Goal: Task Accomplishment & Management: Use online tool/utility

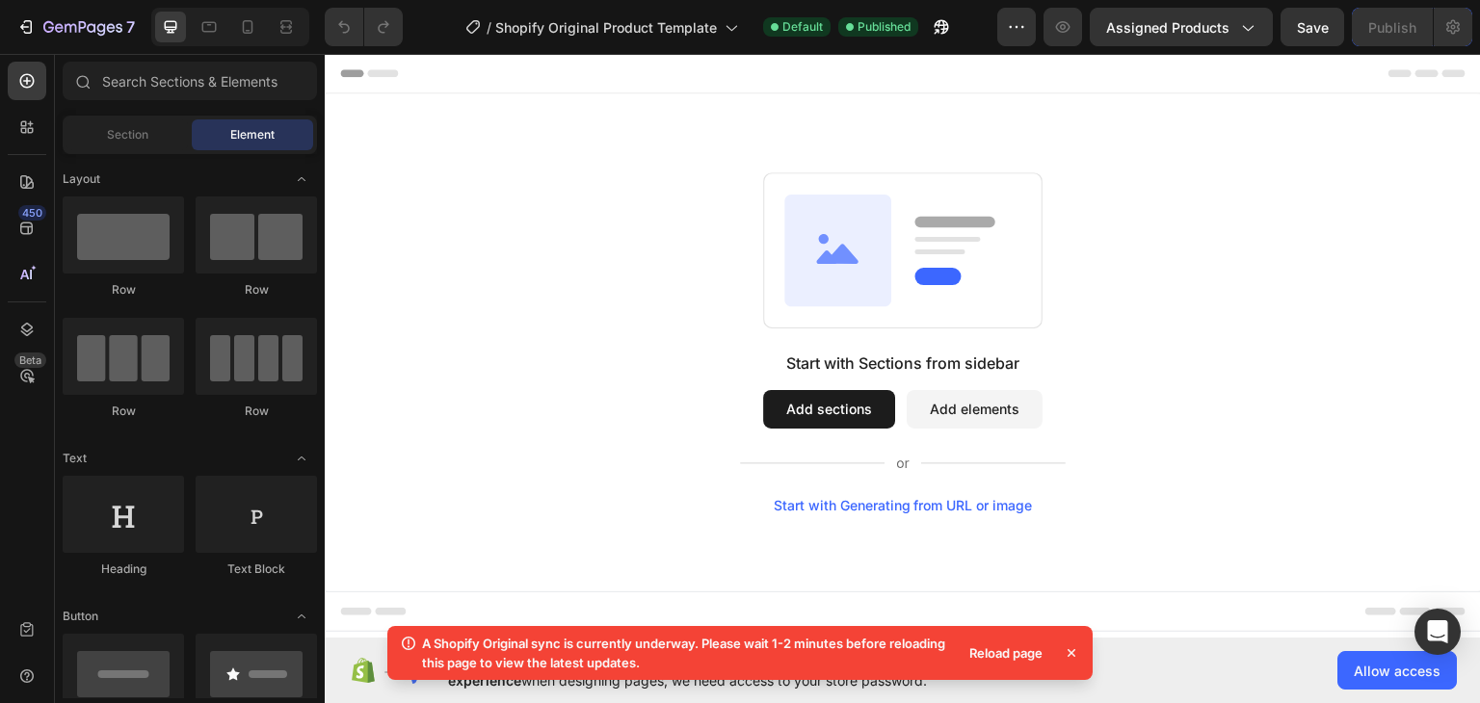
click at [260, 134] on span "Element" at bounding box center [252, 134] width 44 height 17
click at [1076, 653] on icon at bounding box center [1071, 653] width 19 height 19
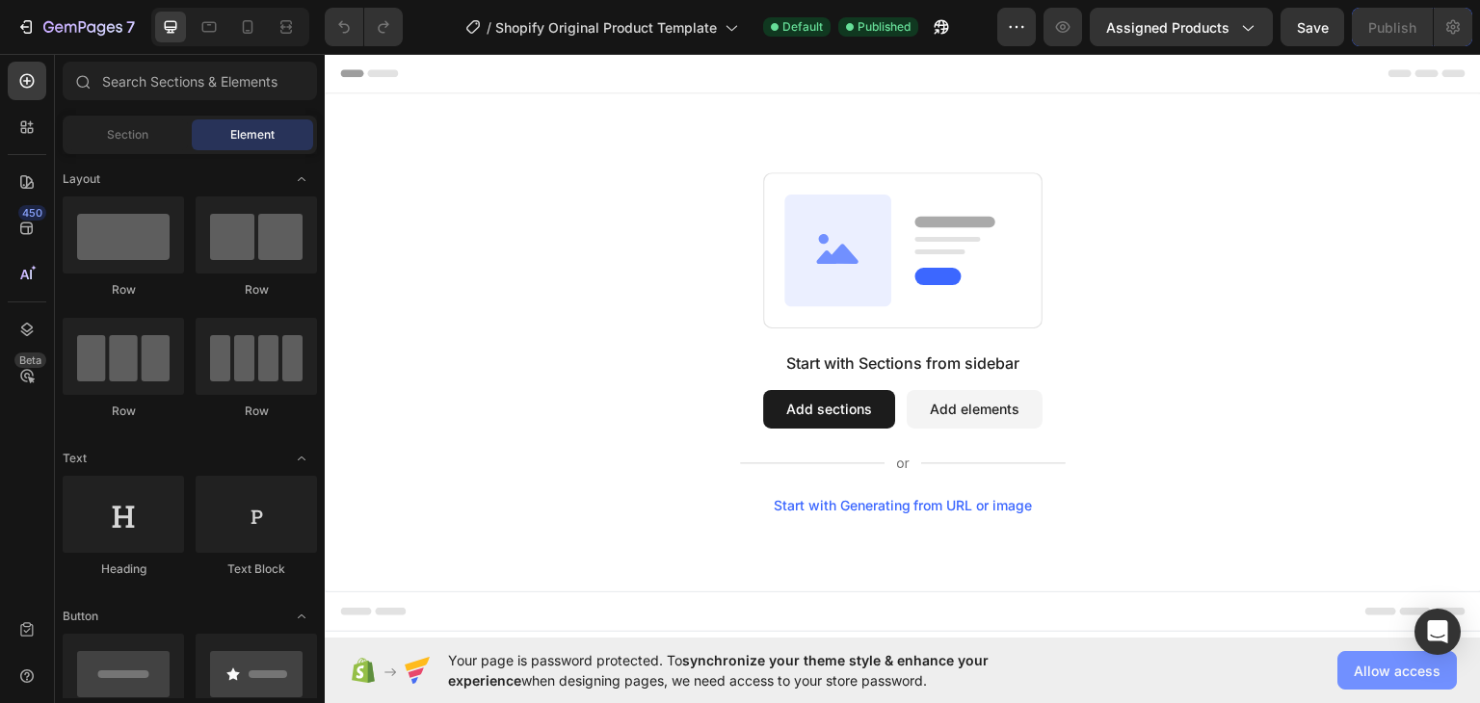
click at [1351, 673] on button "Allow access" at bounding box center [1397, 670] width 119 height 39
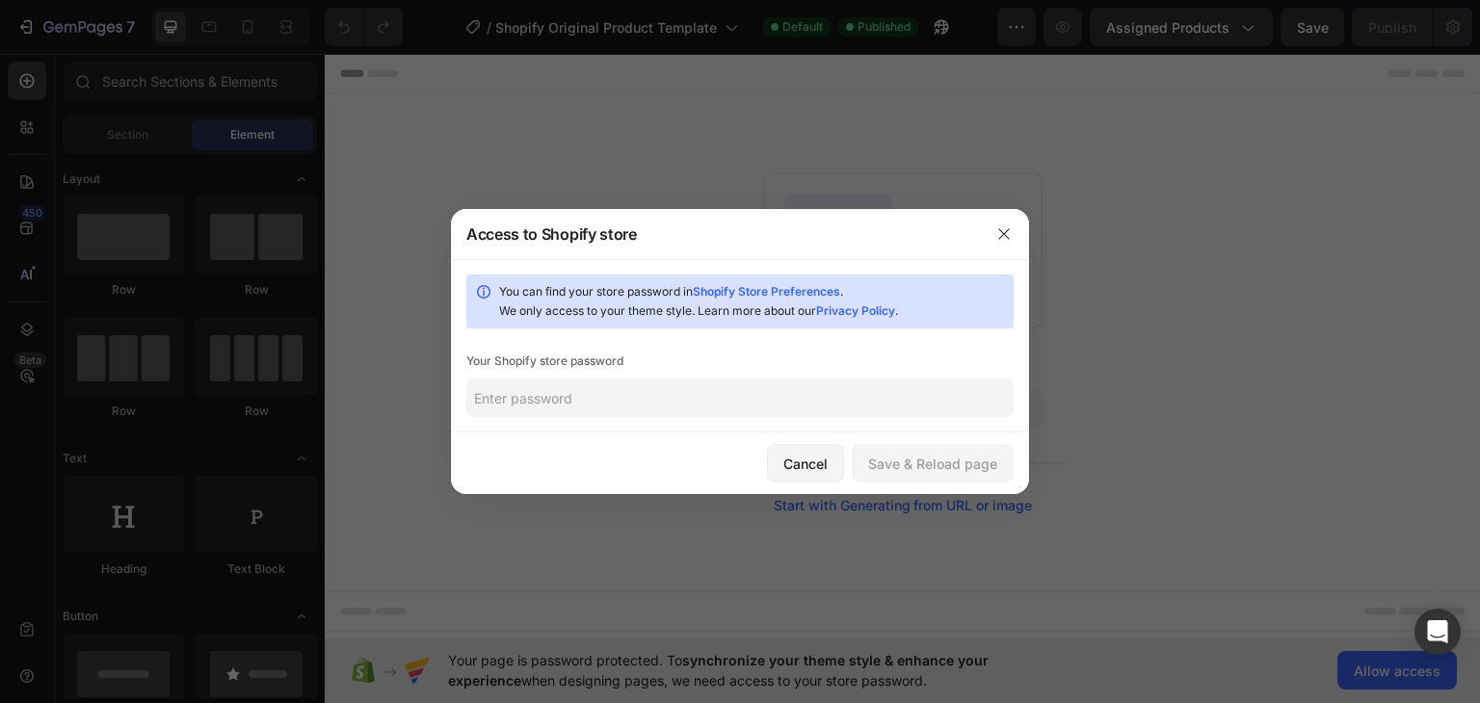
click at [794, 296] on link "Shopify Store Preferences" at bounding box center [766, 291] width 147 height 14
click at [645, 393] on input "text" at bounding box center [739, 398] width 547 height 39
paste input "@Shopify_2025"
type input "@Shopify_2025"
click at [890, 468] on div "Save & Reload page" at bounding box center [932, 464] width 129 height 20
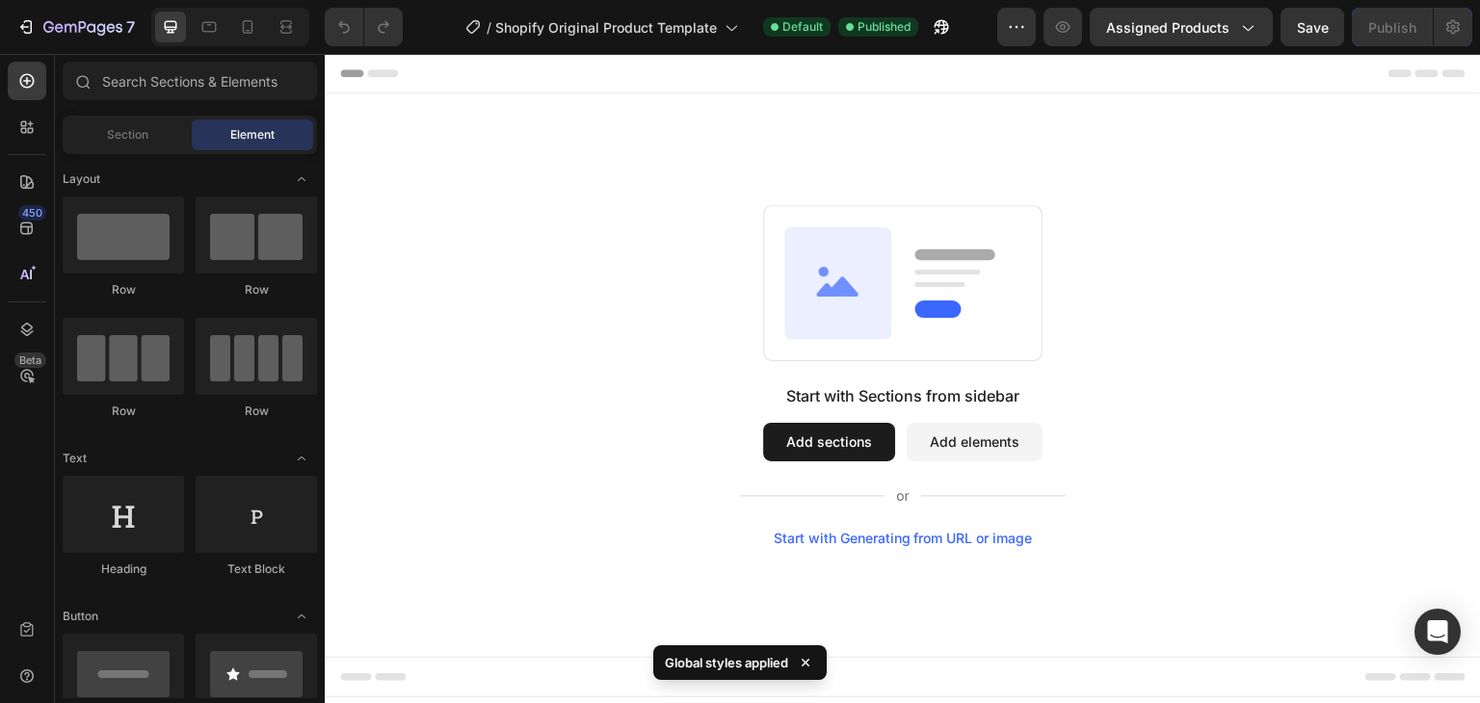
click at [965, 445] on button "Add elements" at bounding box center [975, 442] width 136 height 39
click at [834, 445] on button "Add sections" at bounding box center [829, 442] width 132 height 39
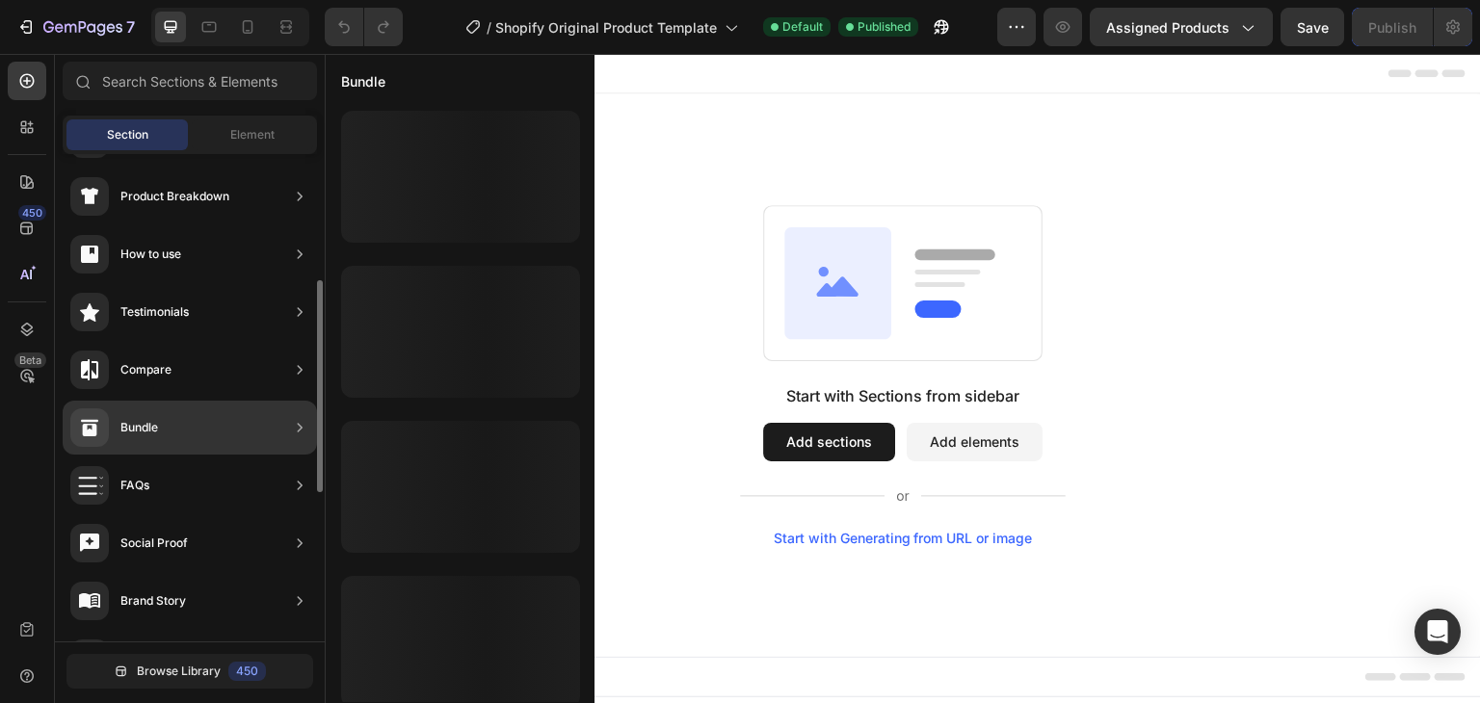
scroll to position [482, 0]
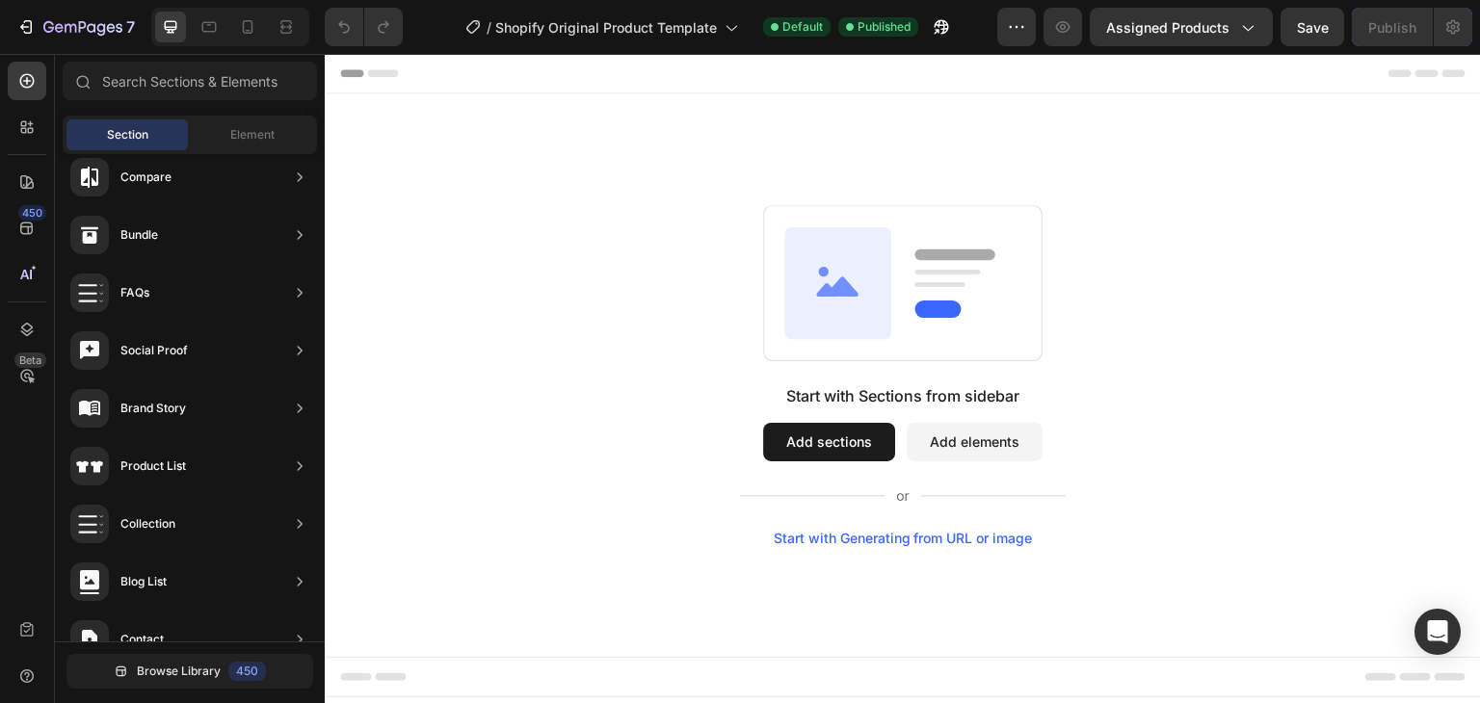
click at [1206, 412] on div "Start with Sections from sidebar Add sections Add elements Start with Generatin…" at bounding box center [903, 375] width 1018 height 341
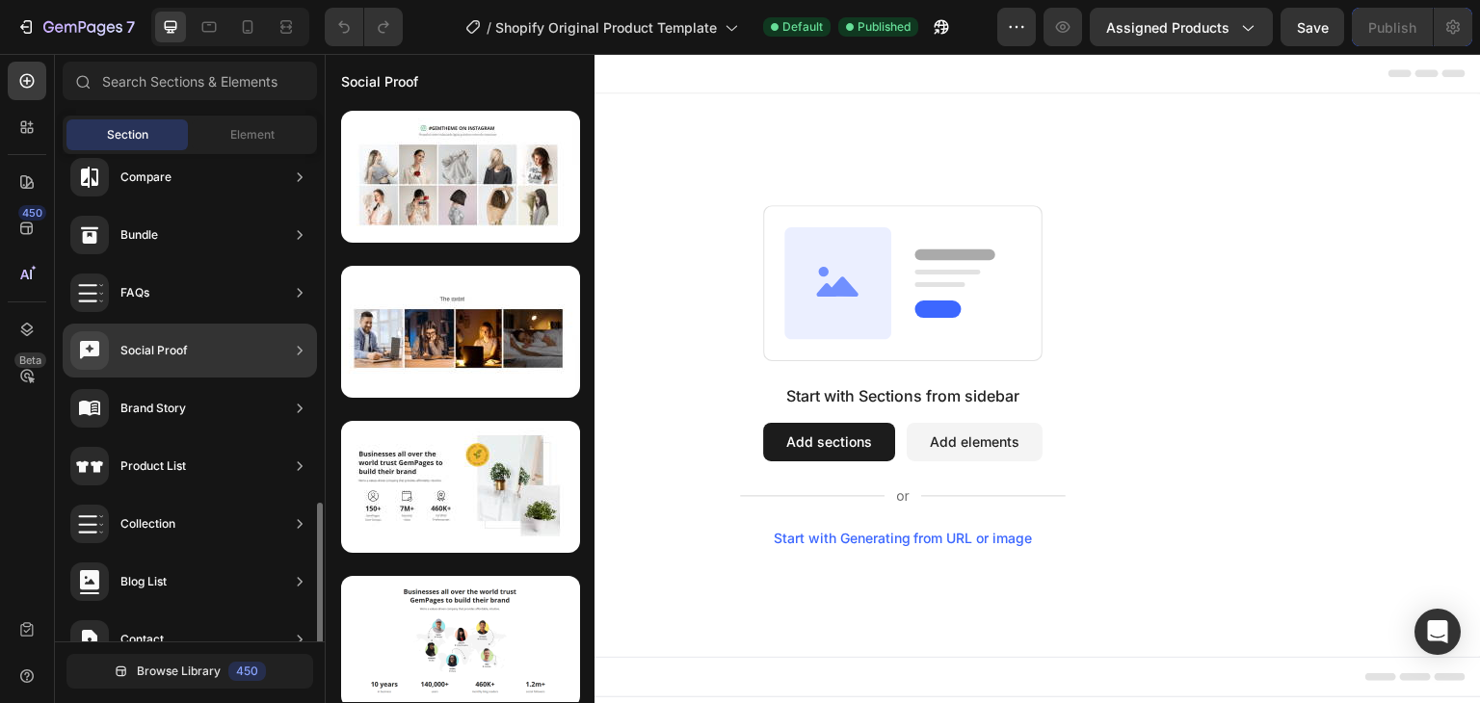
scroll to position [630, 0]
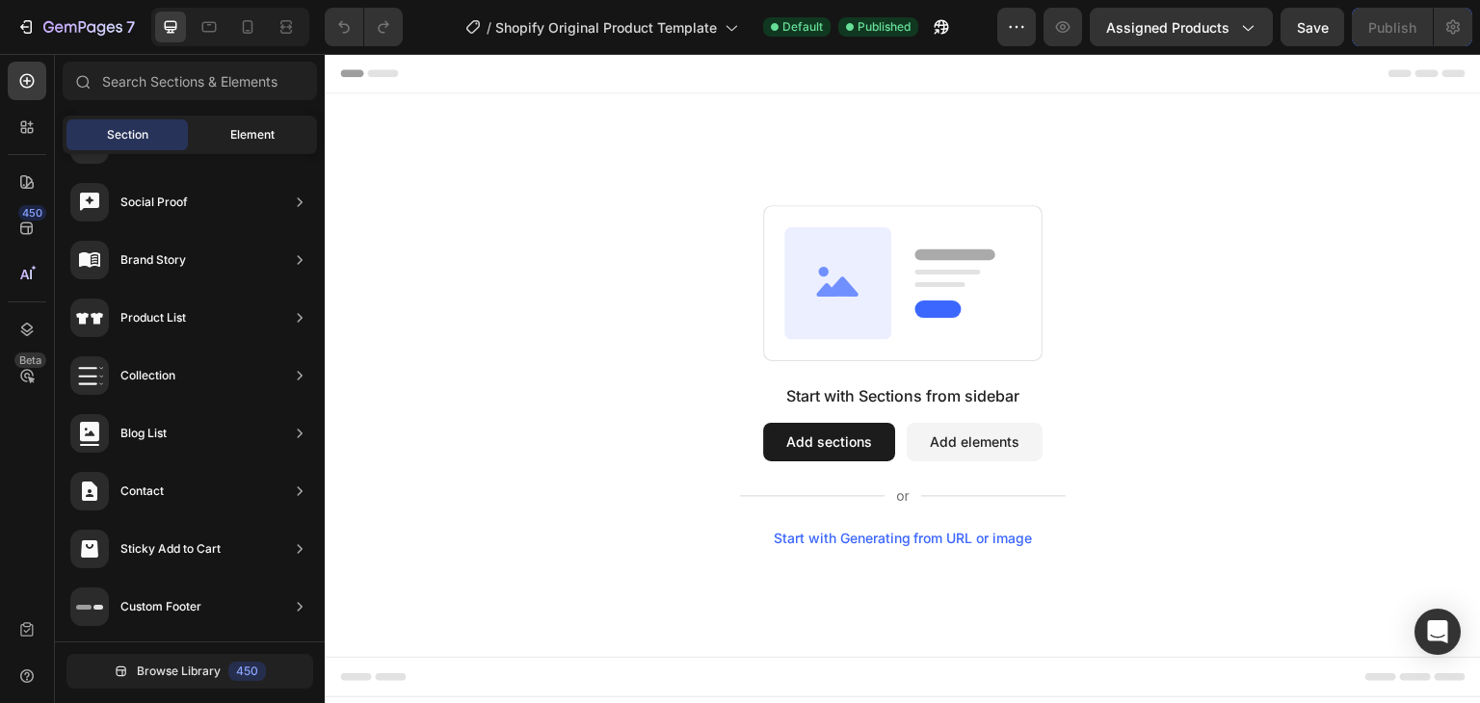
click at [263, 133] on span "Element" at bounding box center [252, 134] width 44 height 17
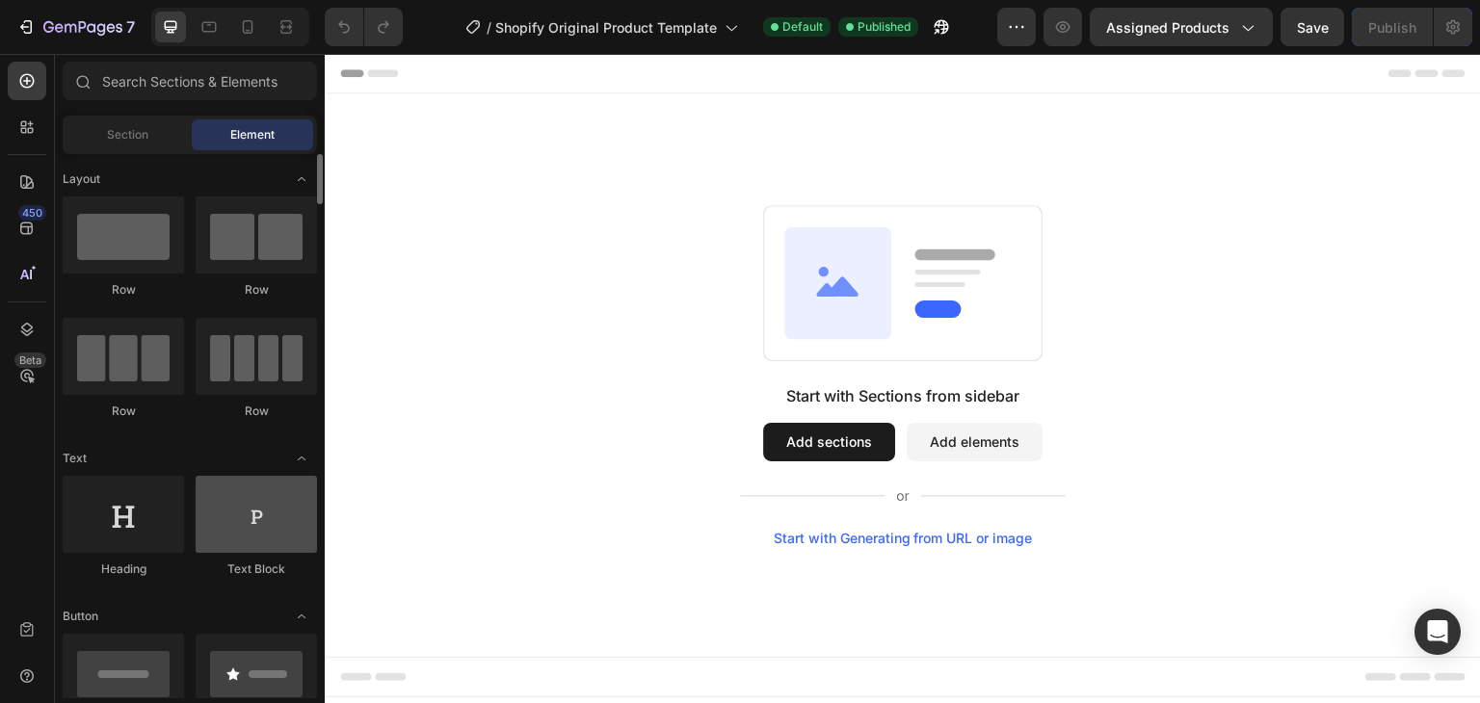
scroll to position [96, 0]
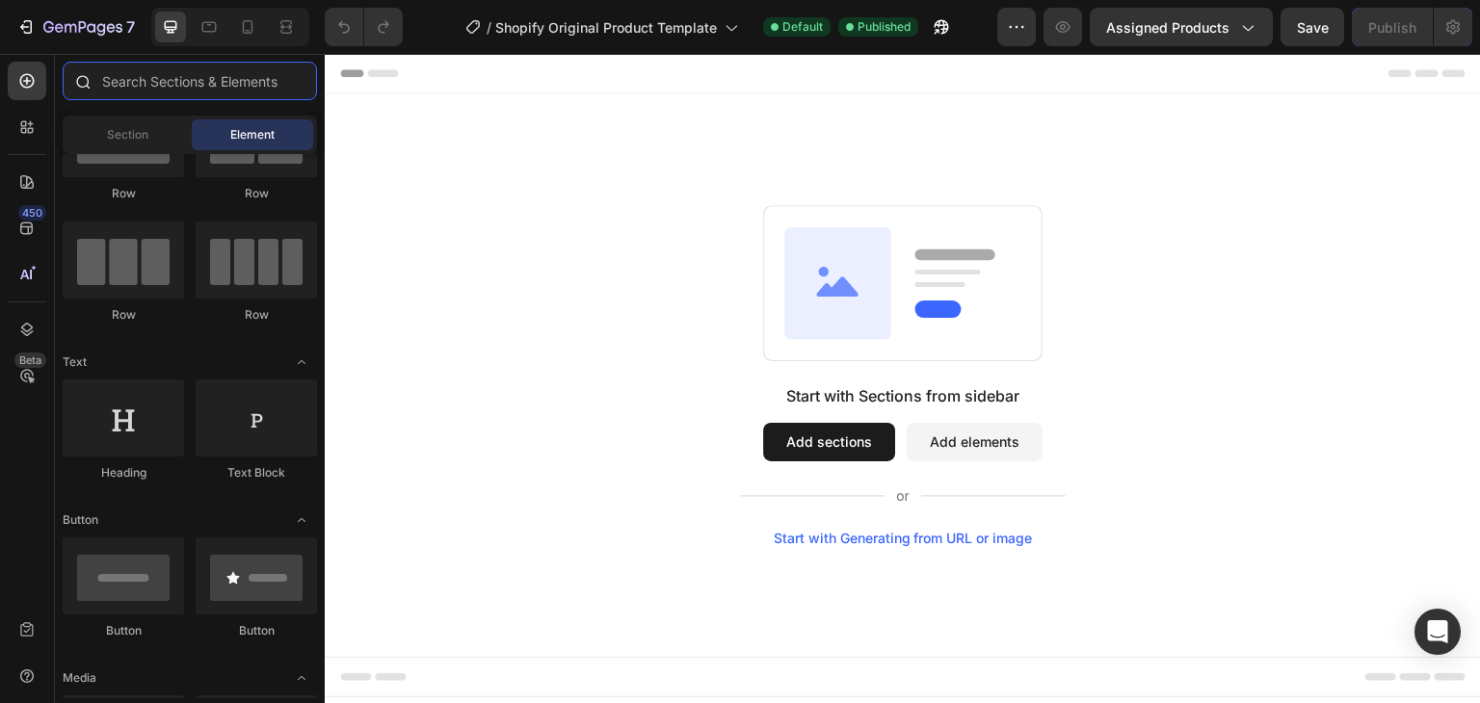
click at [123, 81] on input "text" at bounding box center [190, 81] width 254 height 39
click at [483, 225] on div "Start with Sections from sidebar Add sections Add elements Start with Generatin…" at bounding box center [903, 375] width 1018 height 341
click at [143, 91] on input "text" at bounding box center [190, 81] width 254 height 39
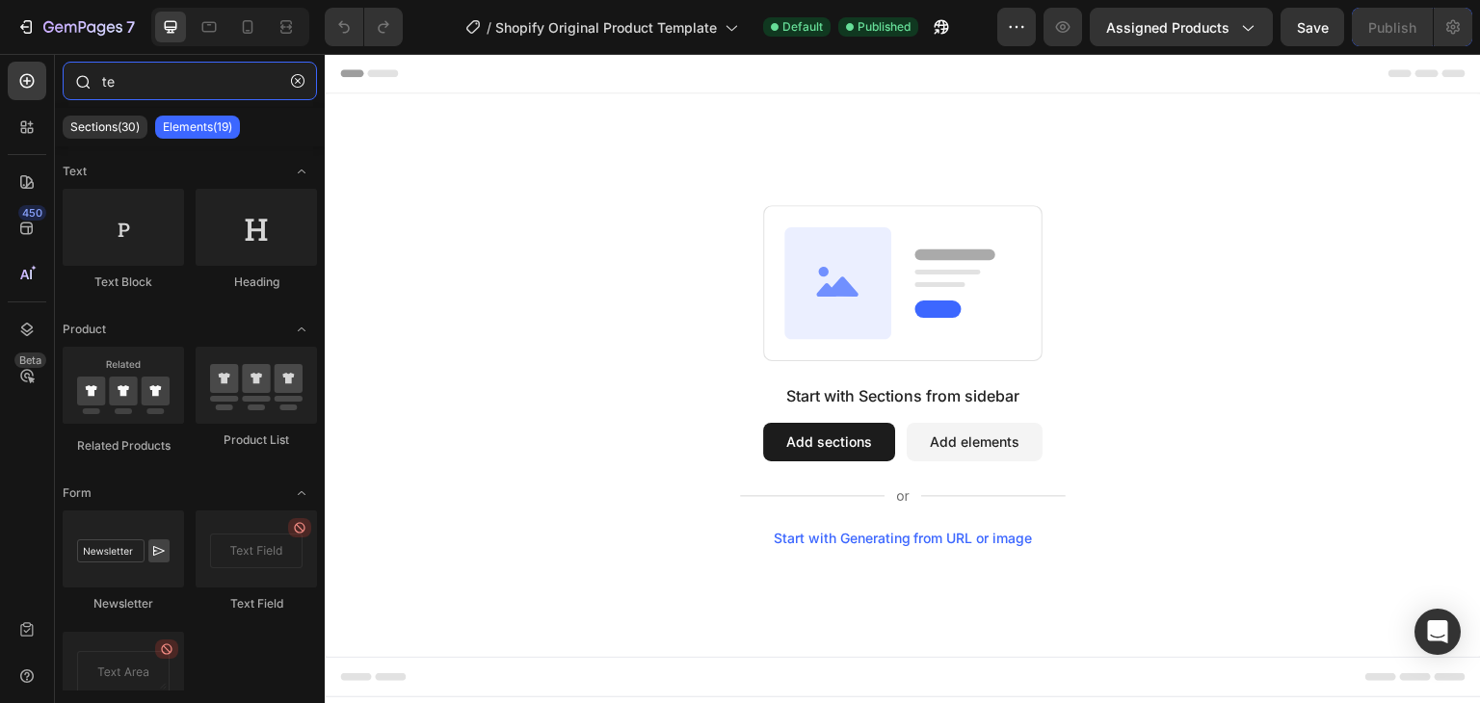
type input "te"
click at [87, 99] on div at bounding box center [82, 81] width 39 height 39
click at [93, 118] on div "Sections(30)" at bounding box center [105, 127] width 85 height 23
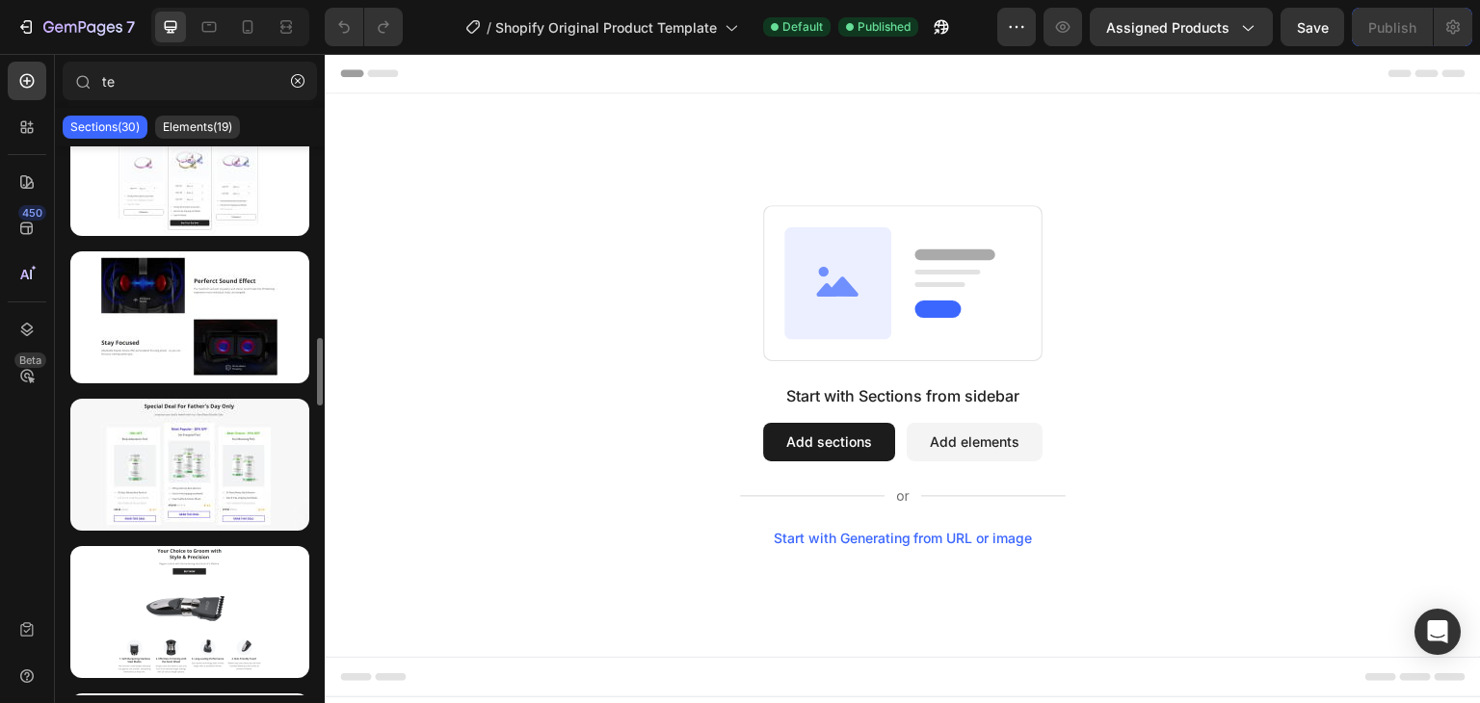
scroll to position [2024, 0]
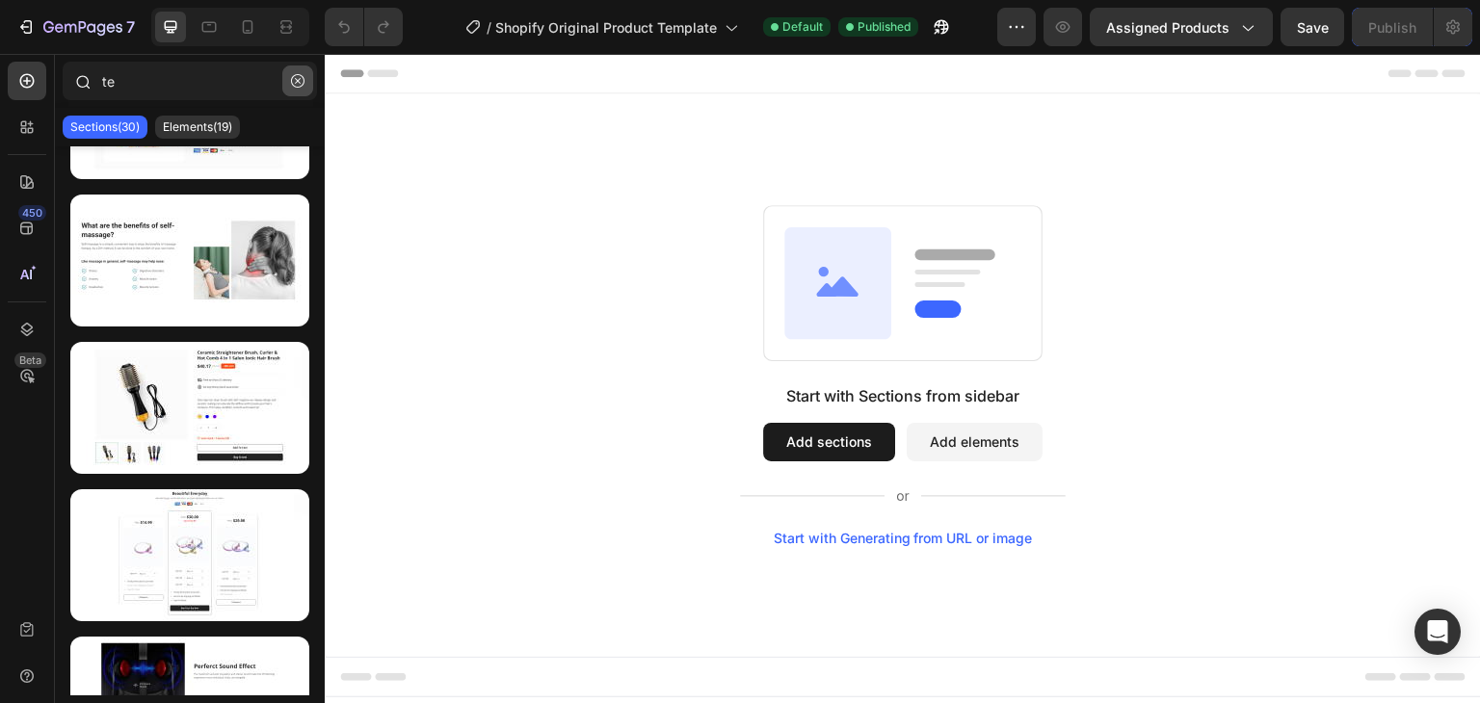
click at [297, 78] on icon "button" at bounding box center [297, 80] width 13 height 13
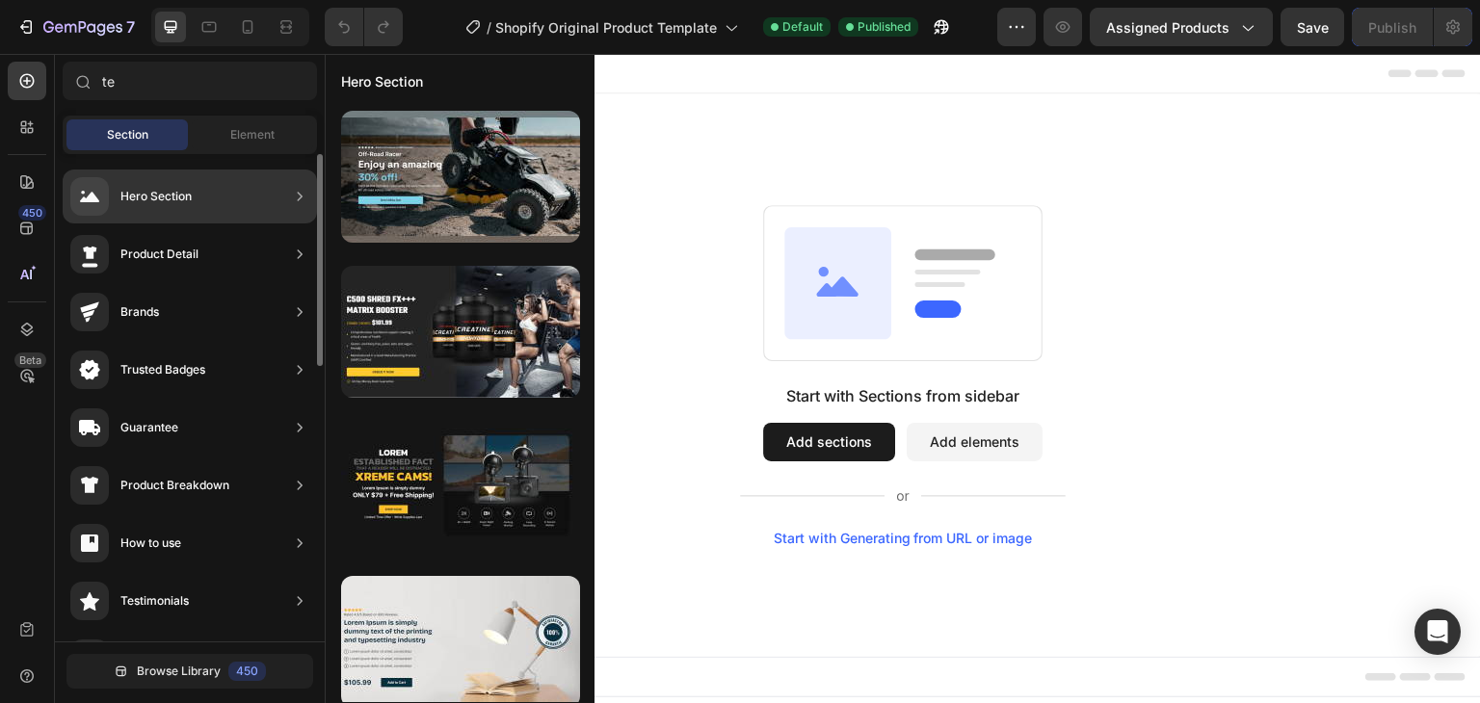
click at [194, 195] on div "Hero Section" at bounding box center [190, 197] width 254 height 54
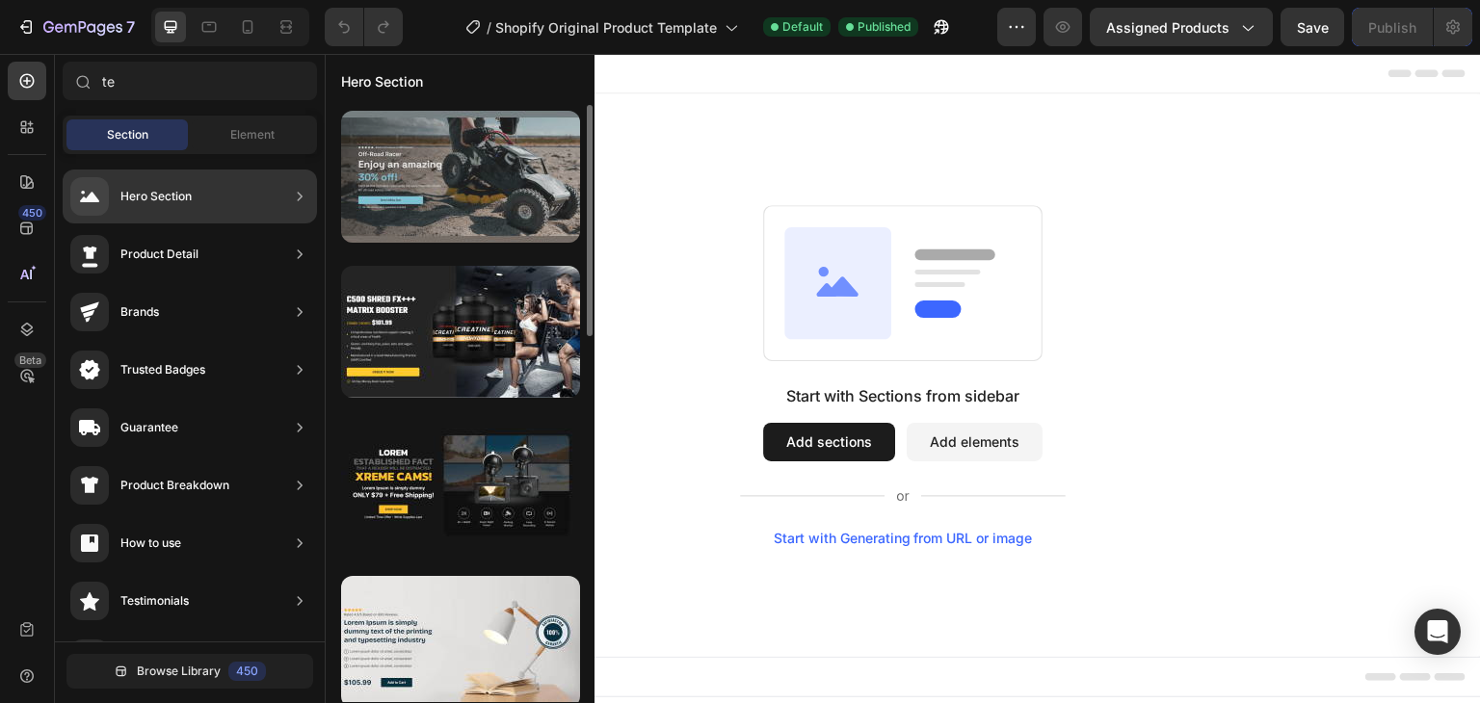
click at [382, 174] on div at bounding box center [460, 177] width 239 height 132
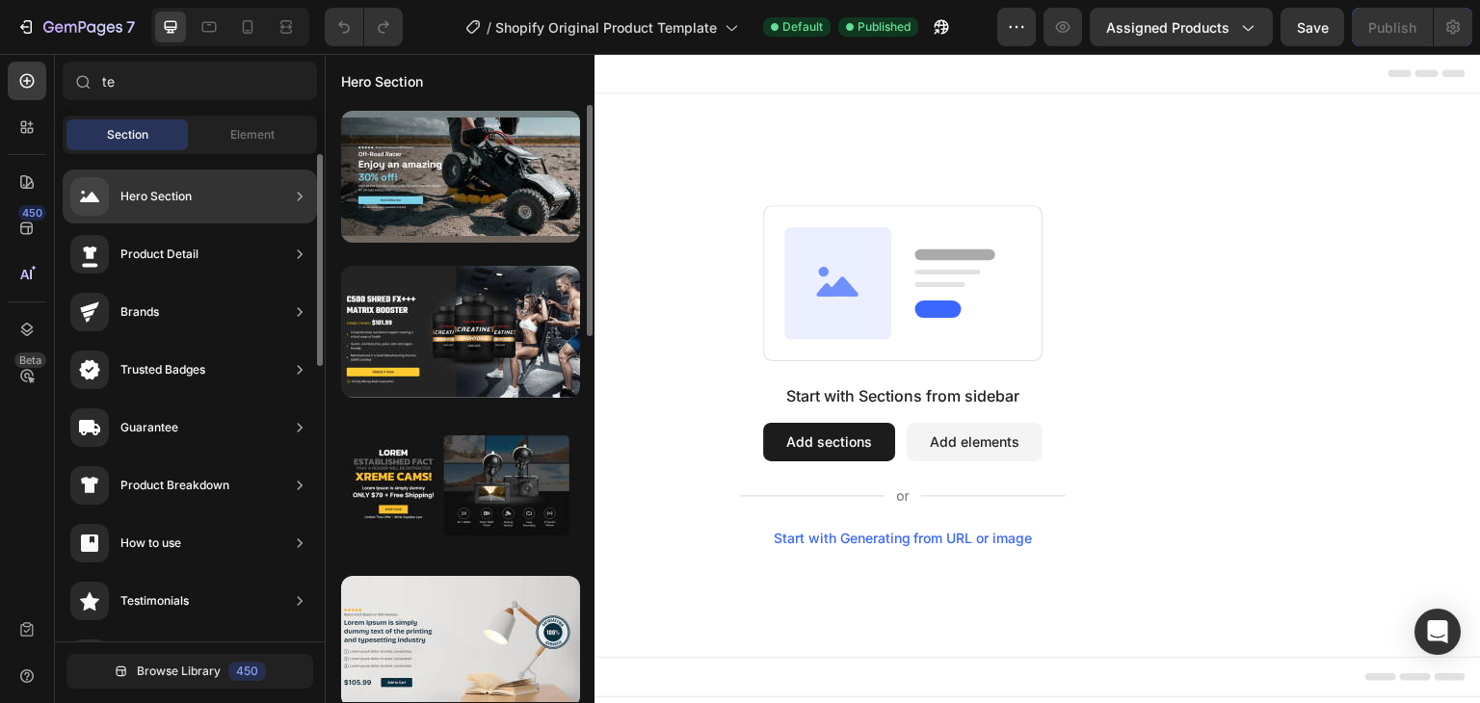
click at [296, 196] on icon at bounding box center [299, 196] width 19 height 19
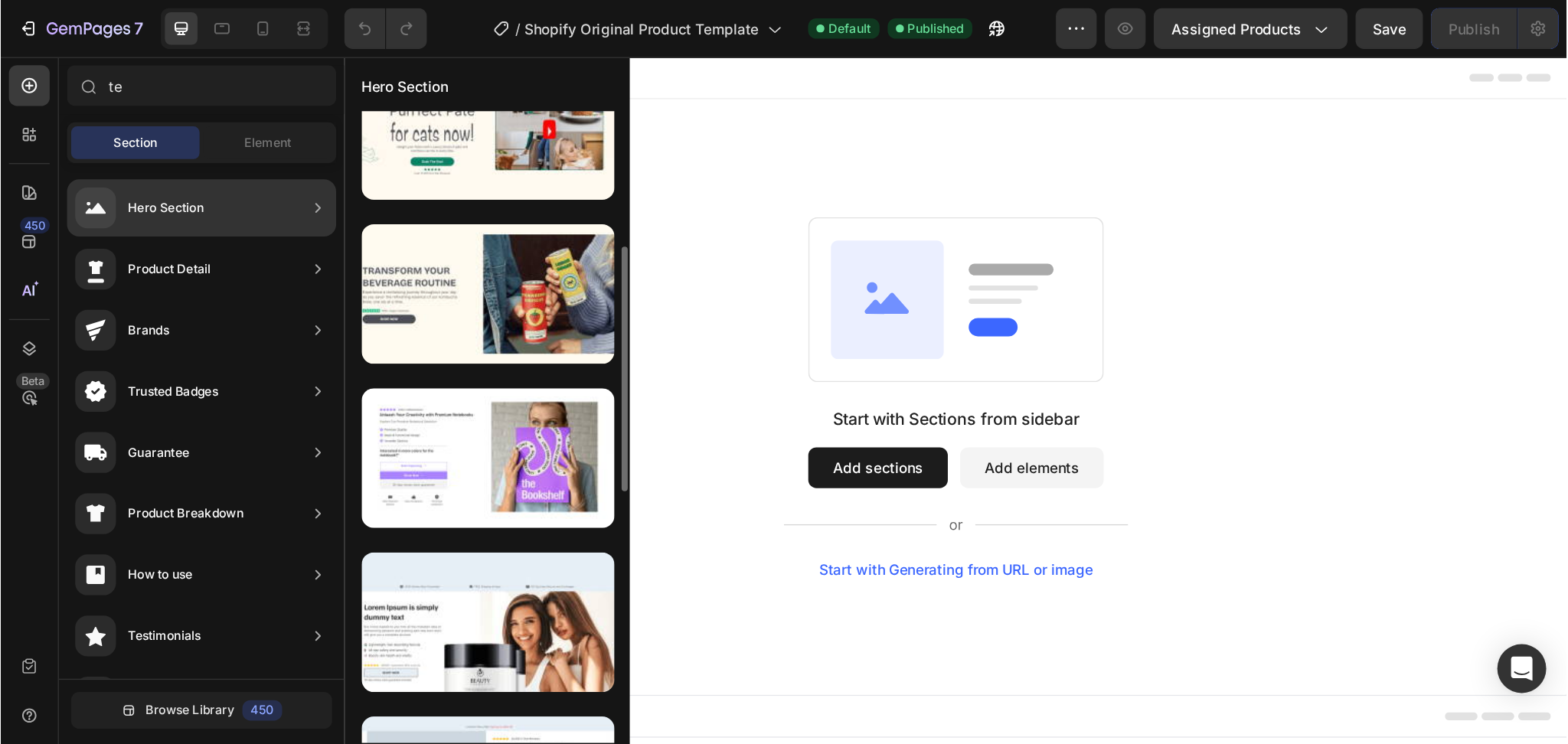
scroll to position [383, 0]
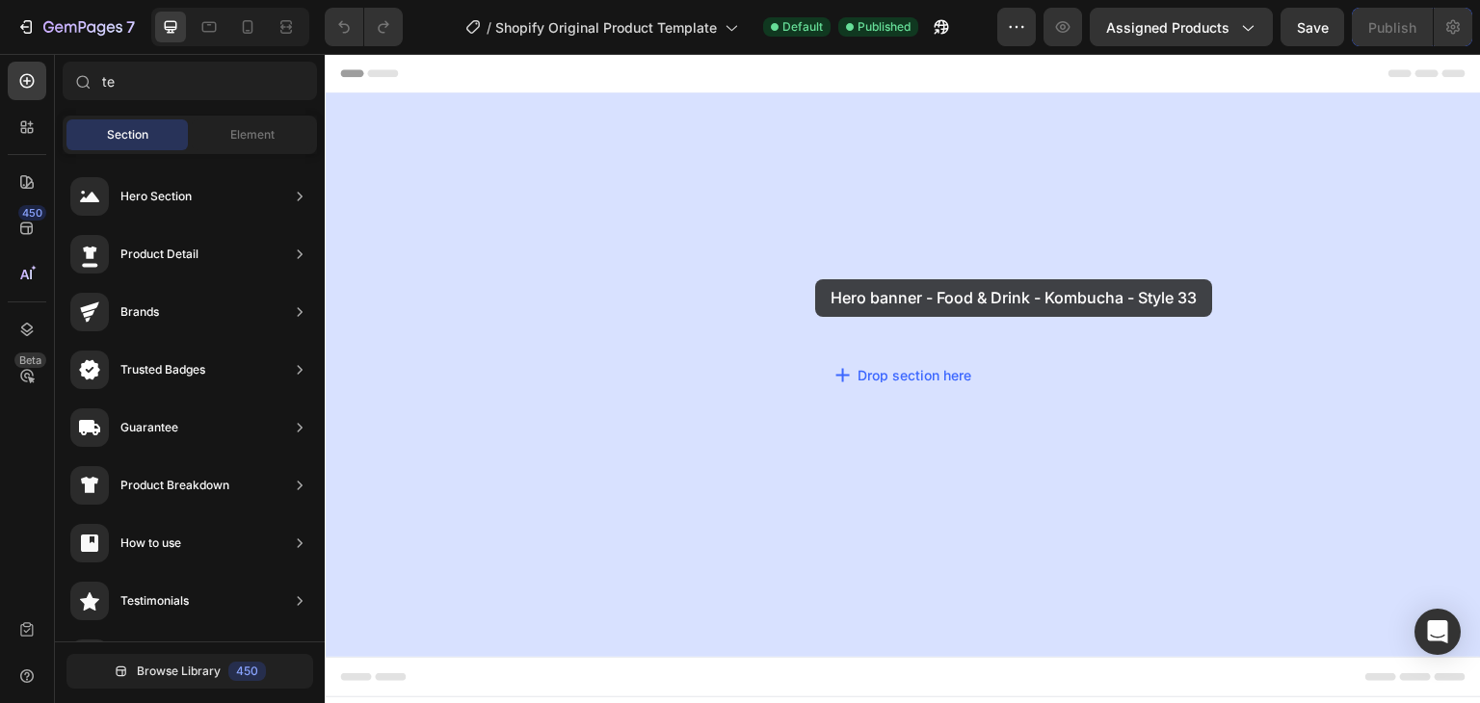
drag, startPoint x: 730, startPoint y: 533, endPoint x: 815, endPoint y: 279, distance: 267.3
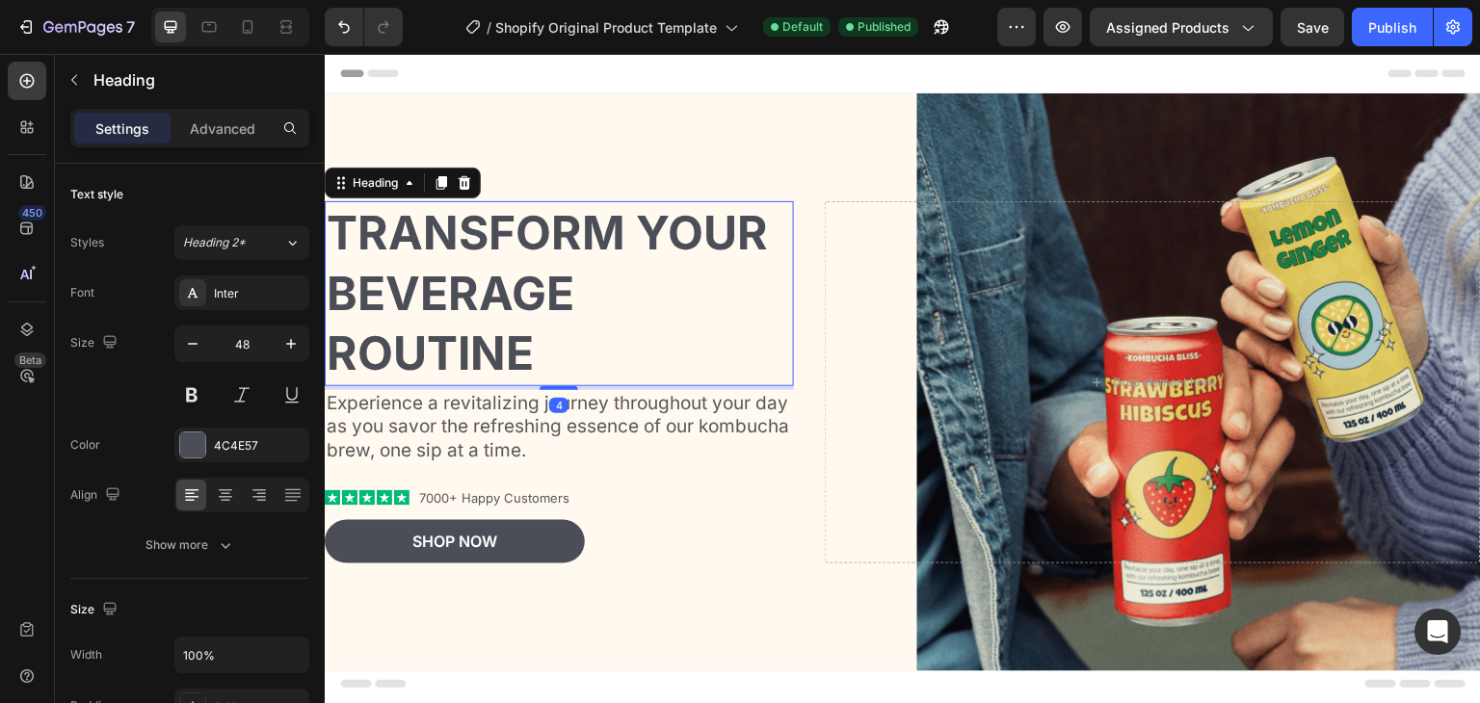
click at [466, 289] on h2 "Transform Your Beverage Routine" at bounding box center [559, 293] width 469 height 184
click at [567, 354] on h2 "Transform Your Beverage Routine" at bounding box center [559, 293] width 469 height 184
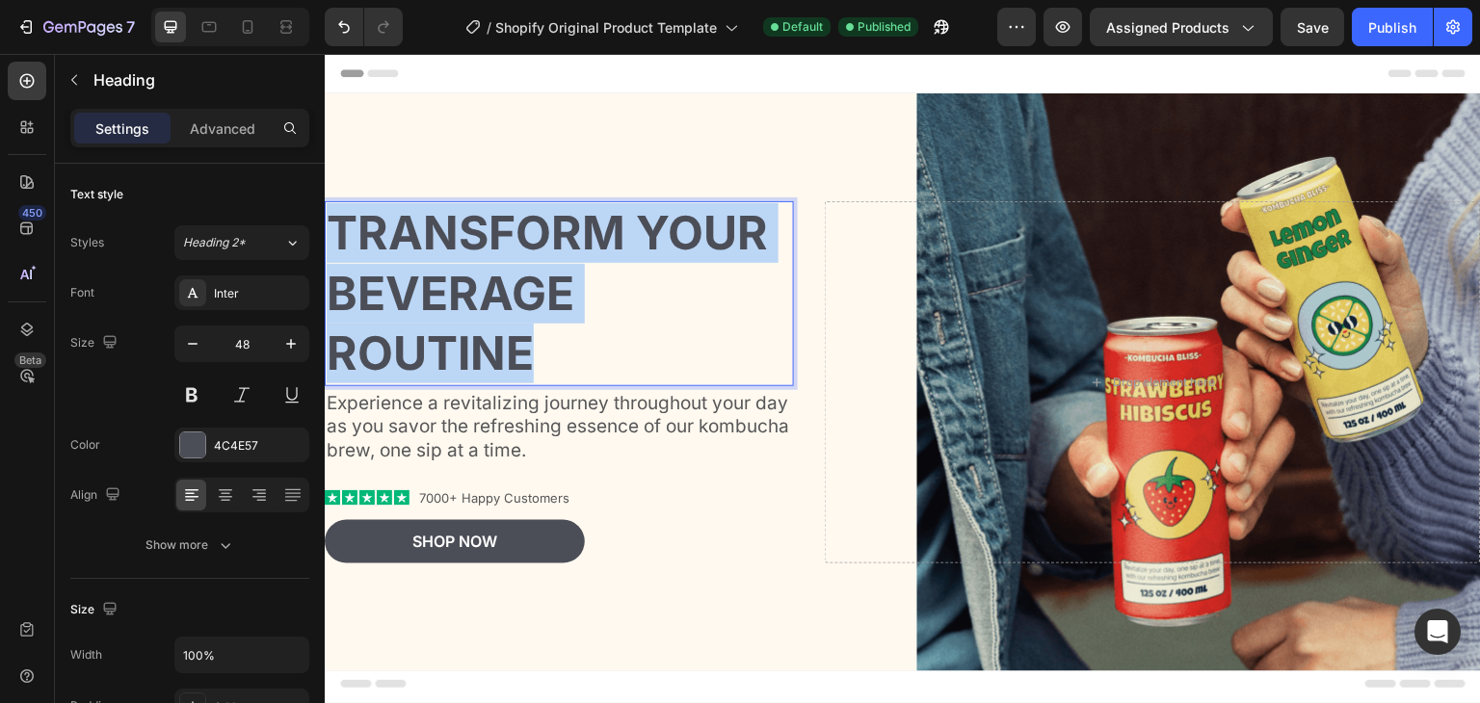
drag, startPoint x: 567, startPoint y: 354, endPoint x: 322, endPoint y: 217, distance: 280.4
click at [325, 217] on html "Transform Your Beverage Routine Heading 4 Experience a revitalizing journey thr…" at bounding box center [903, 458] width 1156 height 809
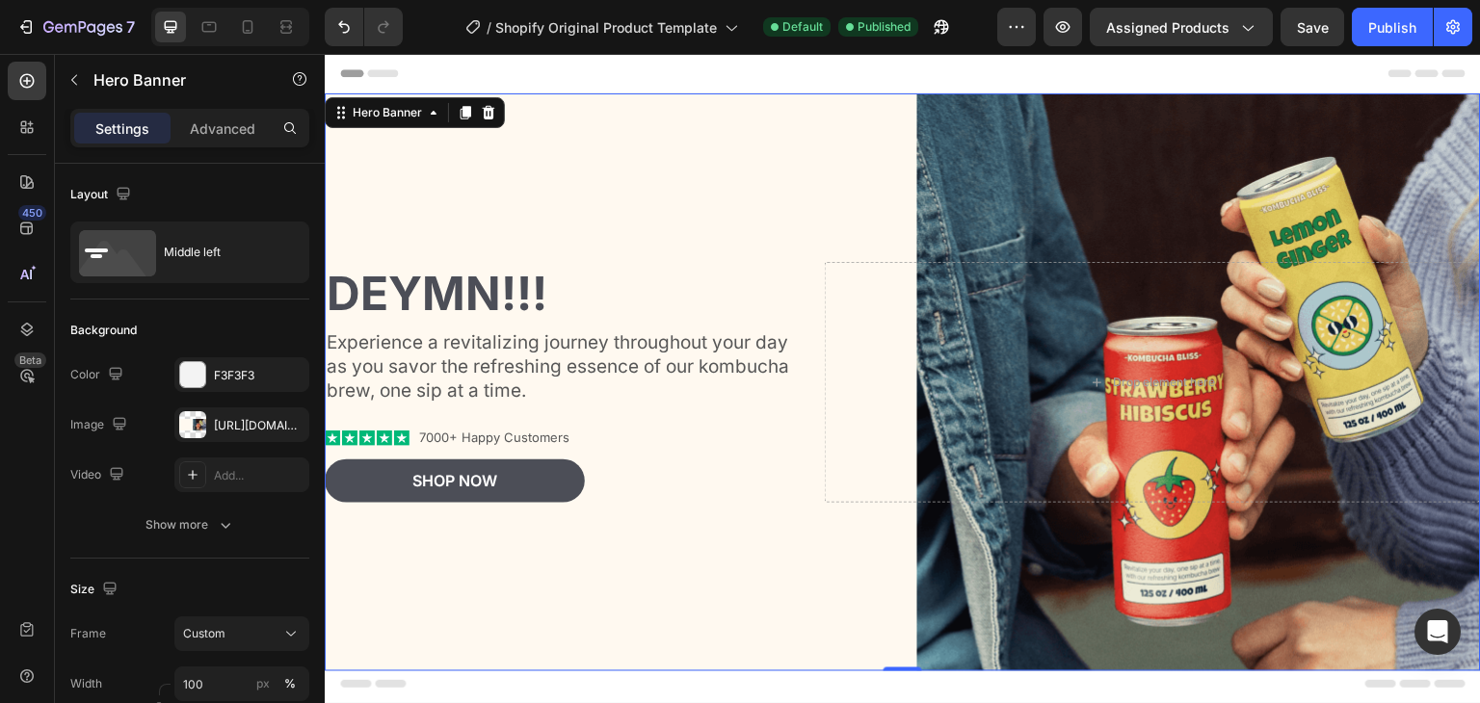
click at [562, 201] on div "Background Image" at bounding box center [903, 382] width 1156 height 578
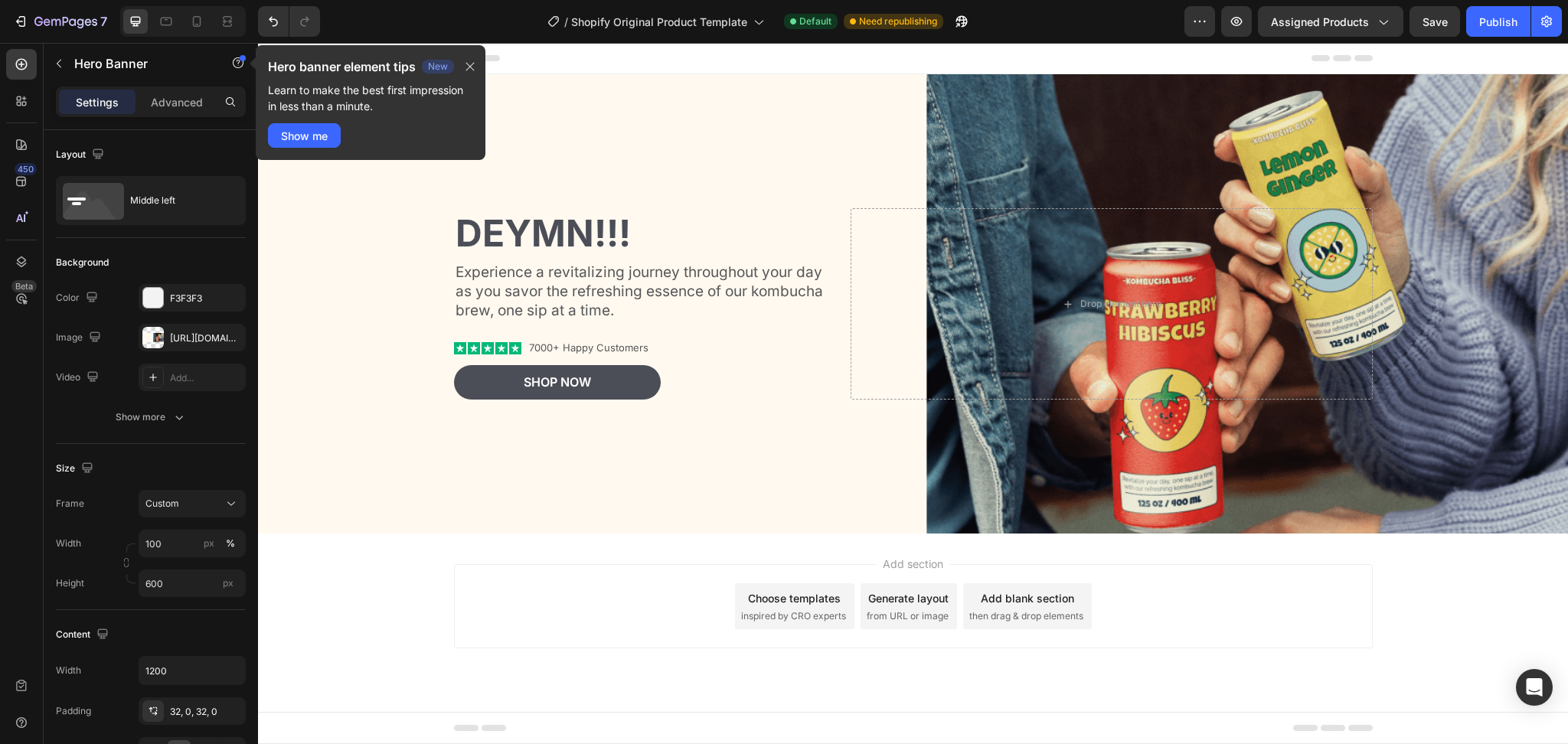
click at [817, 558] on div "Choose templates" at bounding box center [794, 598] width 93 height 16
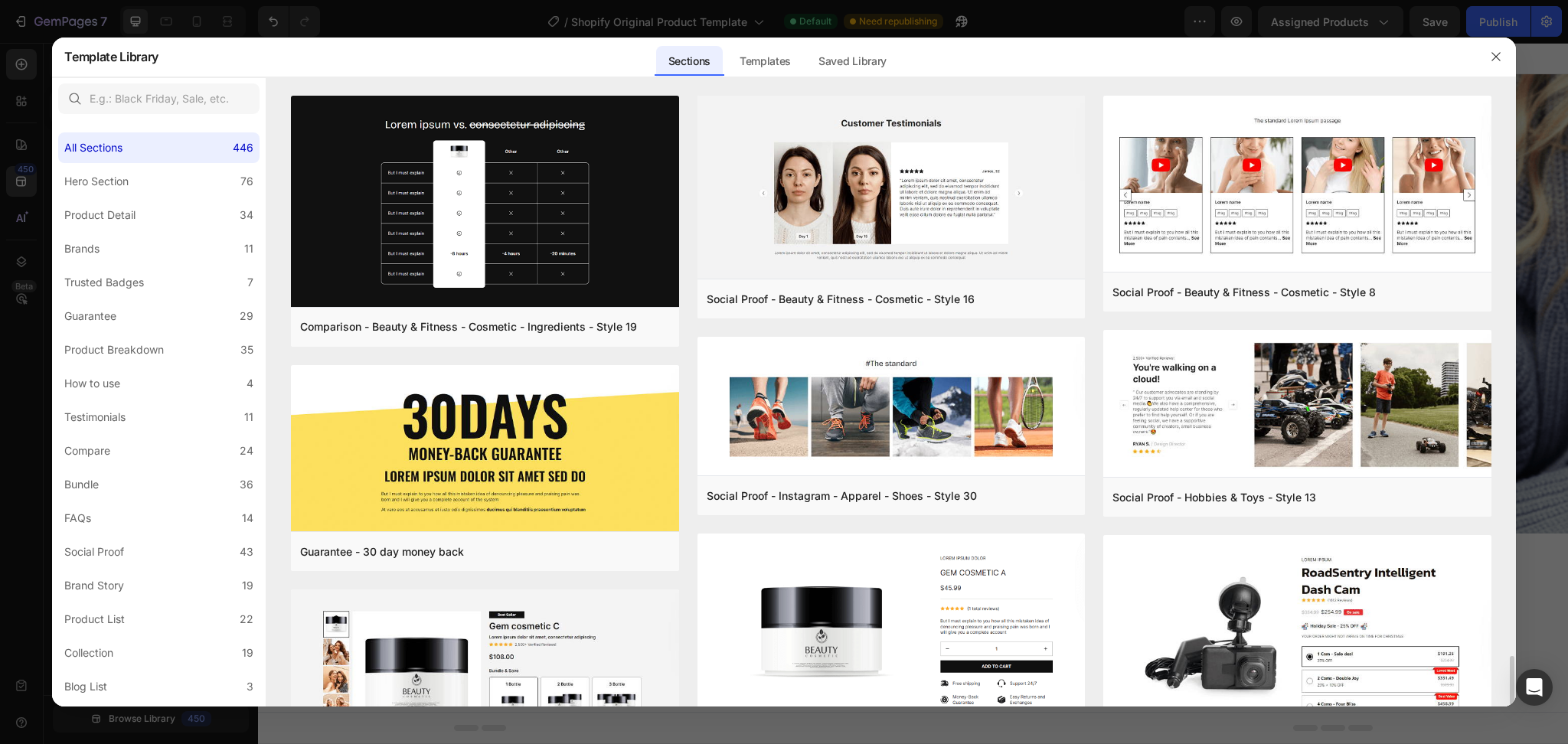
scroll to position [510, 0]
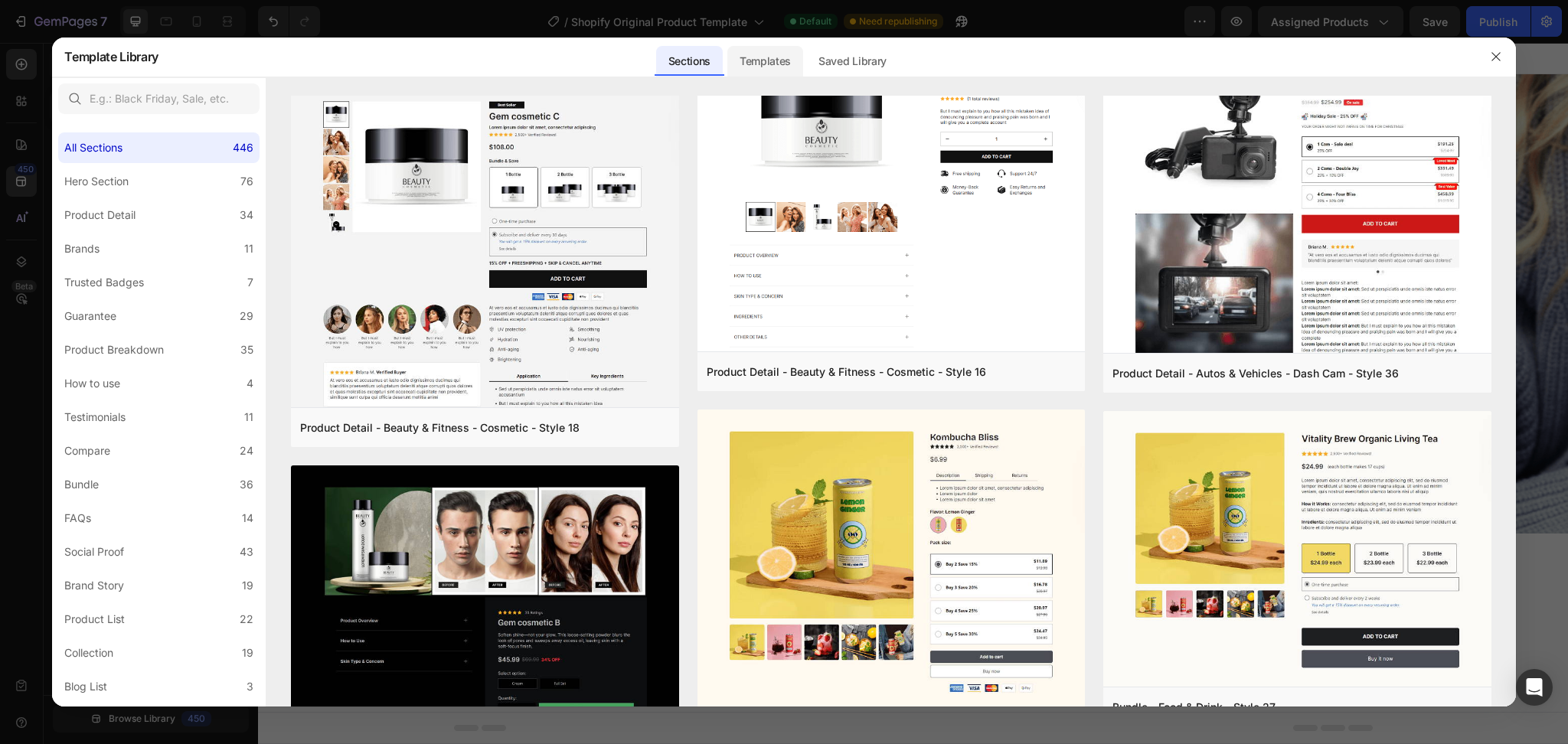
click at [768, 55] on div "Templates" at bounding box center [764, 61] width 75 height 31
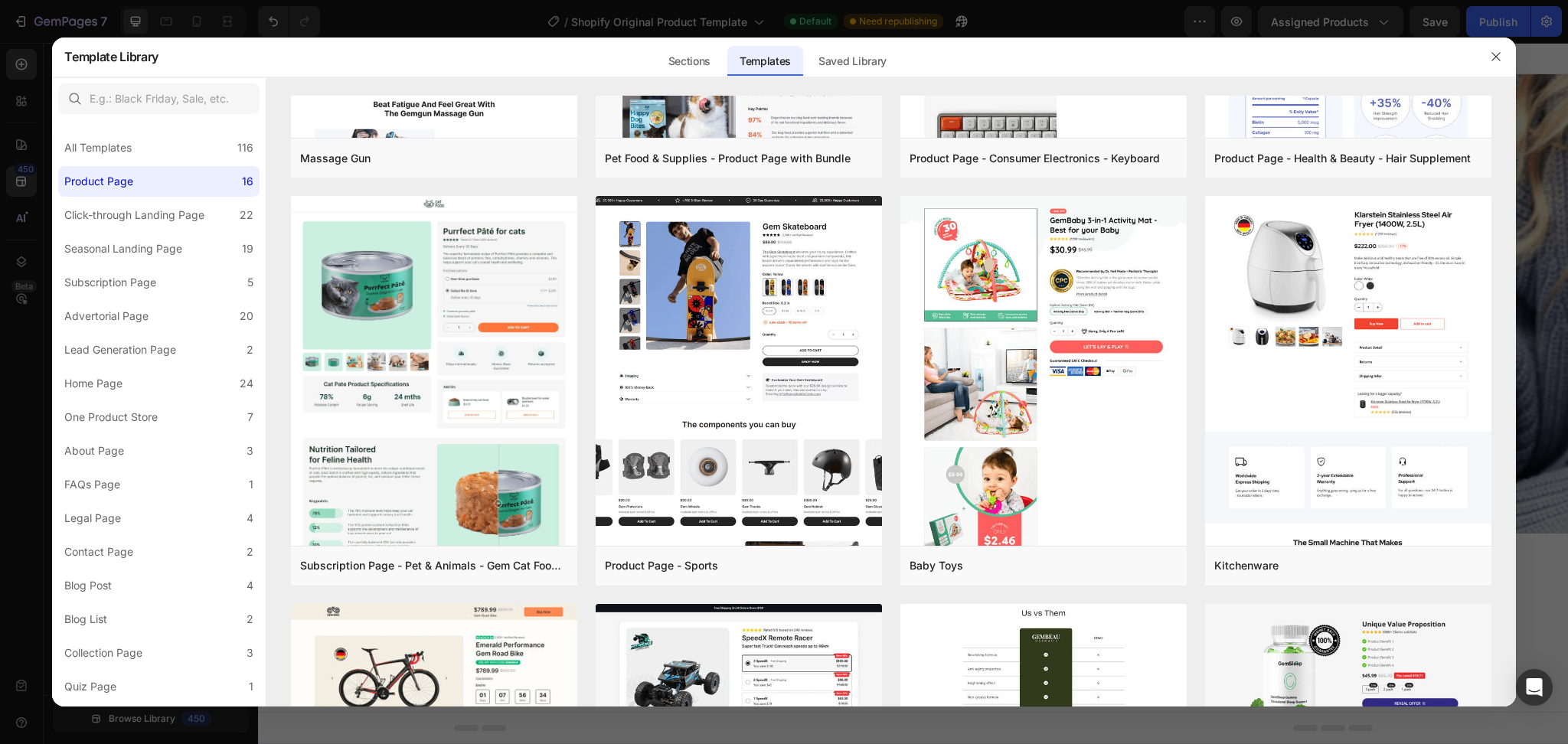
scroll to position [1122, 0]
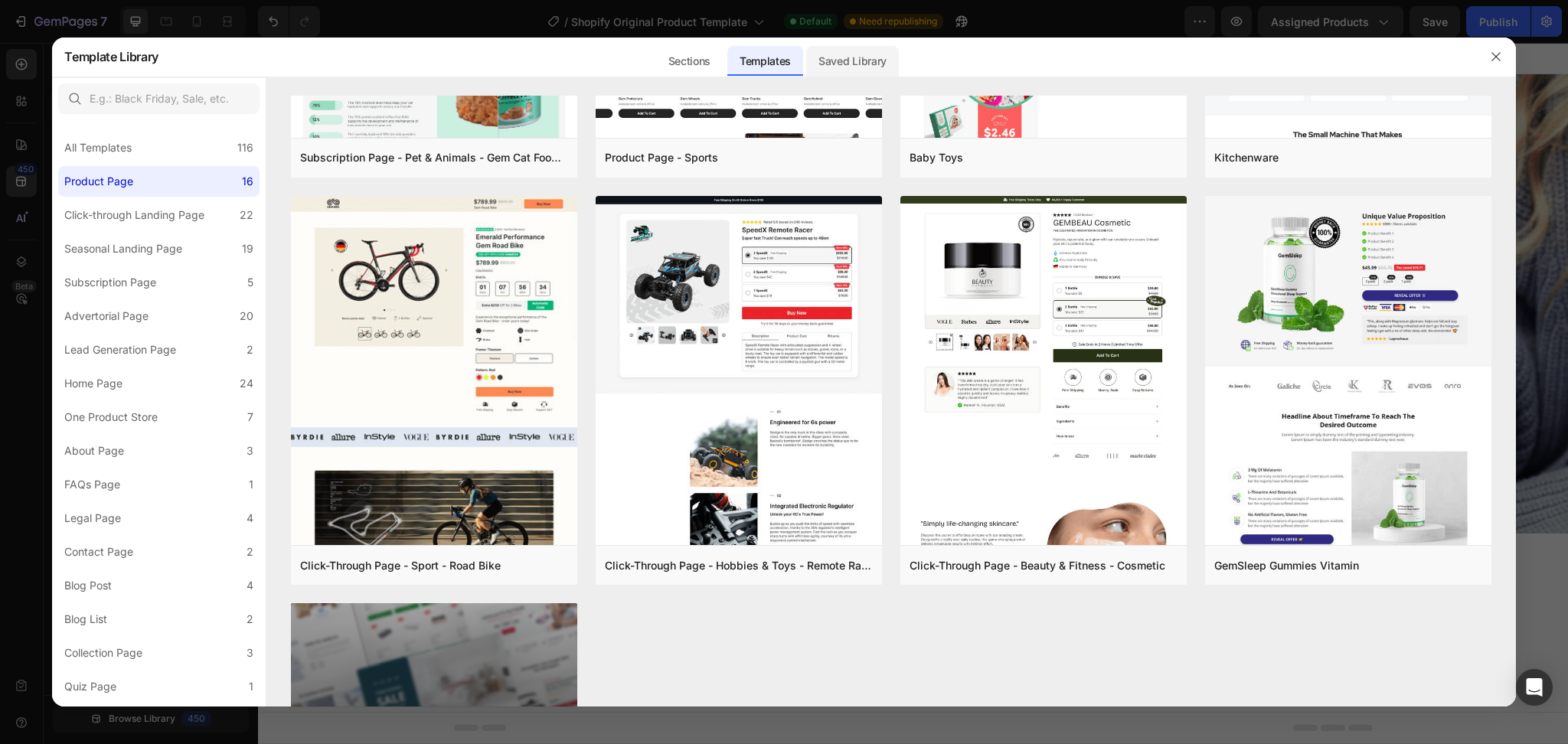
click at [890, 56] on div "Saved Library" at bounding box center [852, 61] width 93 height 31
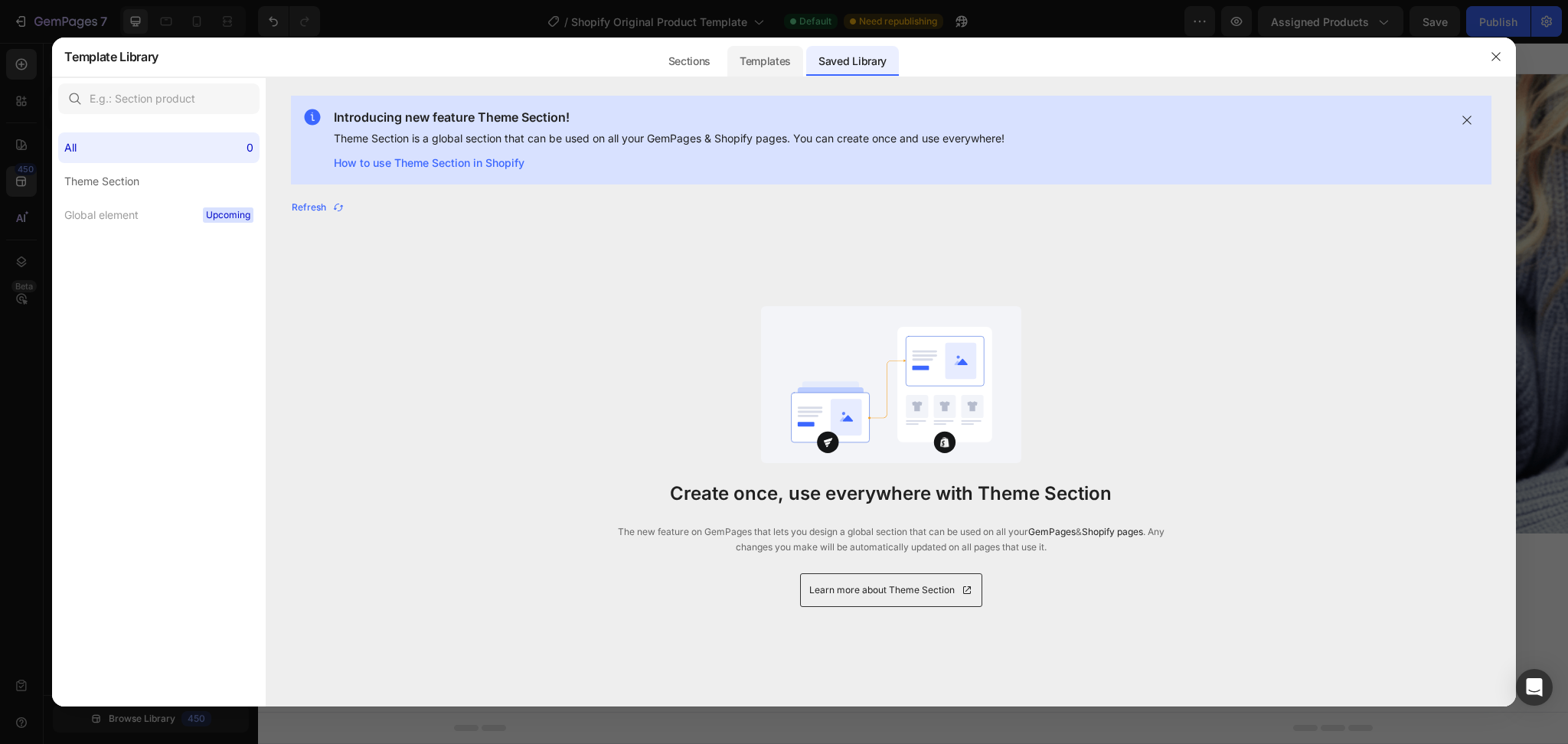
click at [790, 54] on div "Templates" at bounding box center [764, 61] width 75 height 31
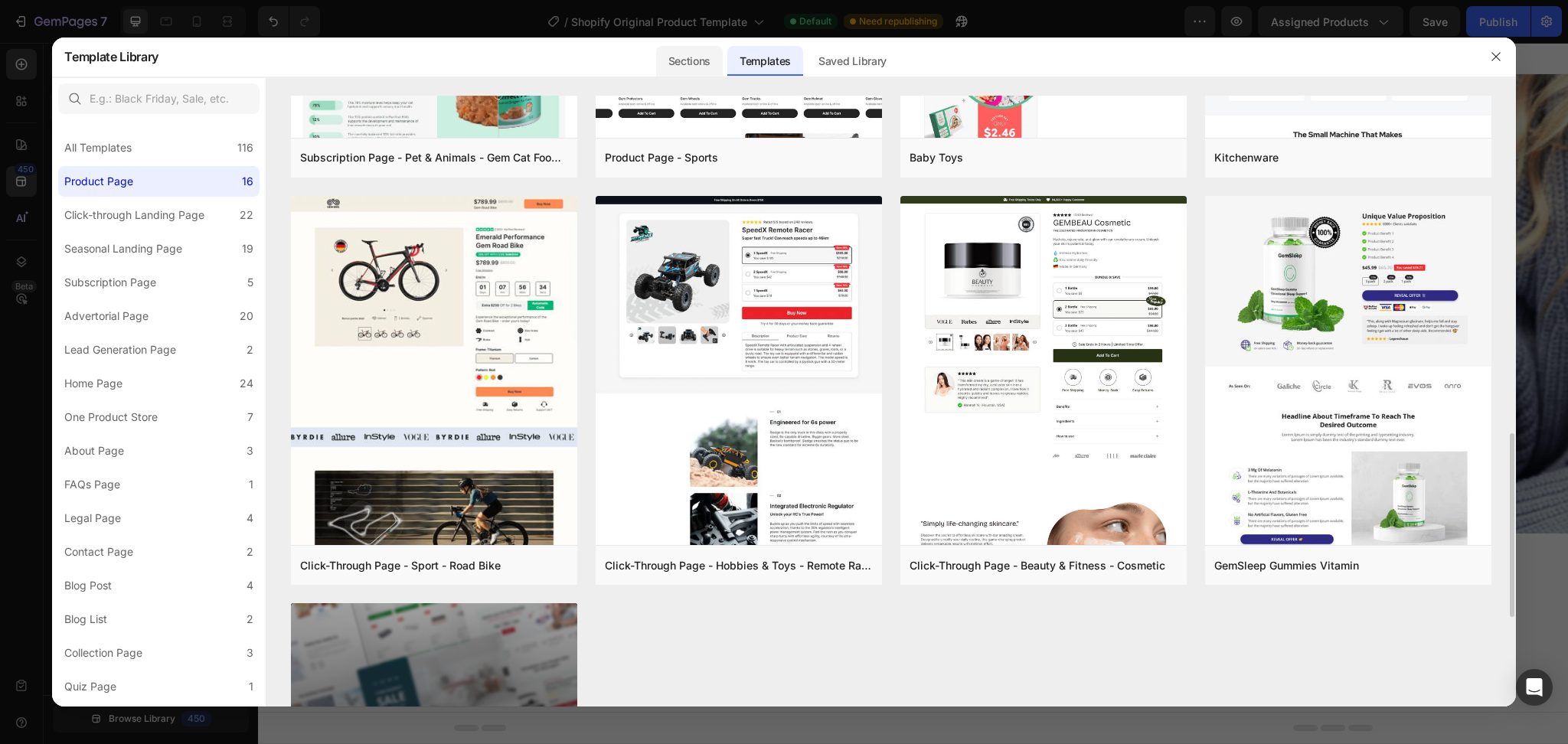
click at [686, 58] on div "Sections" at bounding box center [689, 61] width 67 height 31
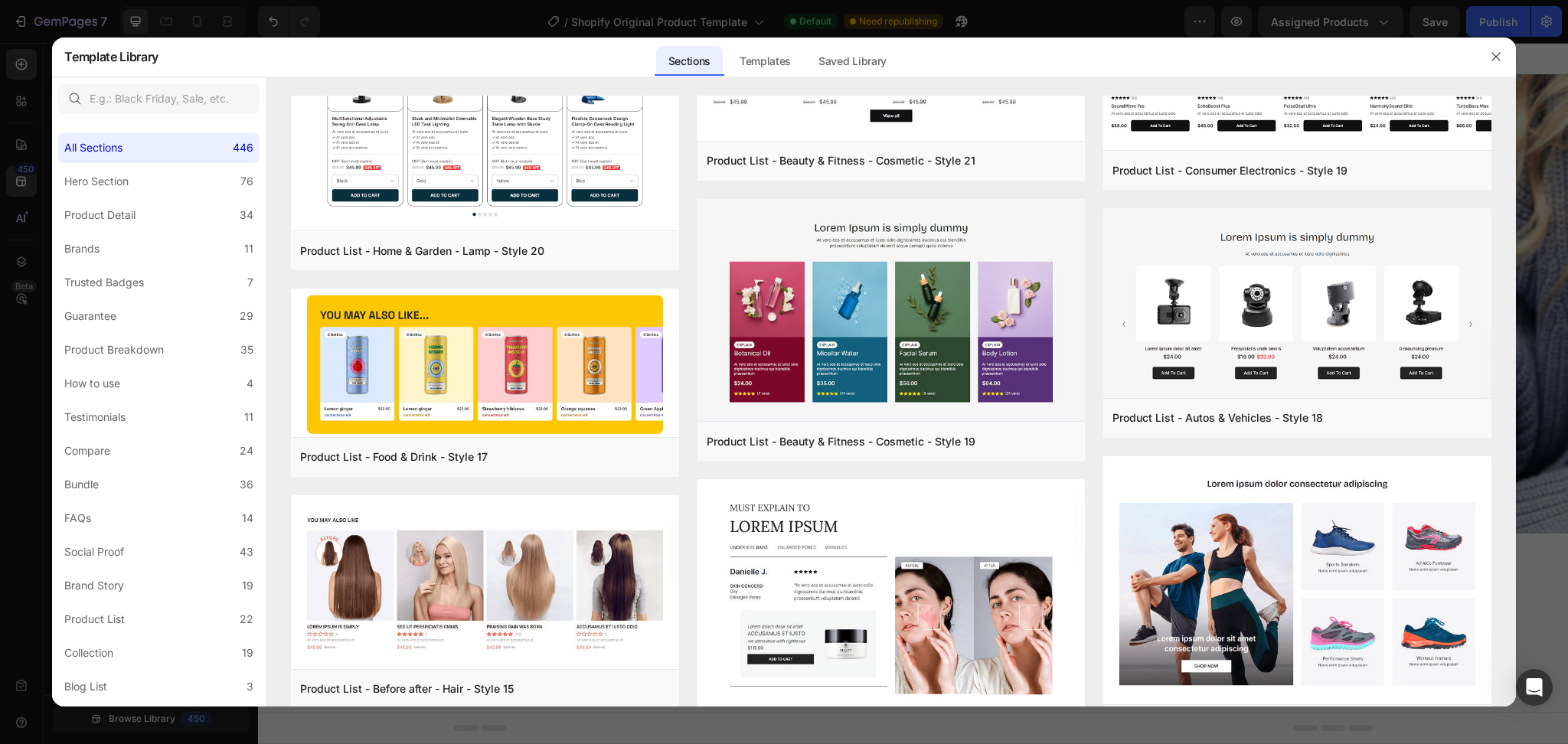
scroll to position [8390, 0]
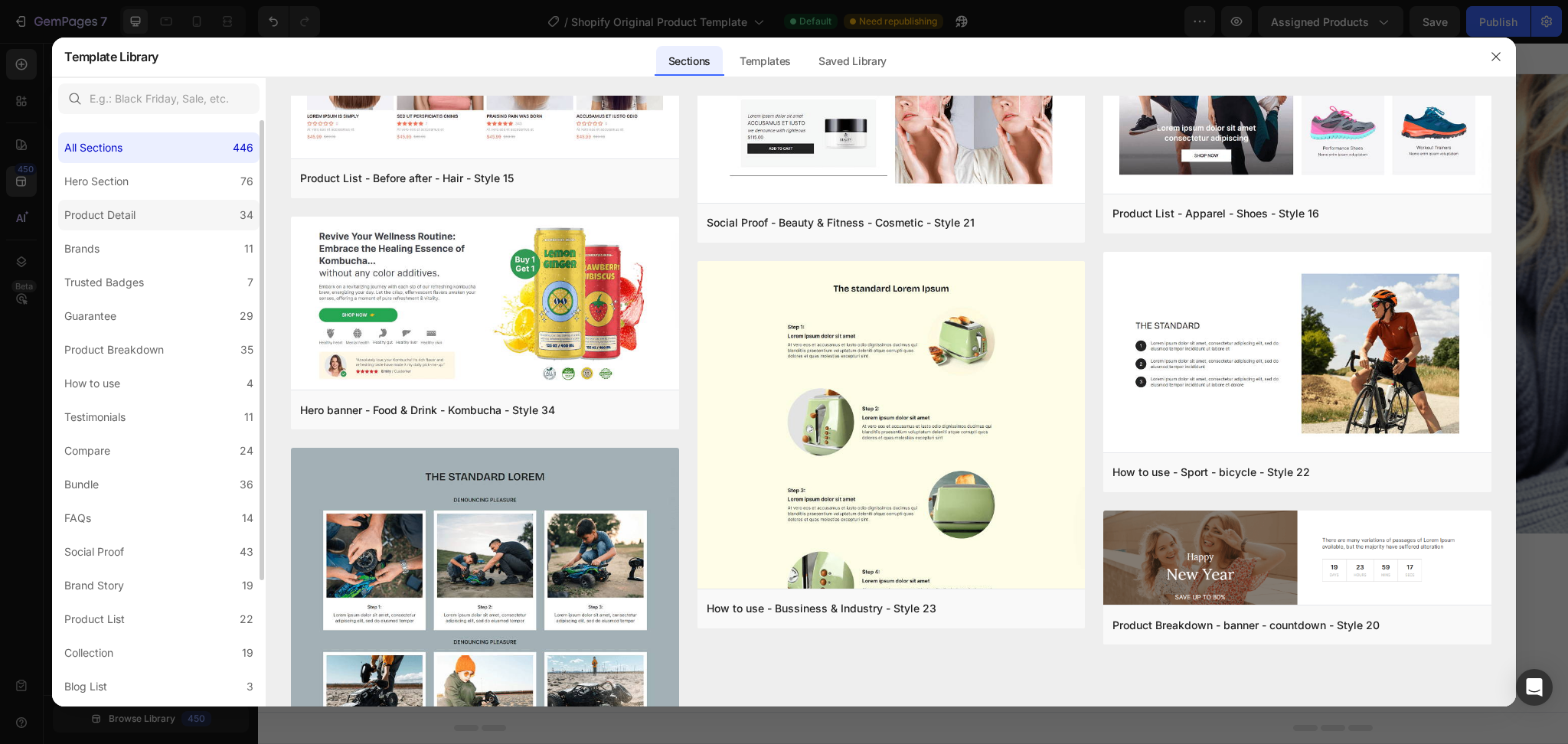
click at [90, 221] on div "Product Detail" at bounding box center [100, 214] width 71 height 18
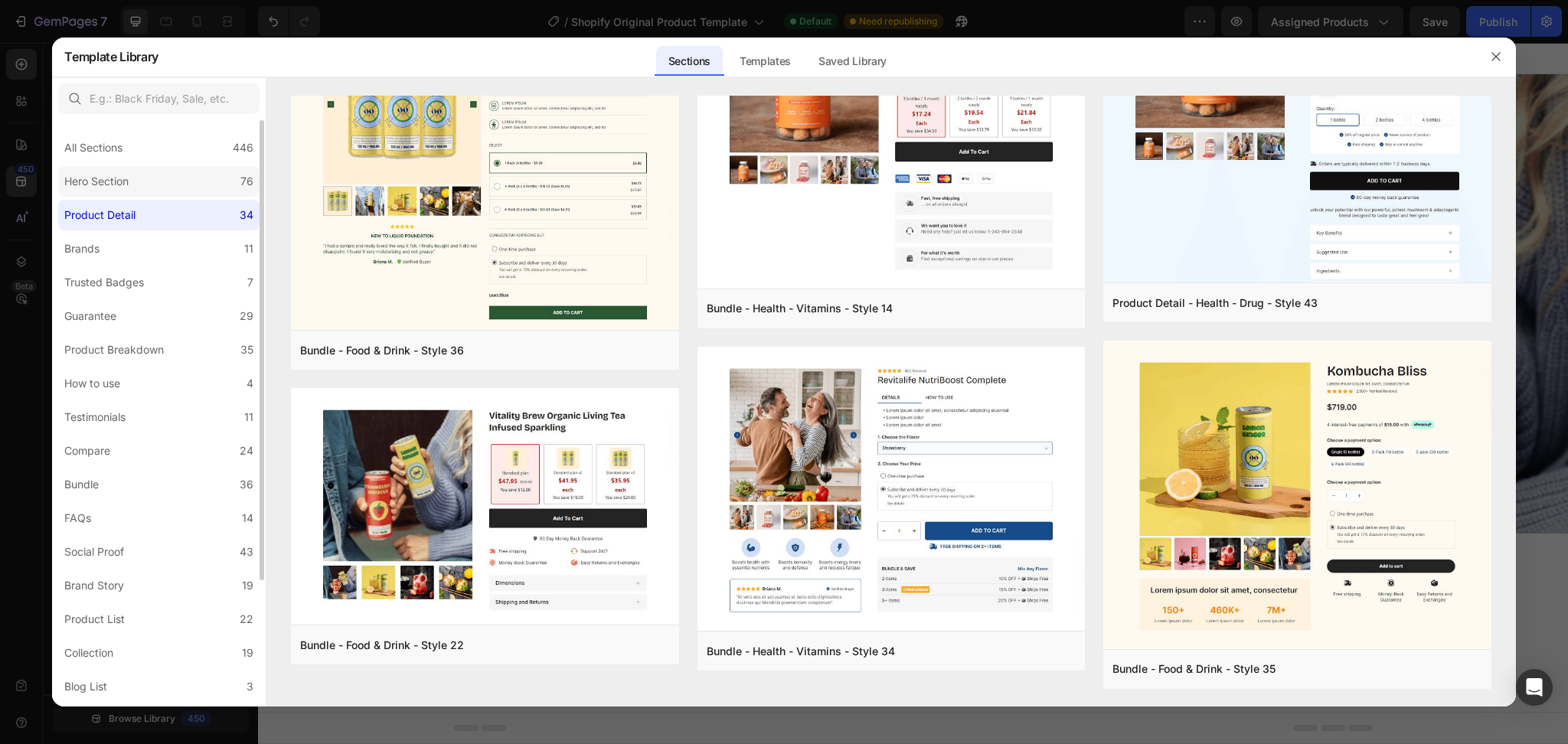
scroll to position [0, 0]
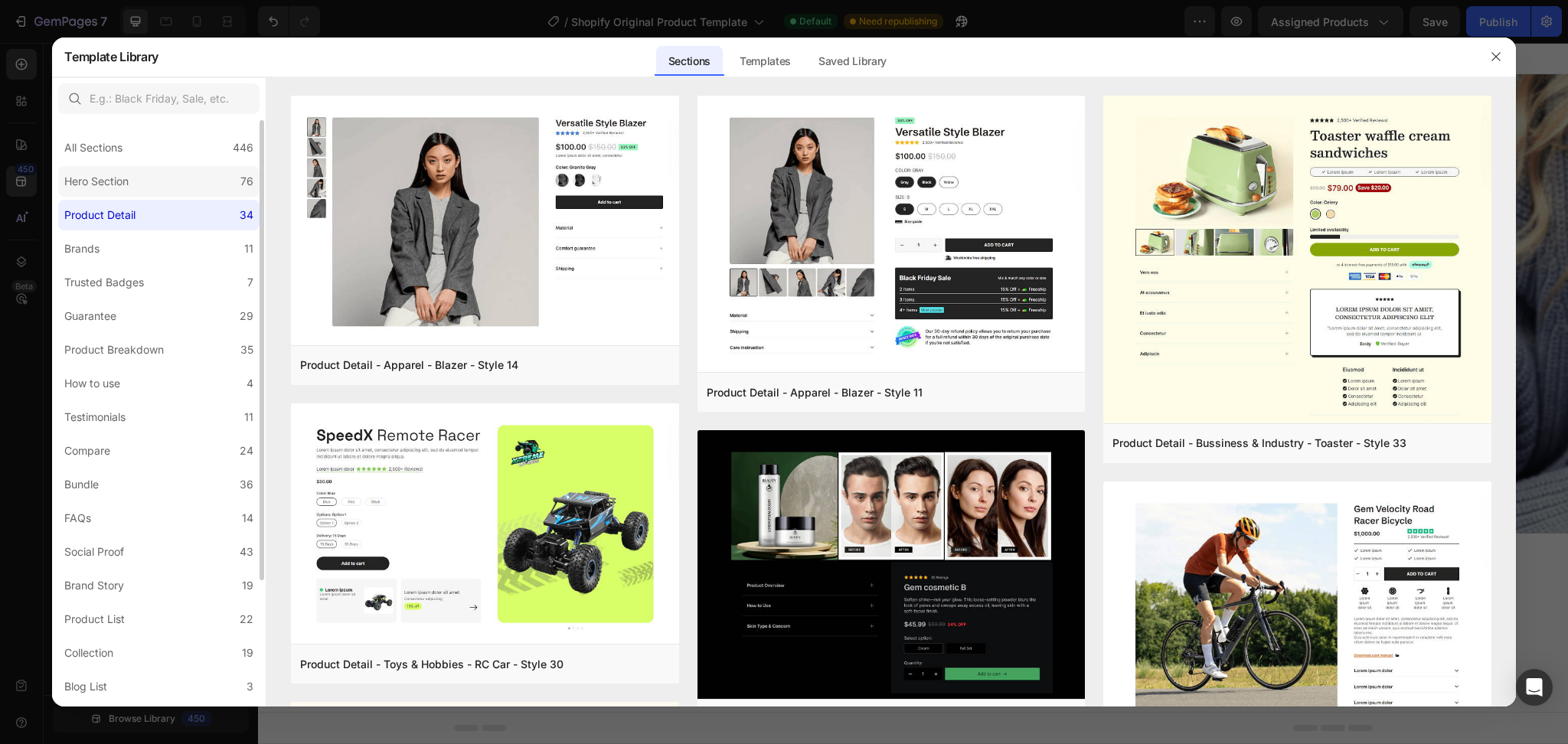
click at [98, 186] on div "Hero Section" at bounding box center [96, 181] width 64 height 18
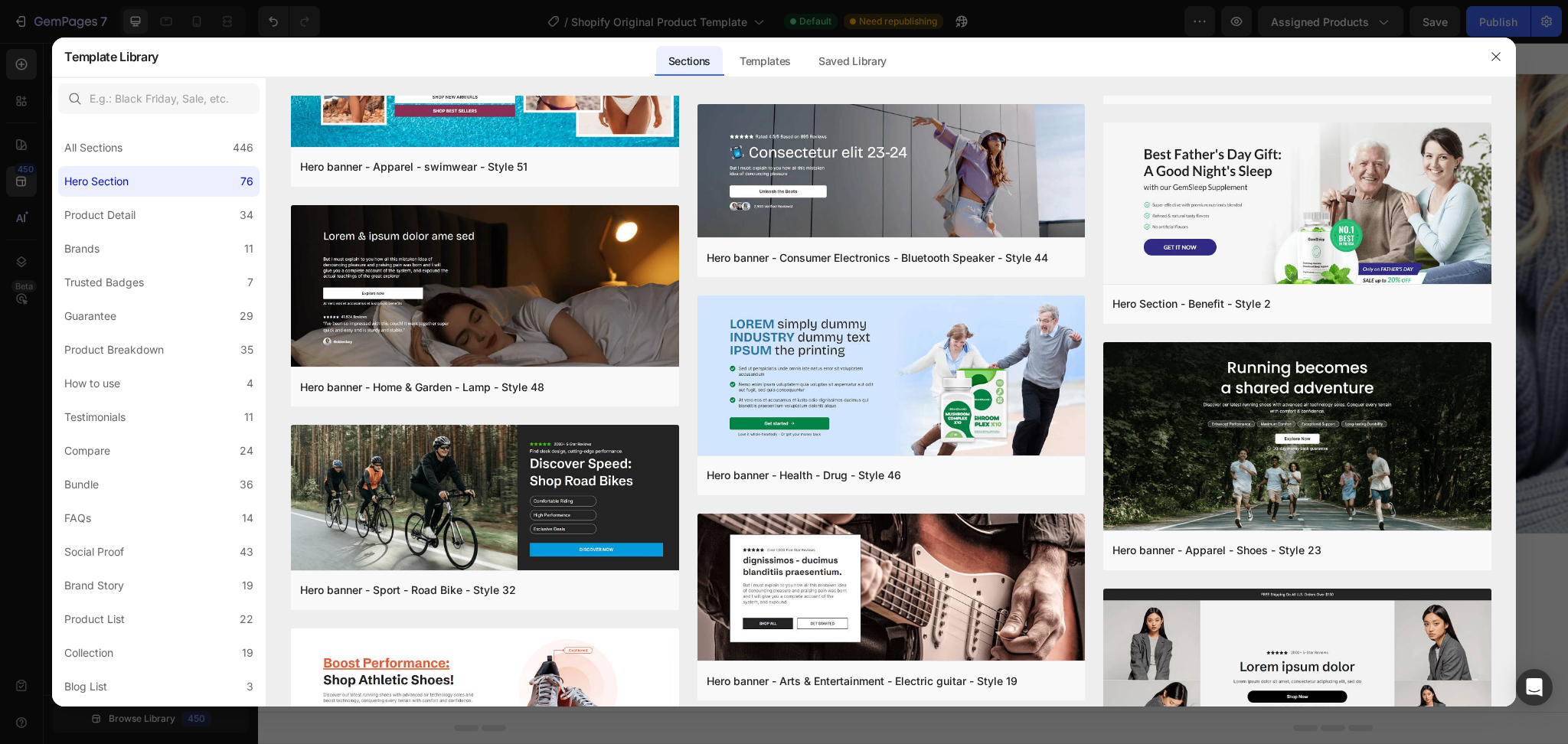
scroll to position [1902, 0]
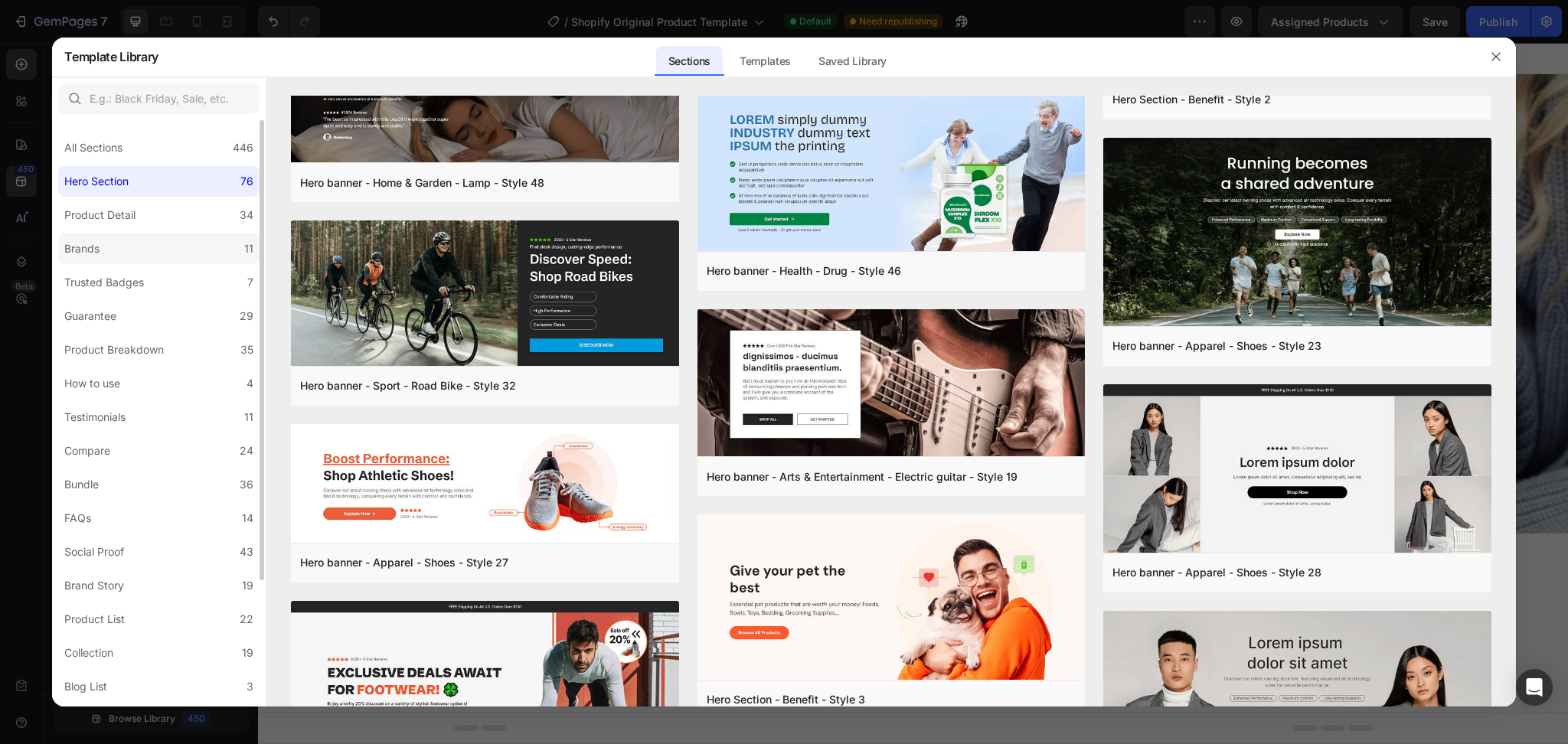
click at [126, 249] on label "Brands 11" at bounding box center [158, 249] width 201 height 31
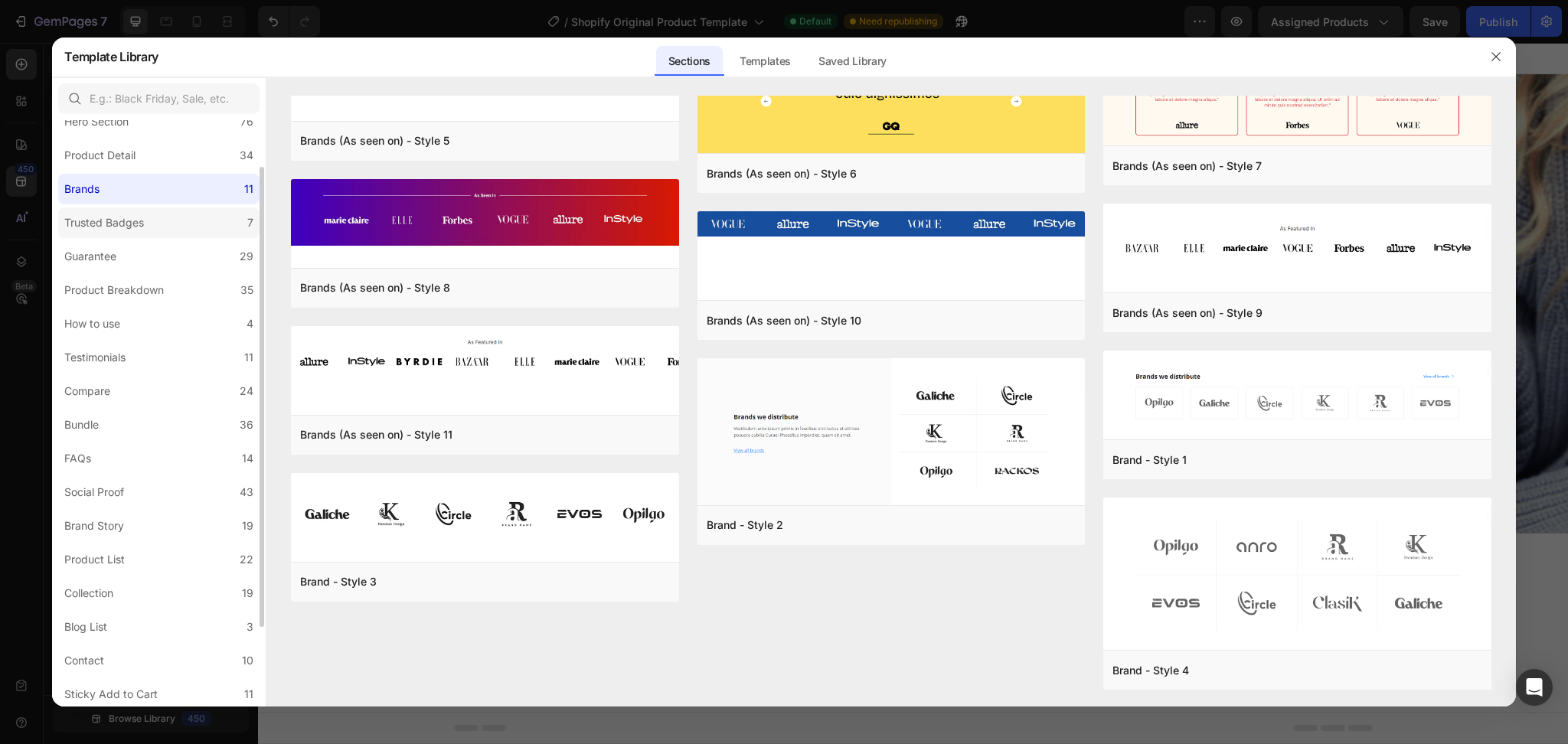
scroll to position [0, 0]
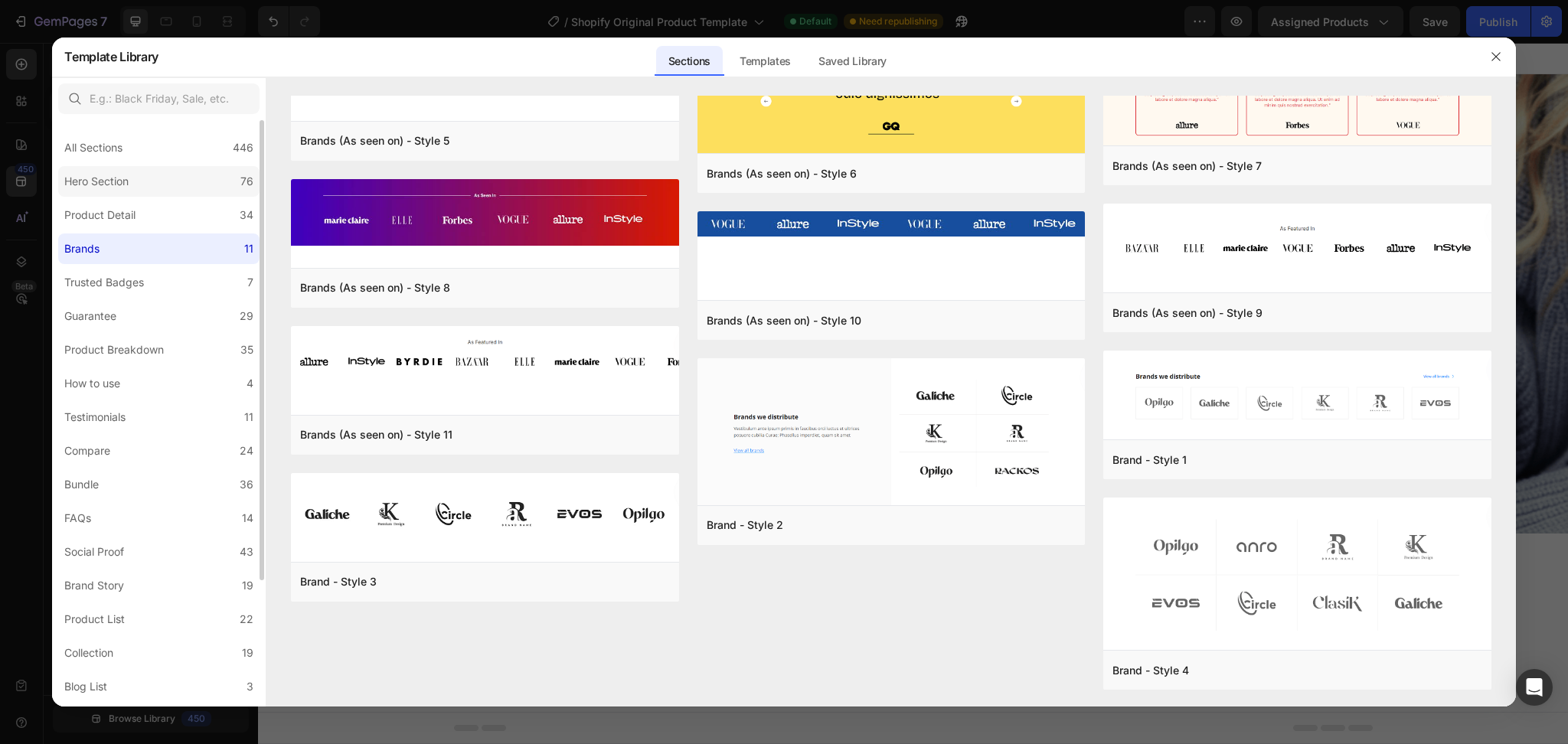
click at [118, 172] on div "Hero Section" at bounding box center [96, 181] width 64 height 18
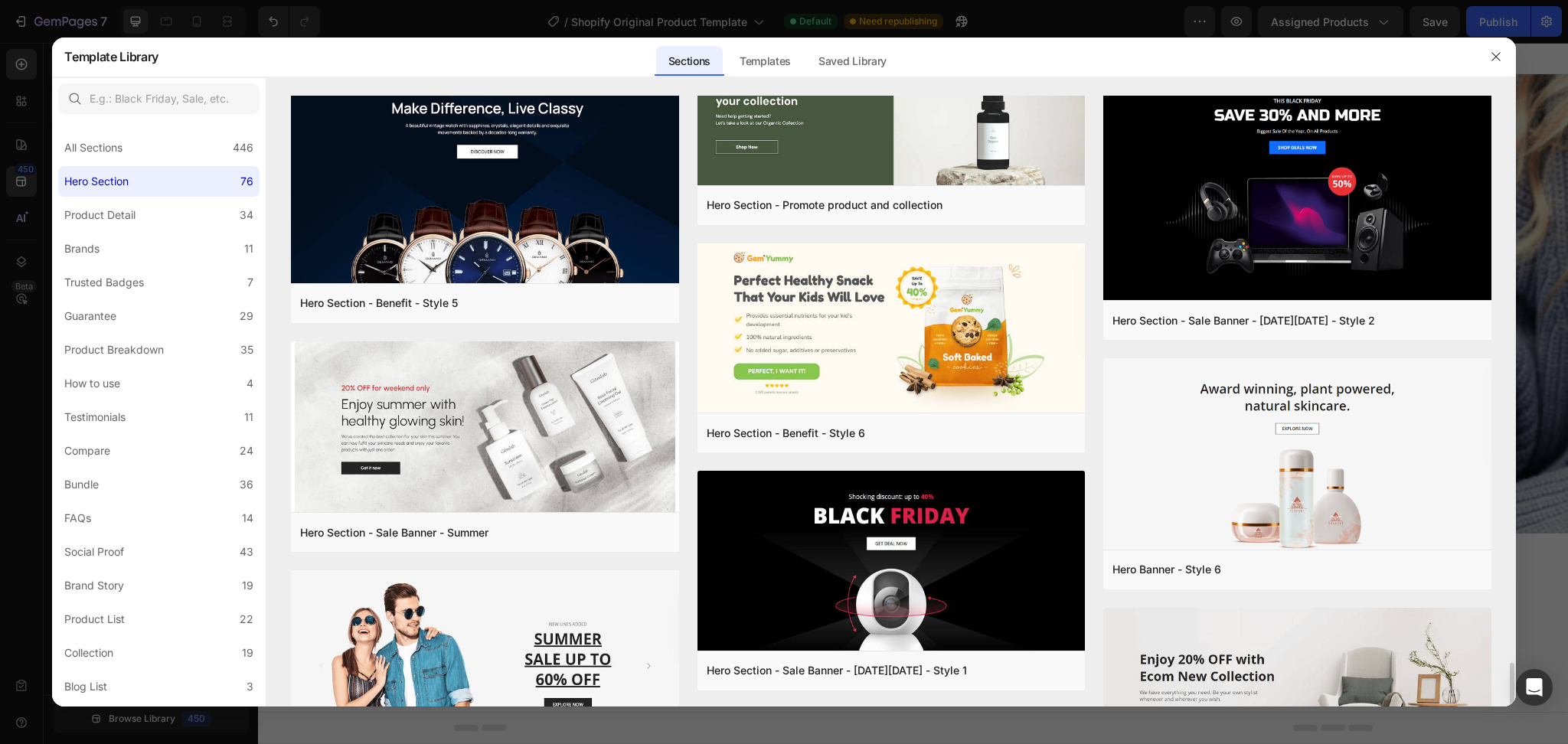
scroll to position [3391, 0]
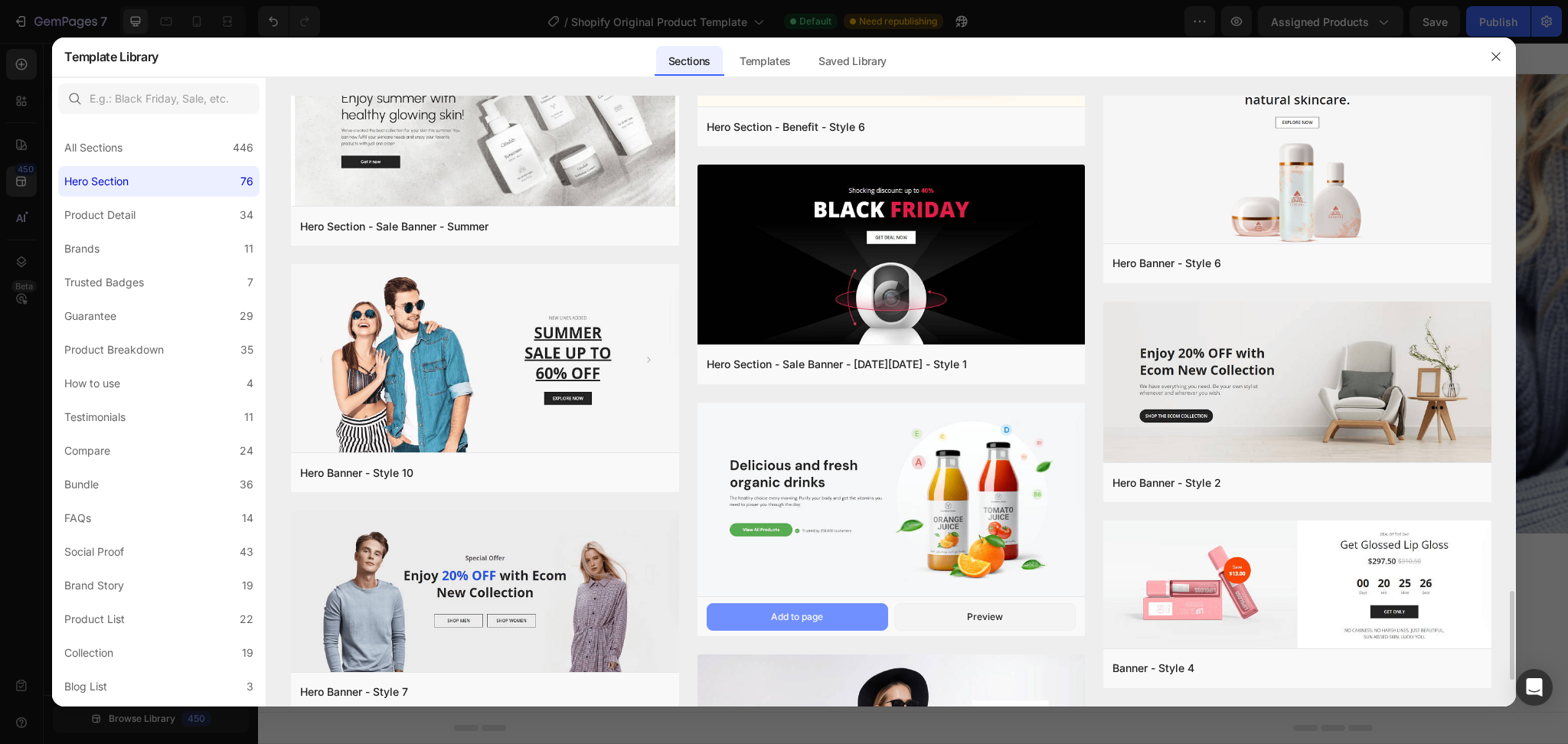
click at [812, 558] on div "Add to page" at bounding box center [797, 616] width 52 height 13
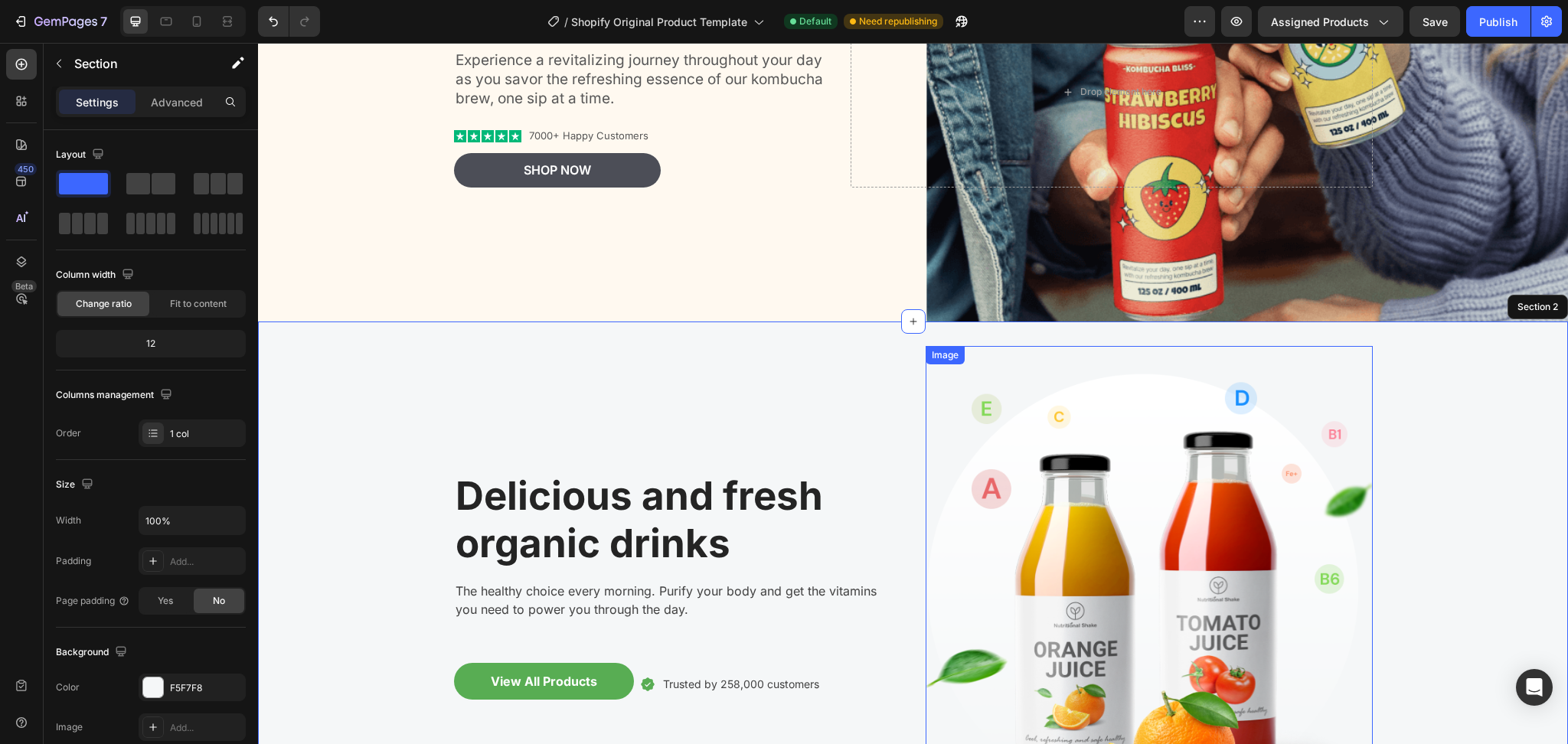
scroll to position [0, 0]
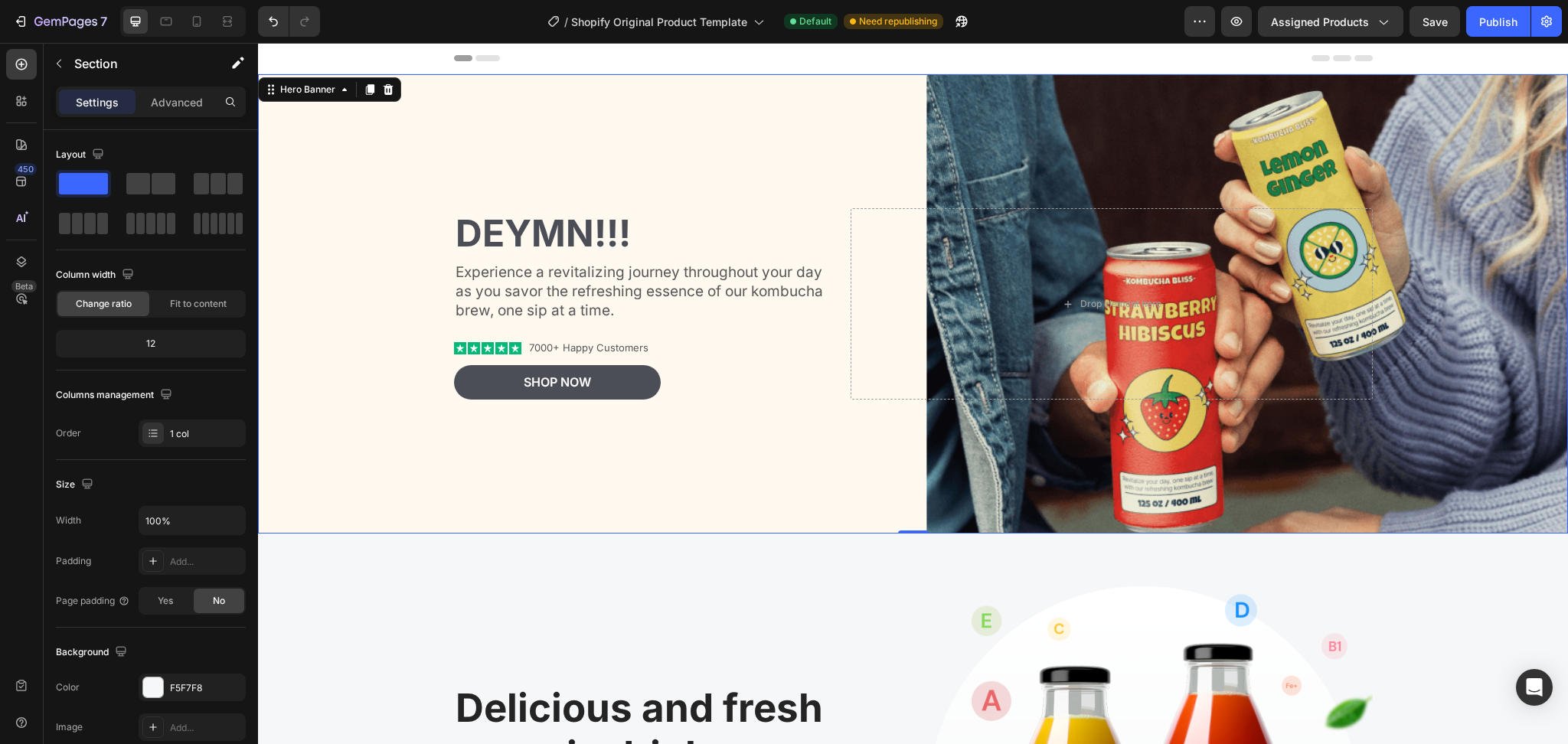
click at [555, 138] on div "Background Image" at bounding box center [913, 303] width 1310 height 459
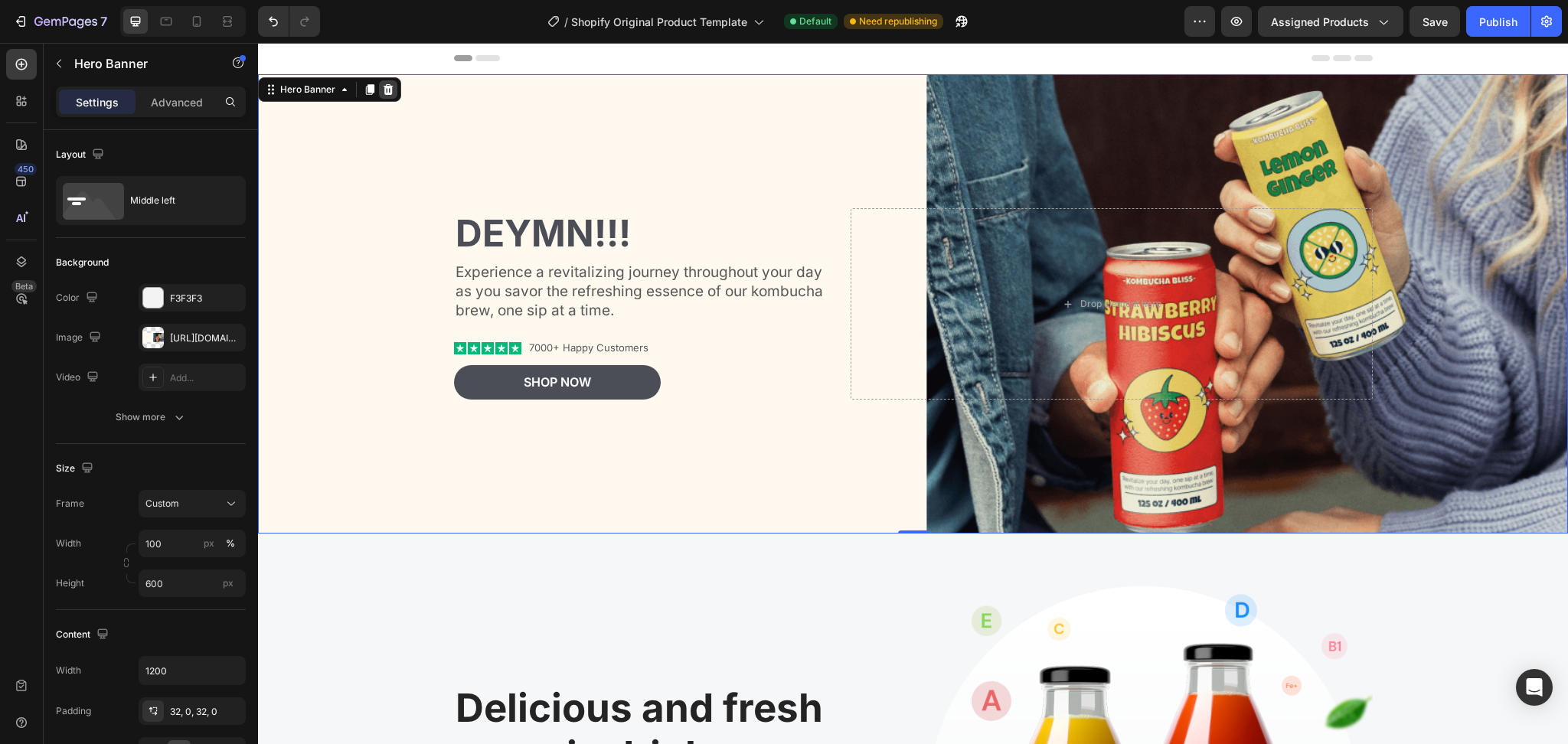
click at [386, 91] on icon at bounding box center [388, 89] width 12 height 12
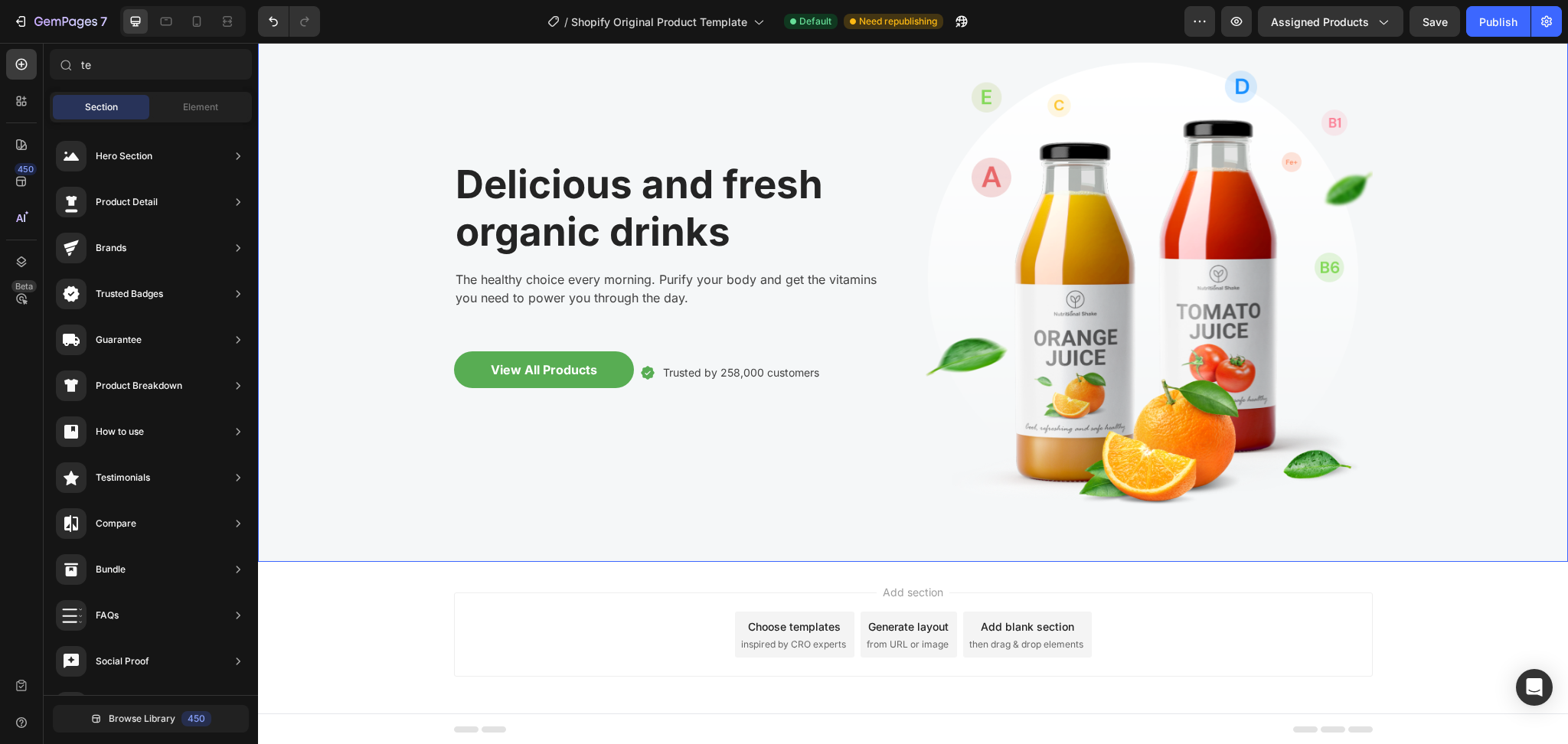
scroll to position [111, 0]
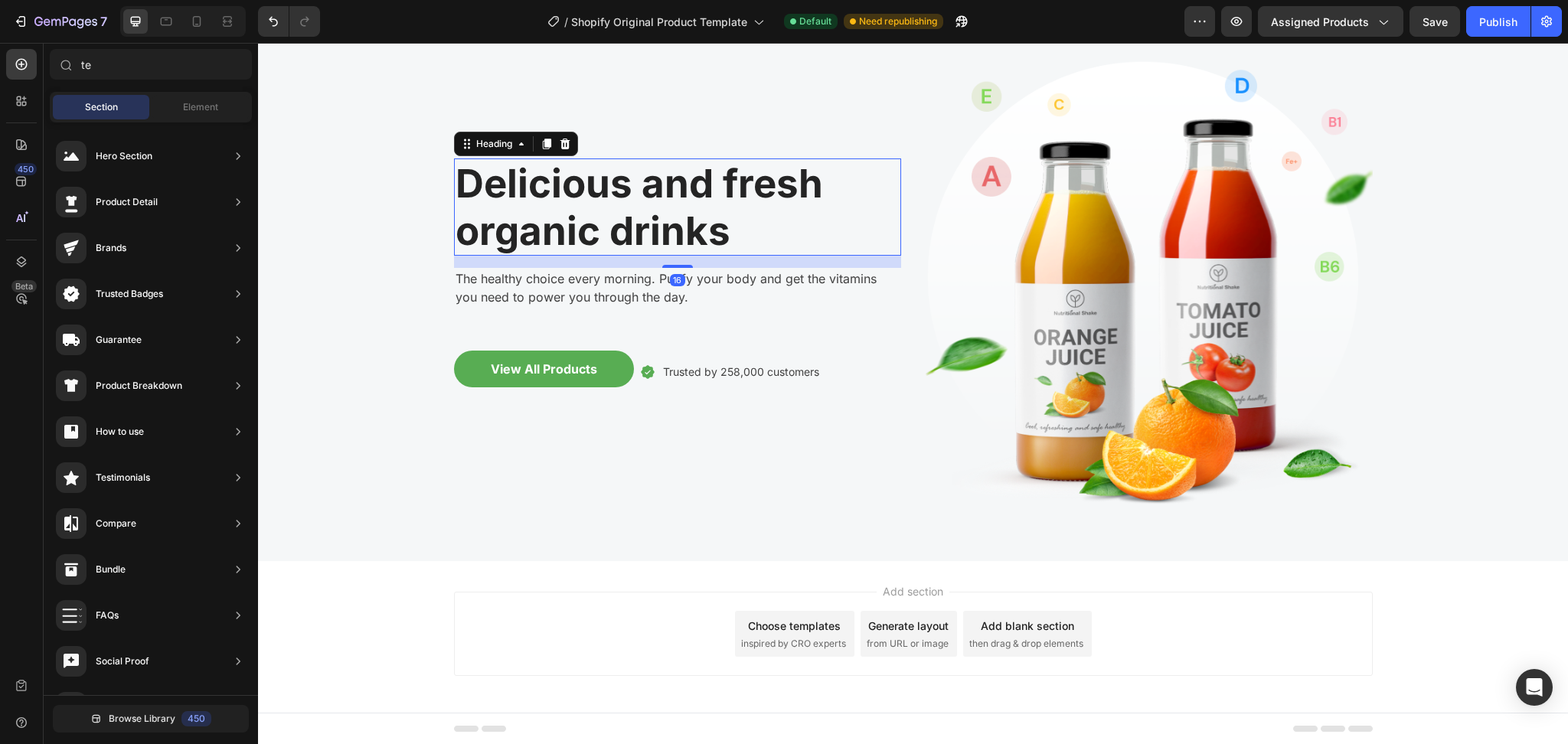
click at [725, 252] on p "Delicious and fresh organic drinks" at bounding box center [677, 206] width 444 height 94
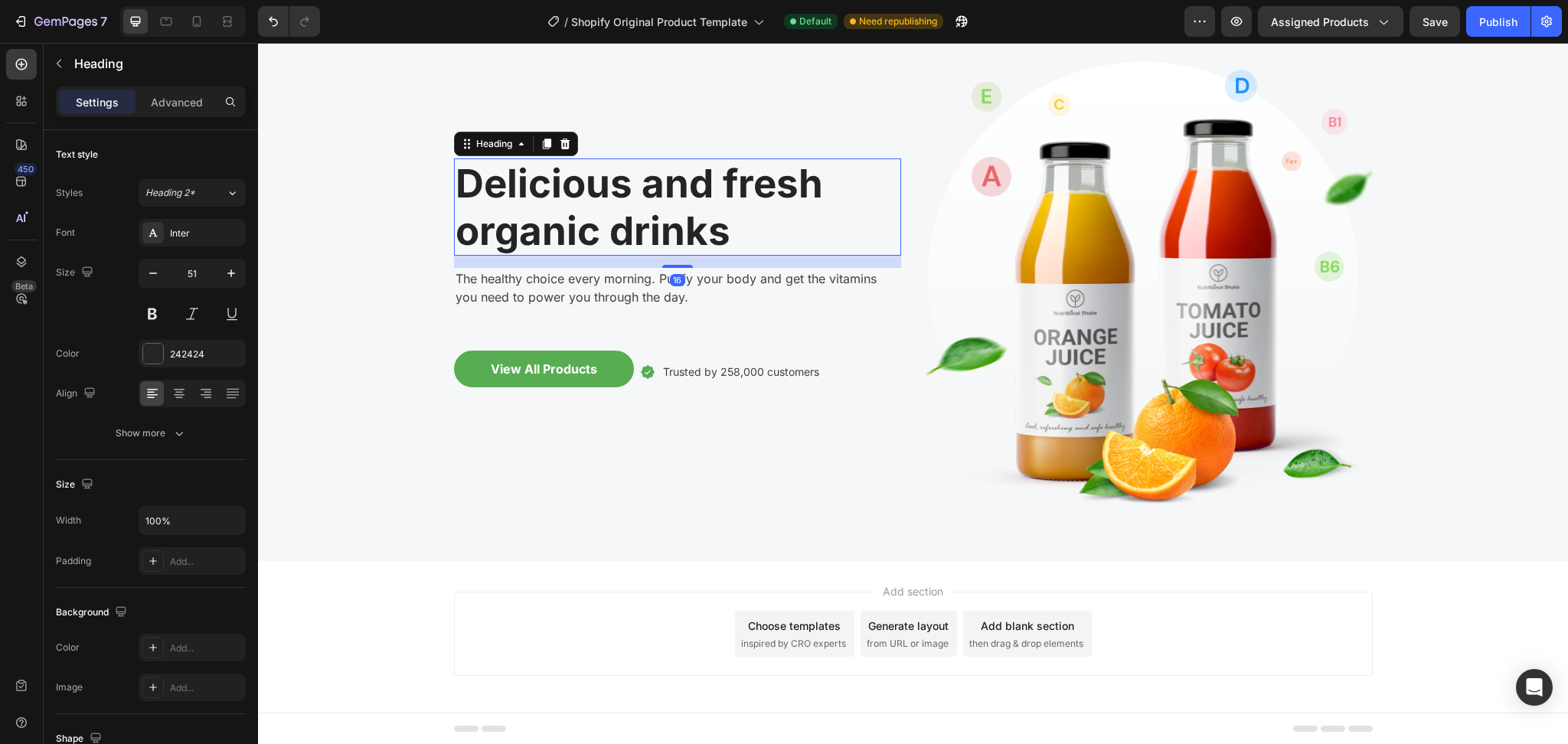
click at [735, 237] on p "Delicious and fresh organic drinks" at bounding box center [677, 206] width 444 height 94
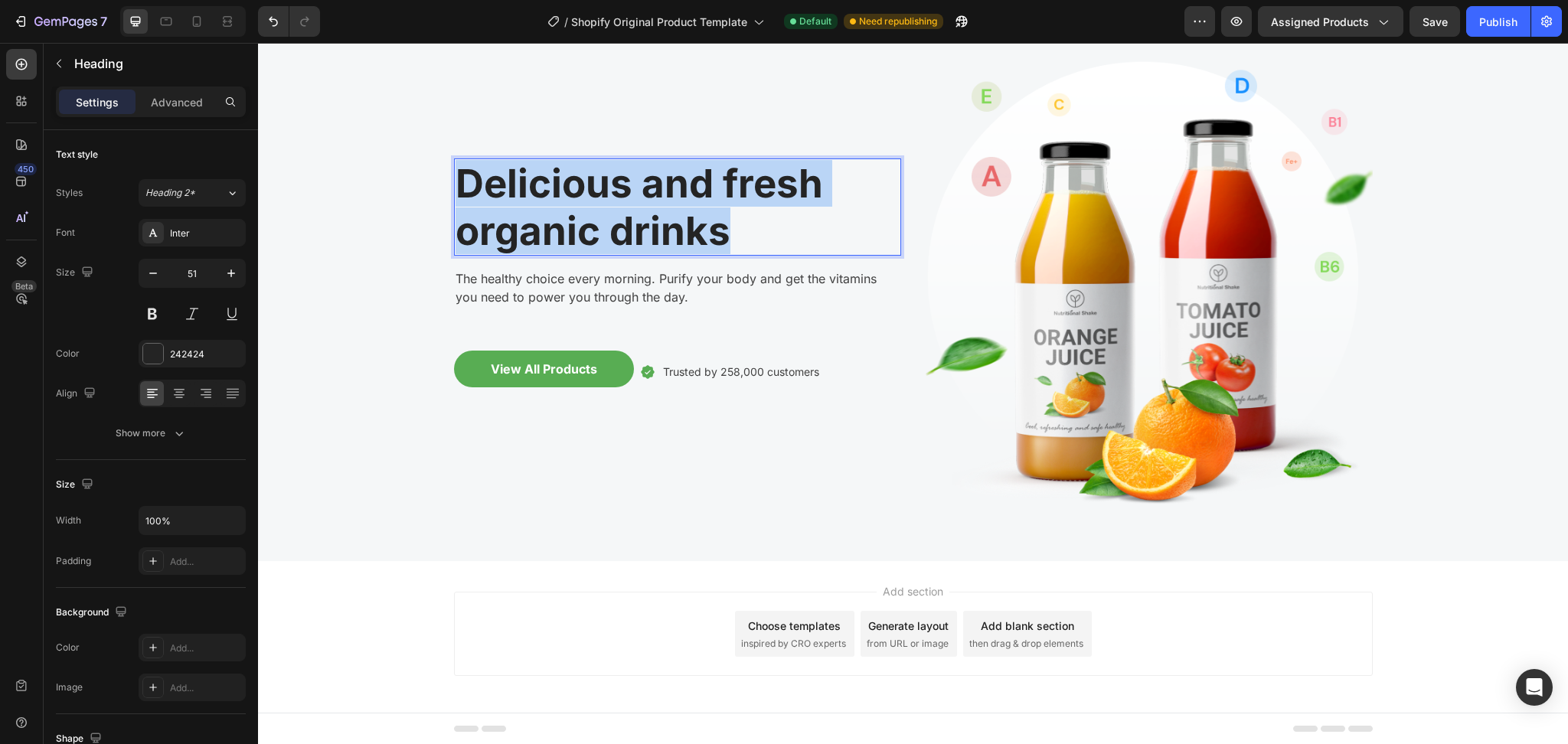
drag, startPoint x: 735, startPoint y: 237, endPoint x: 450, endPoint y: 187, distance: 289.4
click at [455, 187] on p "Delicious and fresh organic drinks" at bounding box center [677, 206] width 444 height 94
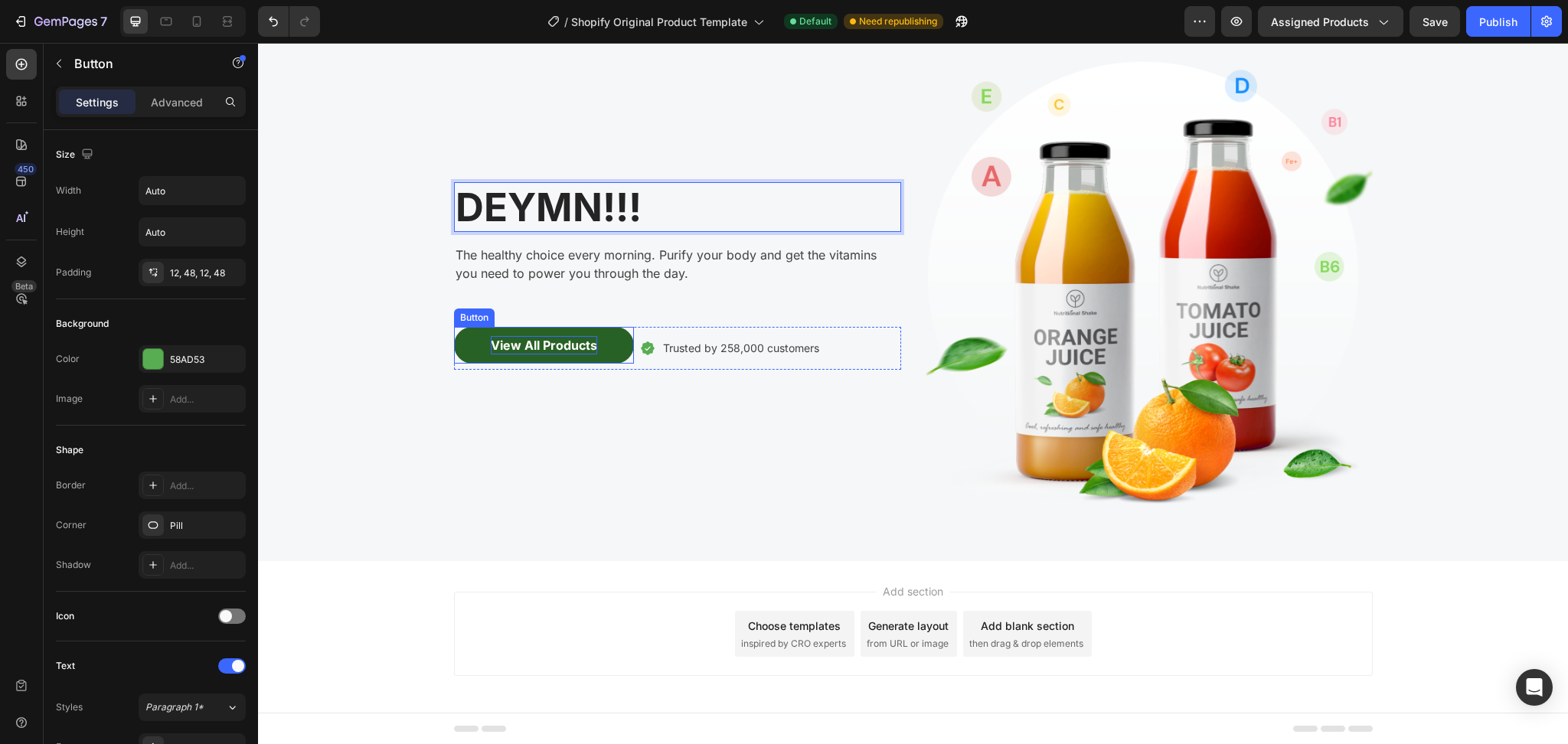
click at [577, 349] on div "View All Products" at bounding box center [544, 345] width 106 height 18
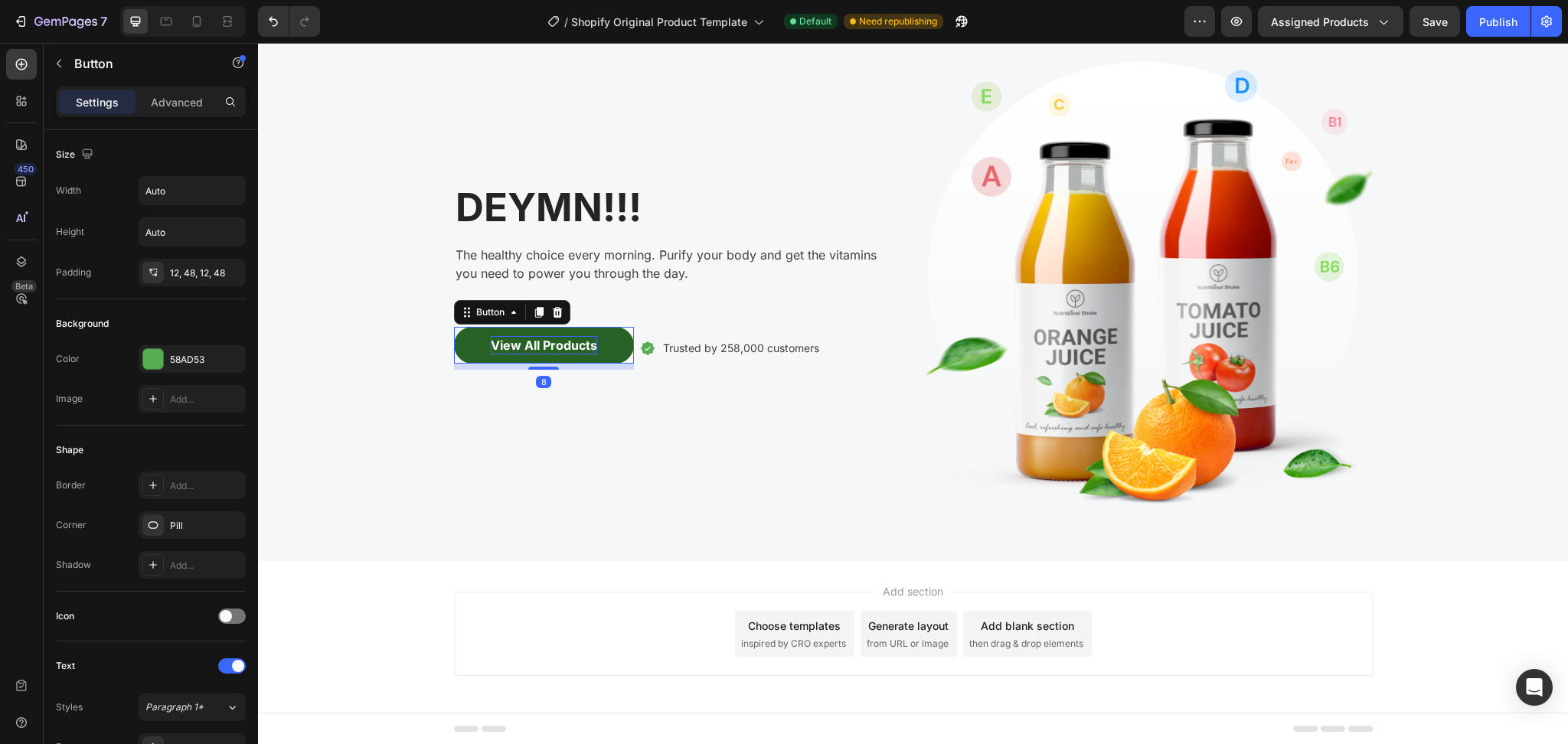
click at [577, 349] on div "View All Products" at bounding box center [544, 345] width 106 height 18
drag, startPoint x: 488, startPoint y: 340, endPoint x: 677, endPoint y: 359, distance: 190.0
click at [677, 359] on div "View All Products Button 8 Icon Trusted by 258,000 customers Text block [GEOGRA…" at bounding box center [677, 348] width 447 height 43
click at [454, 326] on button "SHOP" at bounding box center [507, 345] width 107 height 37
click at [1175, 558] on div "Add section Choose templates inspired by CRO experts Generate layout from URL o…" at bounding box center [913, 636] width 1310 height 152
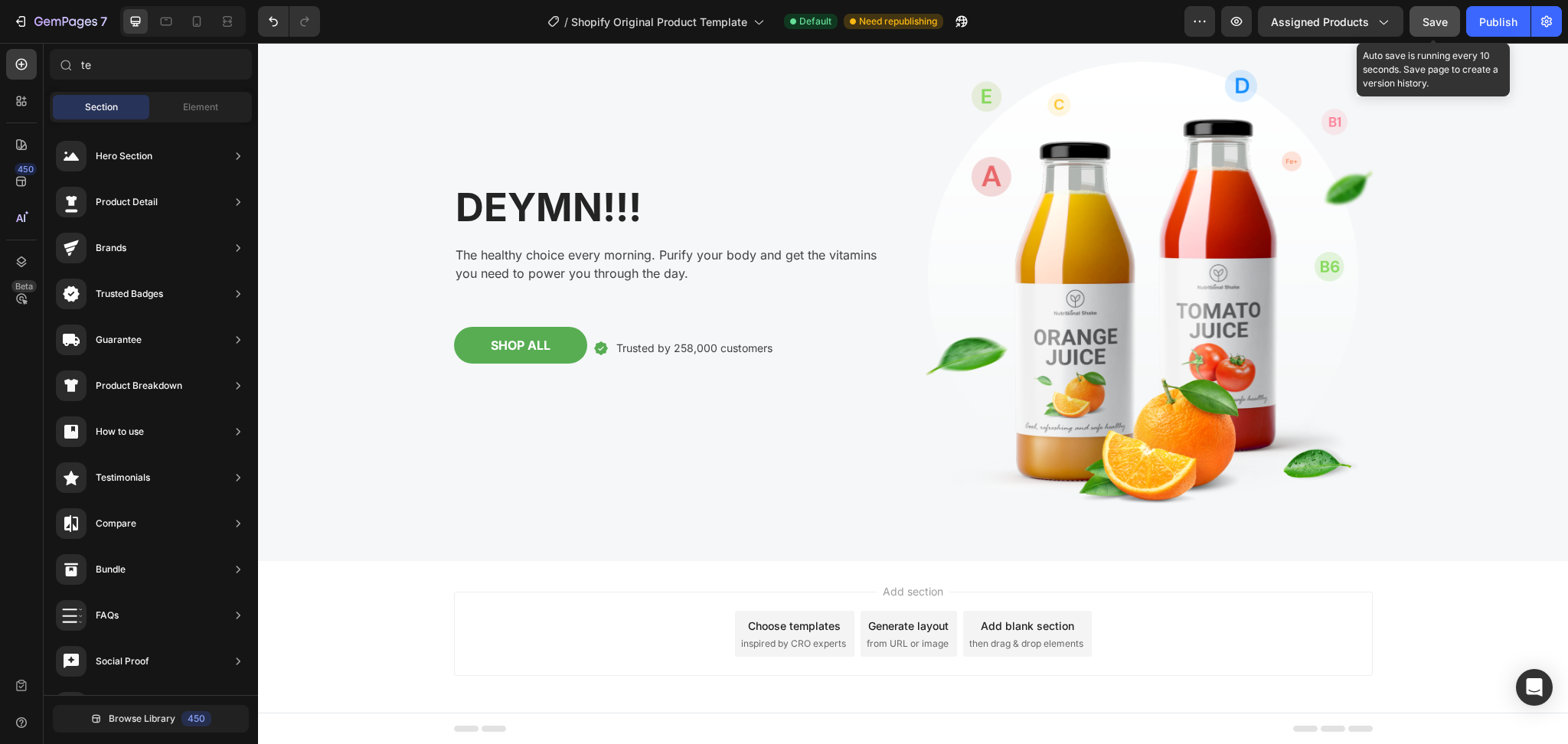
click at [1175, 21] on span "Save" at bounding box center [1435, 21] width 25 height 13
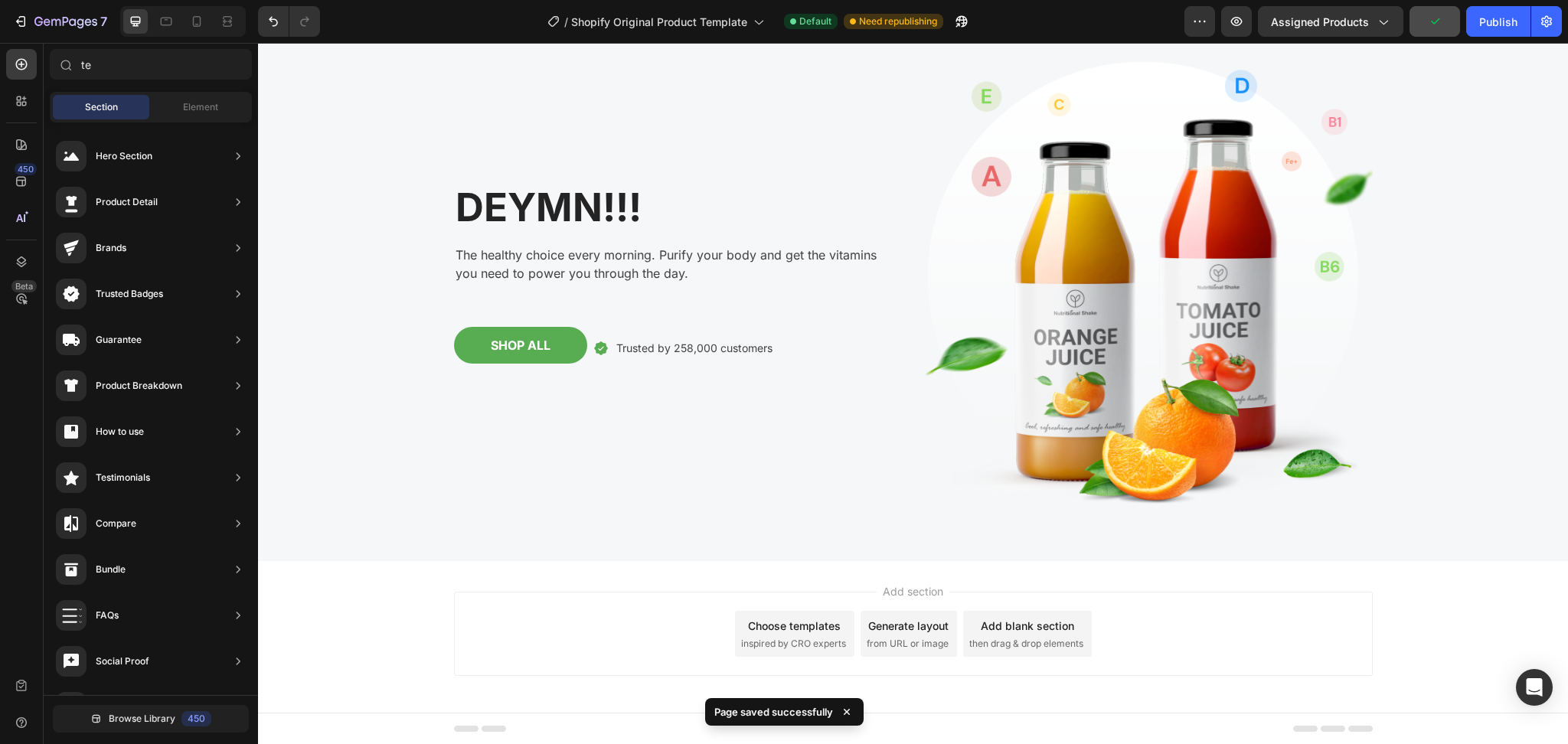
click at [775, 558] on span "inspired by CRO experts" at bounding box center [794, 643] width 105 height 13
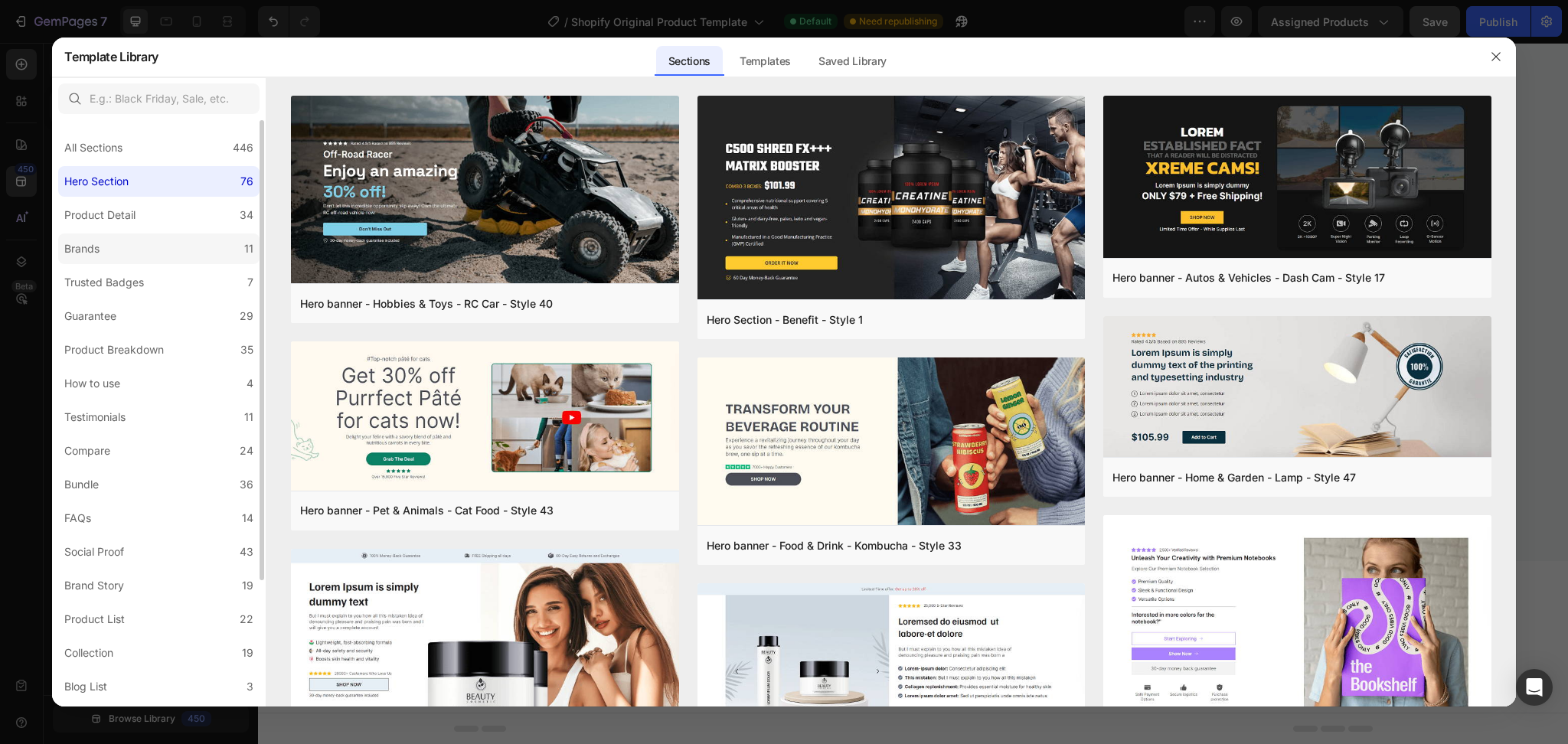
click at [109, 243] on label "Brands 11" at bounding box center [158, 249] width 201 height 31
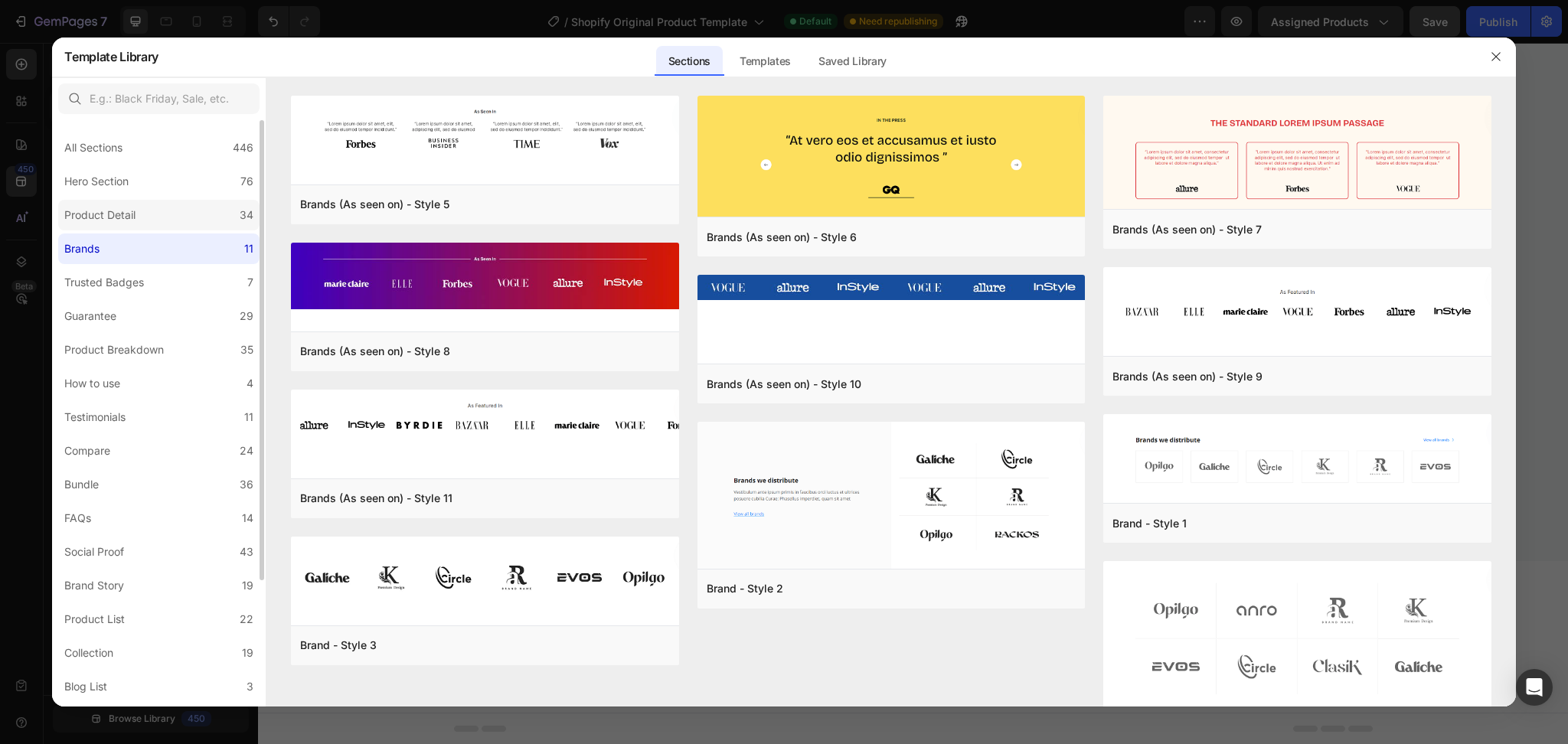
click at [106, 215] on div "Product Detail" at bounding box center [100, 214] width 71 height 18
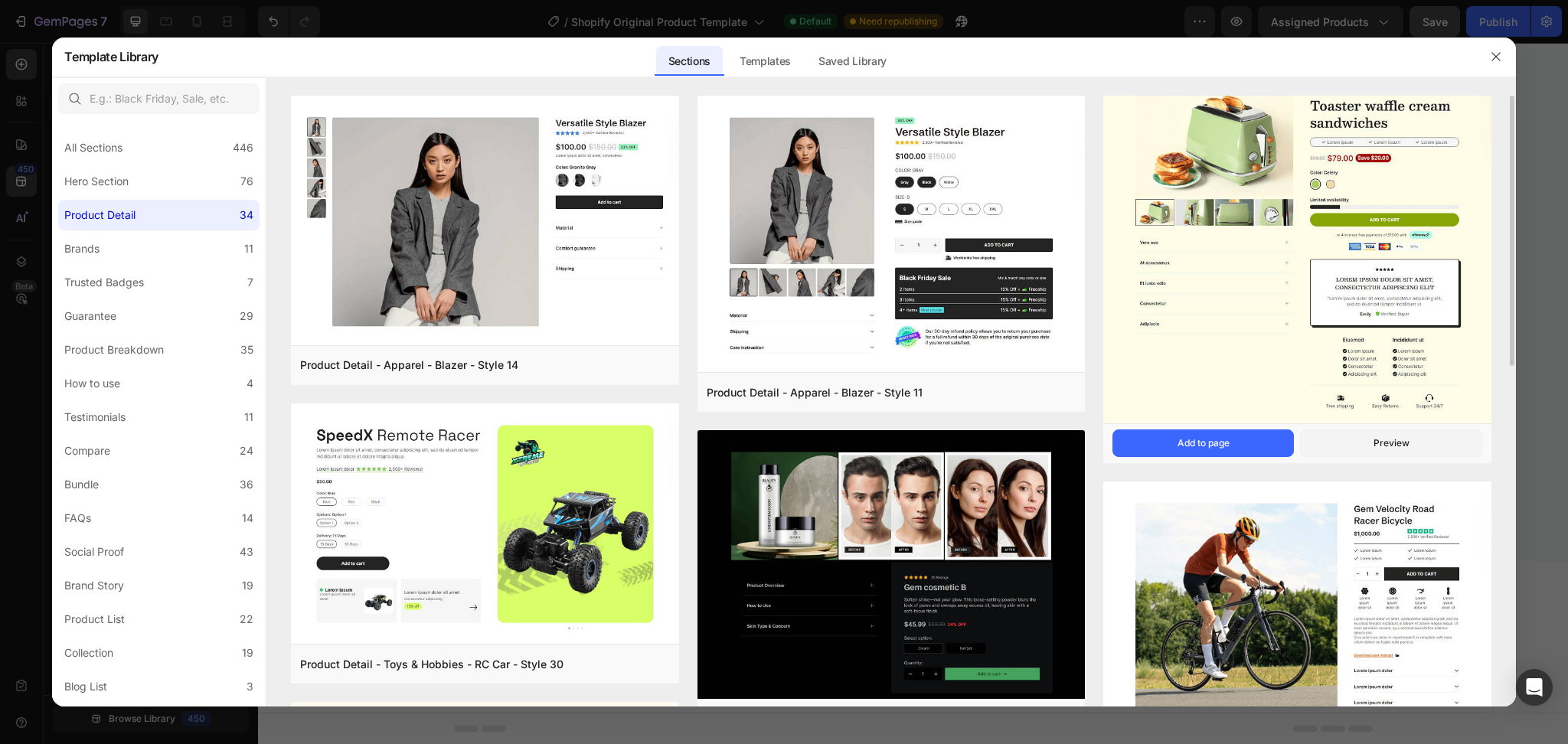
click at [1175, 324] on img at bounding box center [1297, 246] width 388 height 360
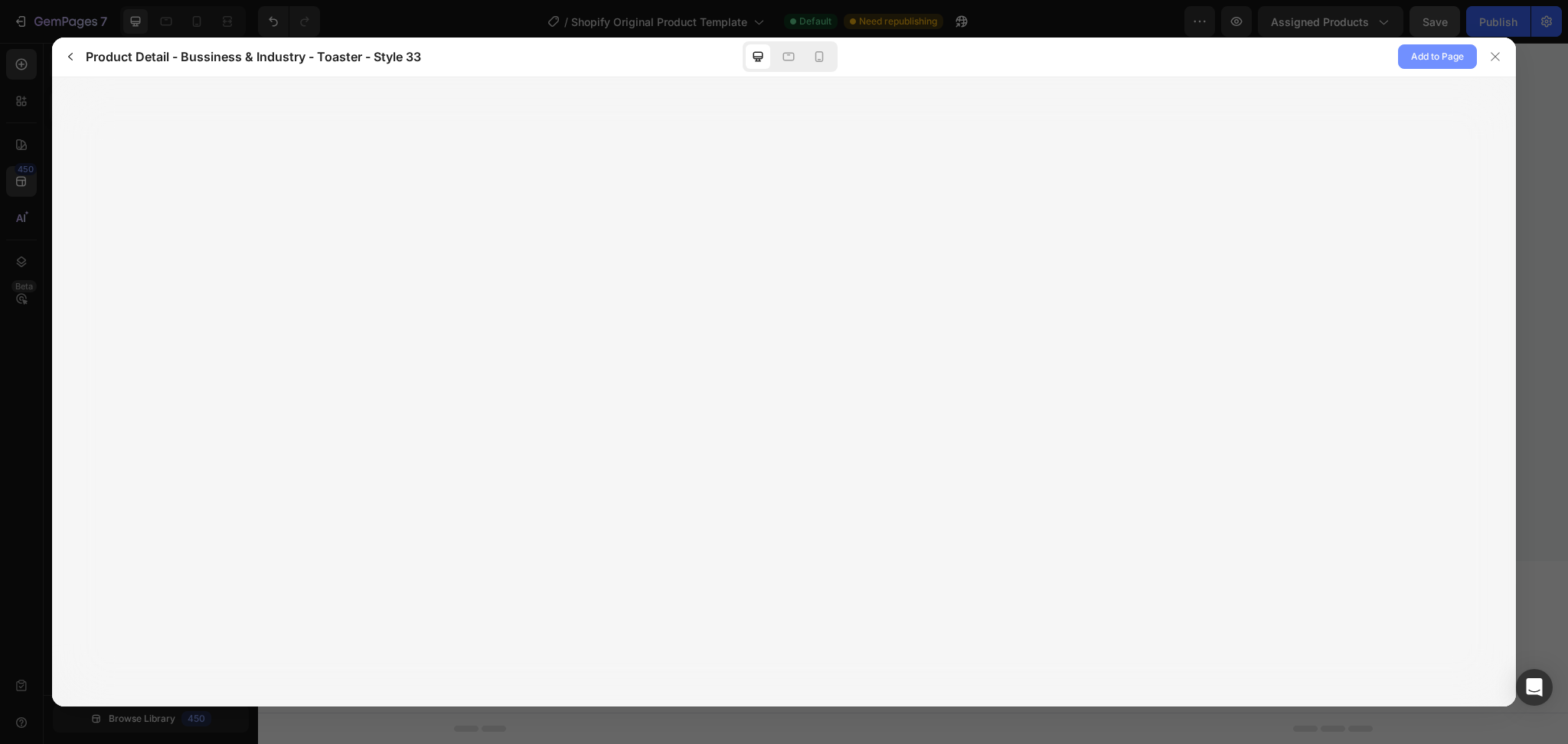
click at [1175, 61] on button "Add to Page" at bounding box center [1437, 56] width 79 height 25
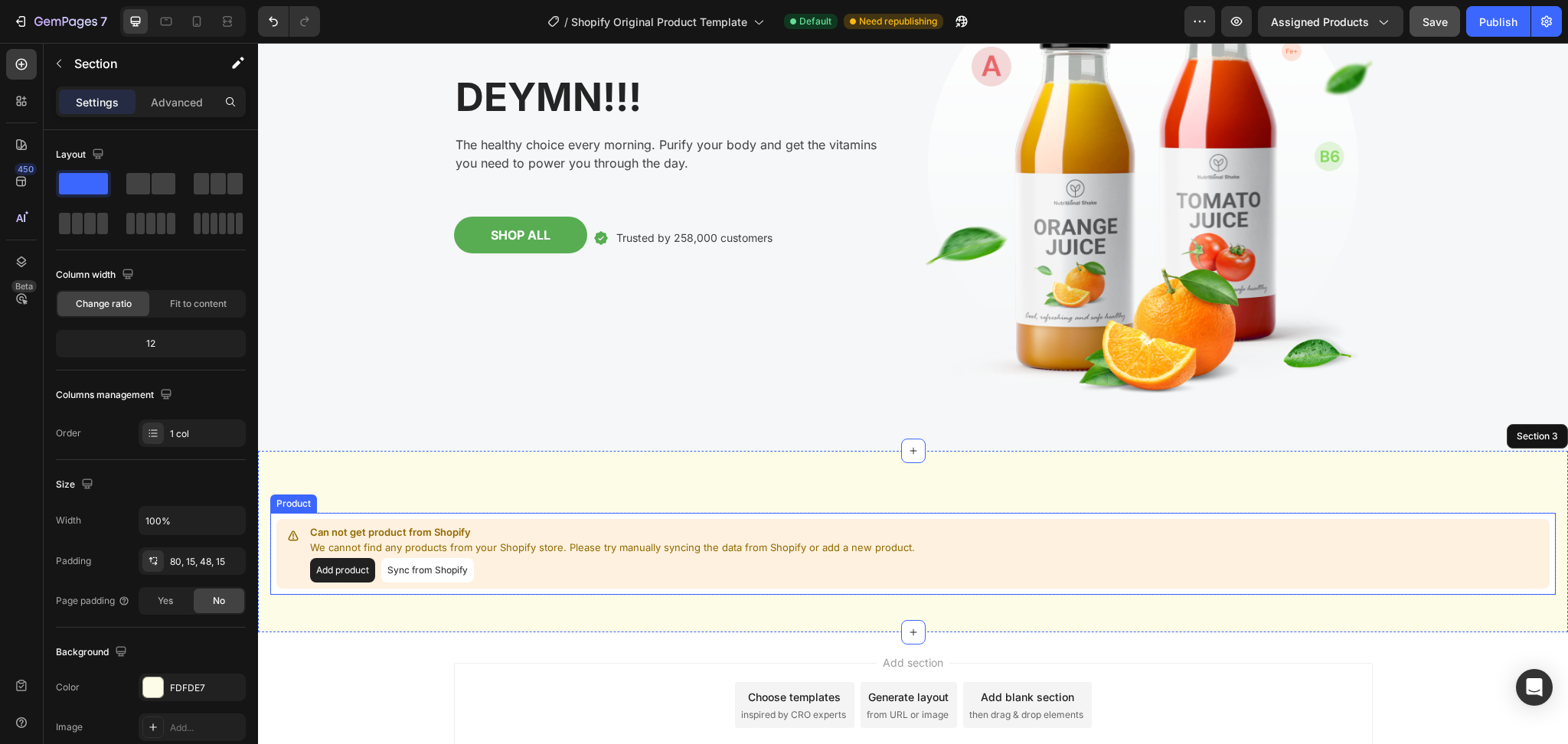
scroll to position [292, 0]
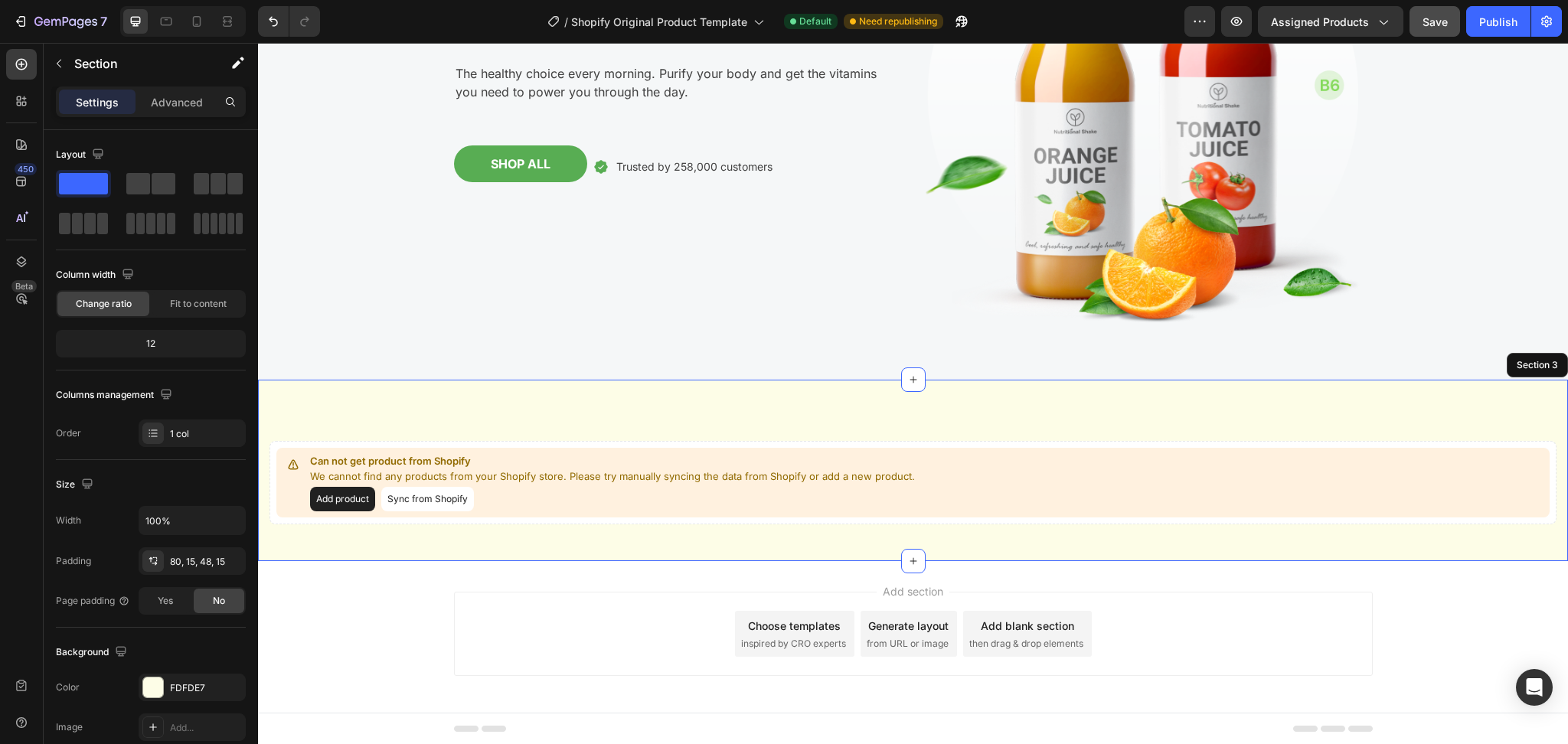
click at [836, 416] on div "Can not get product from Shopify We cannot find any products from your Shopify …" at bounding box center [913, 470] width 1310 height 181
click at [1175, 403] on div "Can not get product from Shopify We cannot find any products from your Shopify …" at bounding box center [913, 470] width 1310 height 181
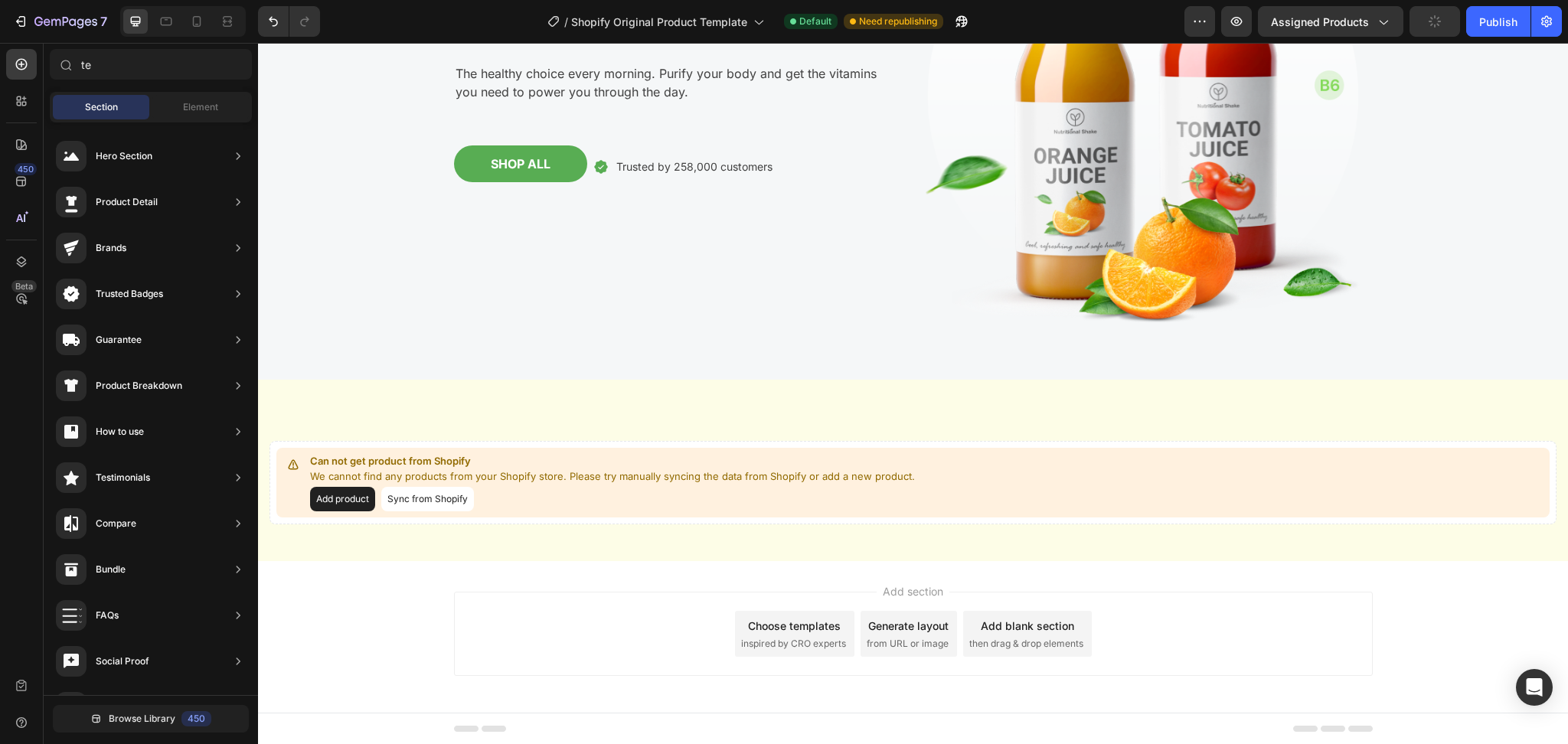
click at [1175, 558] on div "Add section Choose templates inspired by CRO experts Generate layout from URL o…" at bounding box center [913, 634] width 918 height 84
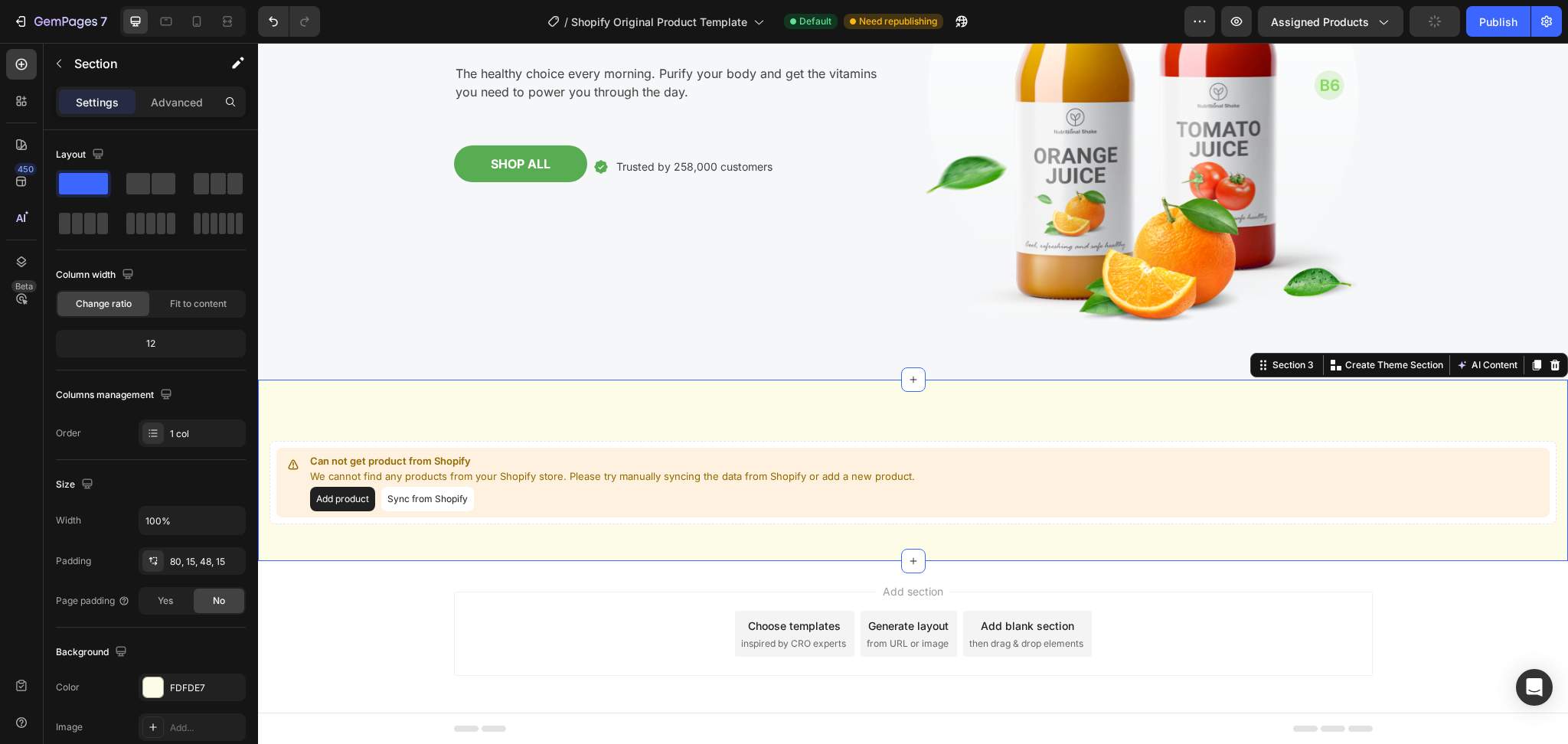
click at [1039, 414] on div "Can not get product from Shopify We cannot find any products from your Shopify …" at bounding box center [913, 470] width 1310 height 181
drag, startPoint x: 1543, startPoint y: 367, endPoint x: 1384, endPoint y: 340, distance: 161.3
click at [1175, 366] on icon at bounding box center [1554, 364] width 12 height 12
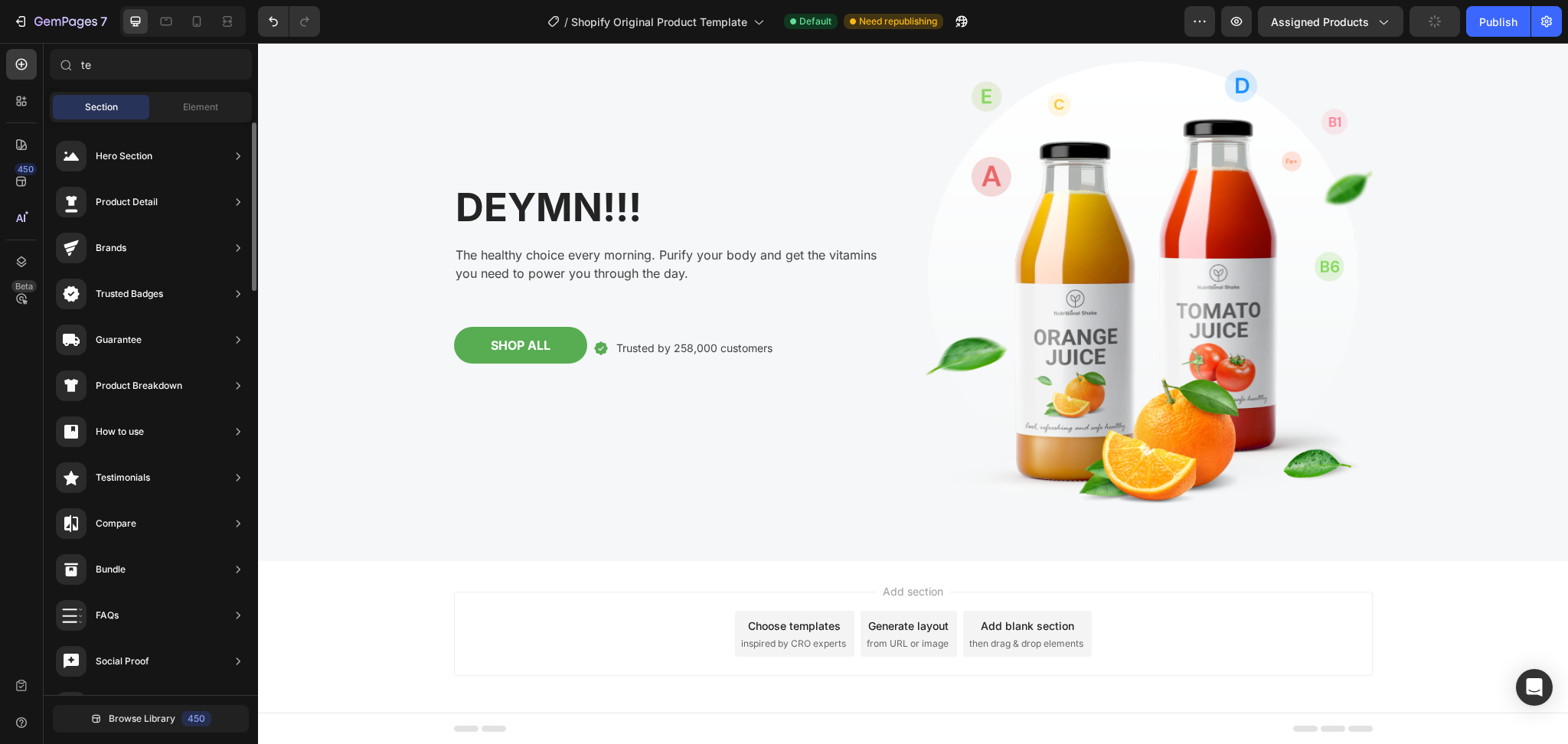
scroll to position [0, 0]
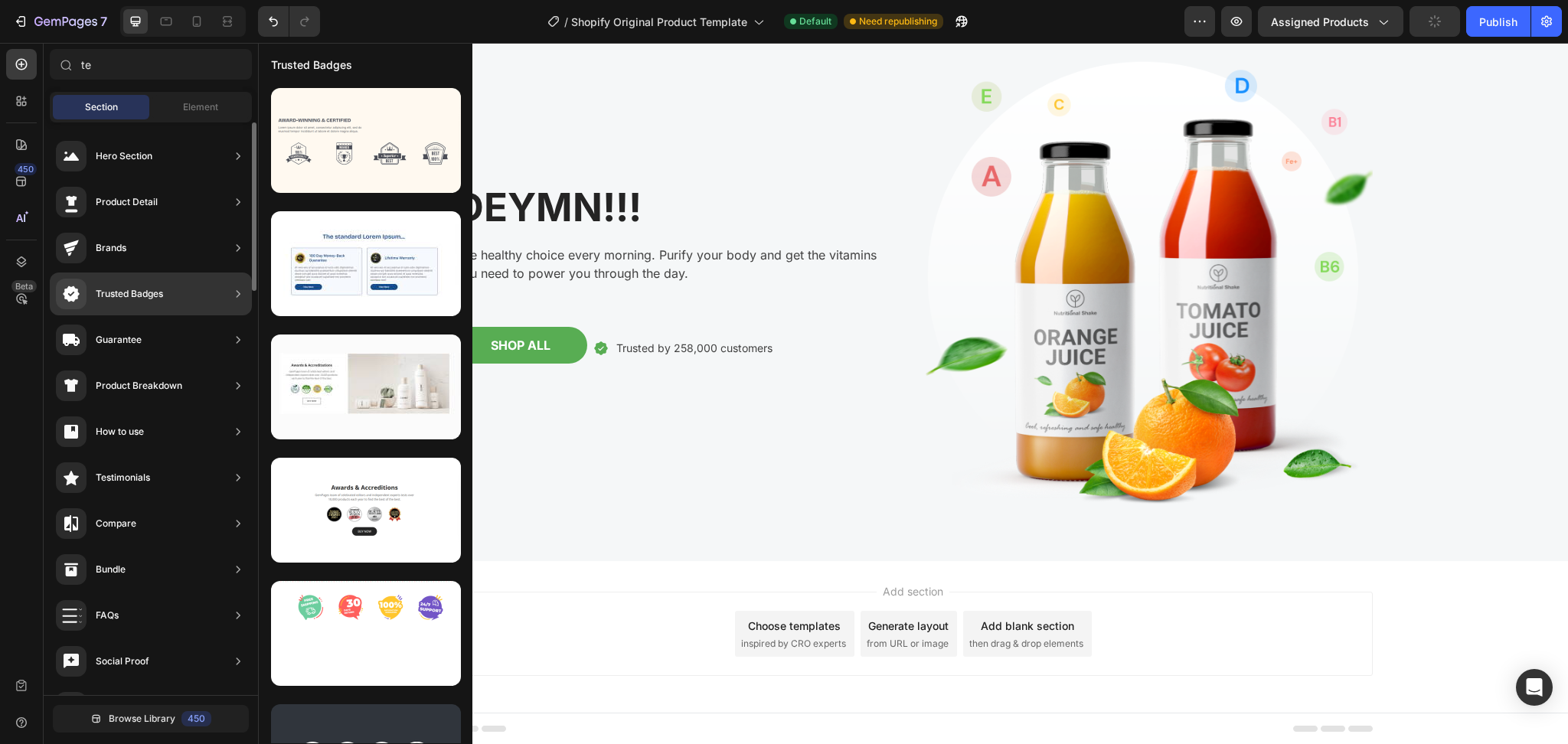
click at [137, 294] on div "Trusted Badges" at bounding box center [129, 293] width 68 height 15
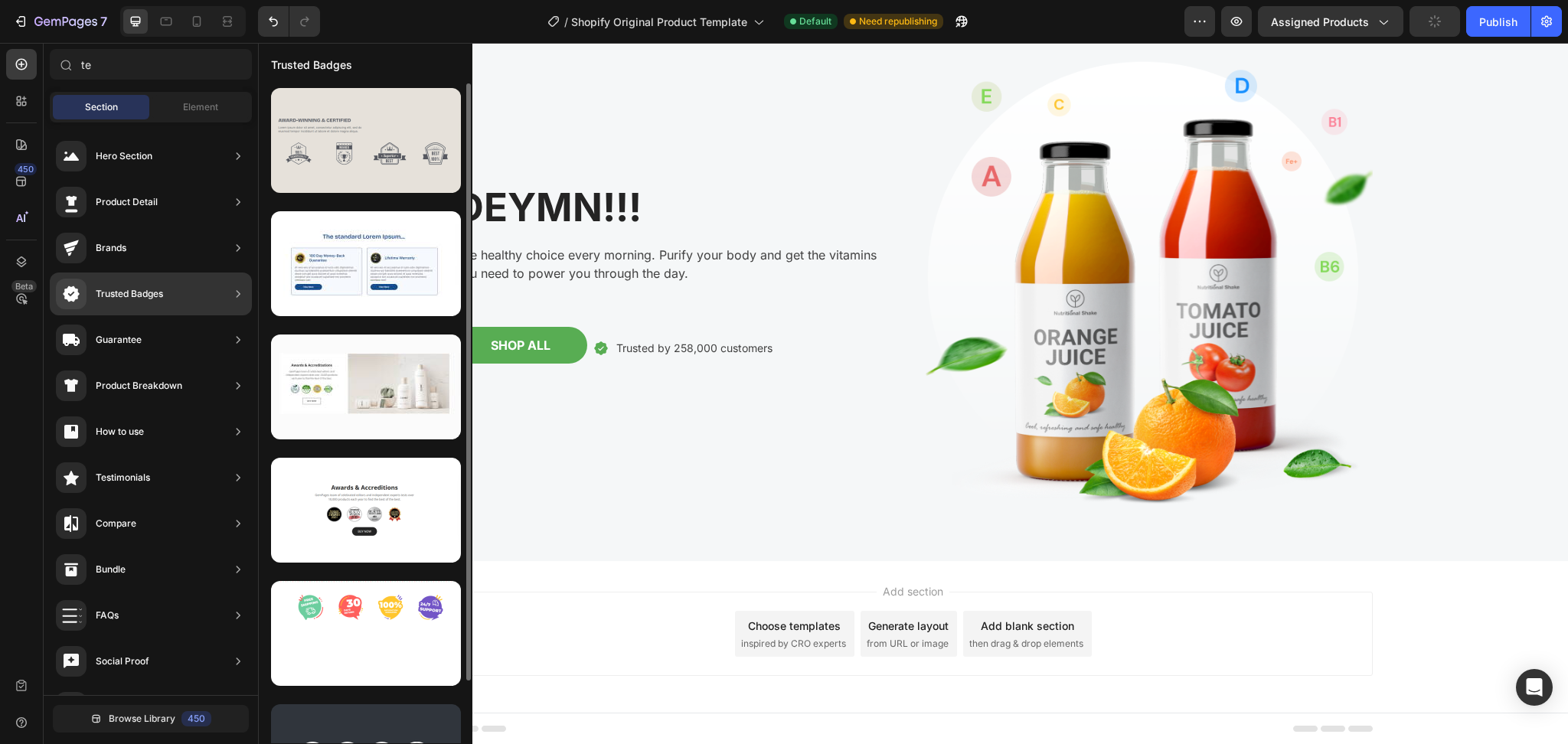
click at [326, 157] on div at bounding box center [365, 141] width 190 height 105
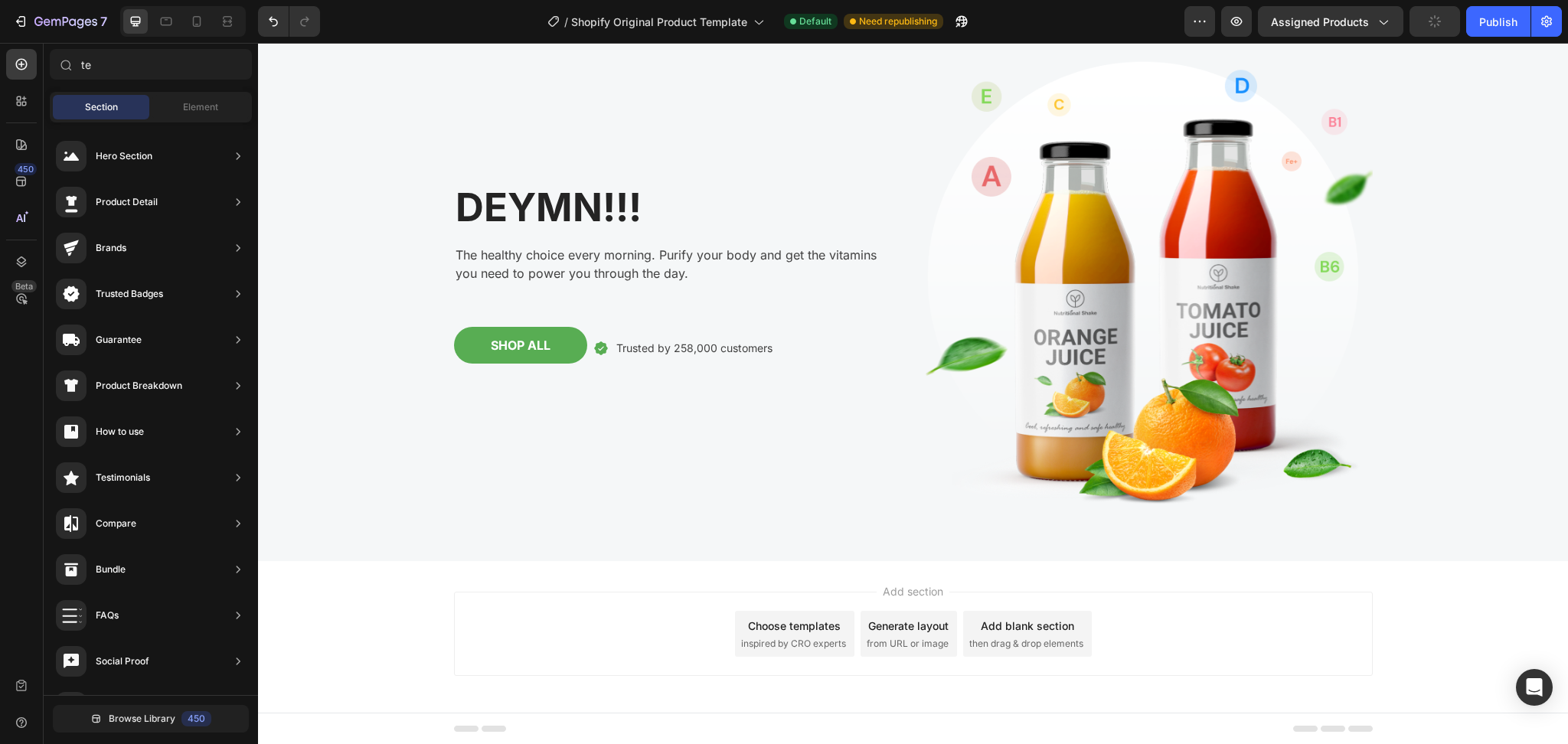
click at [1015, 558] on div "Add blank section" at bounding box center [1027, 626] width 94 height 16
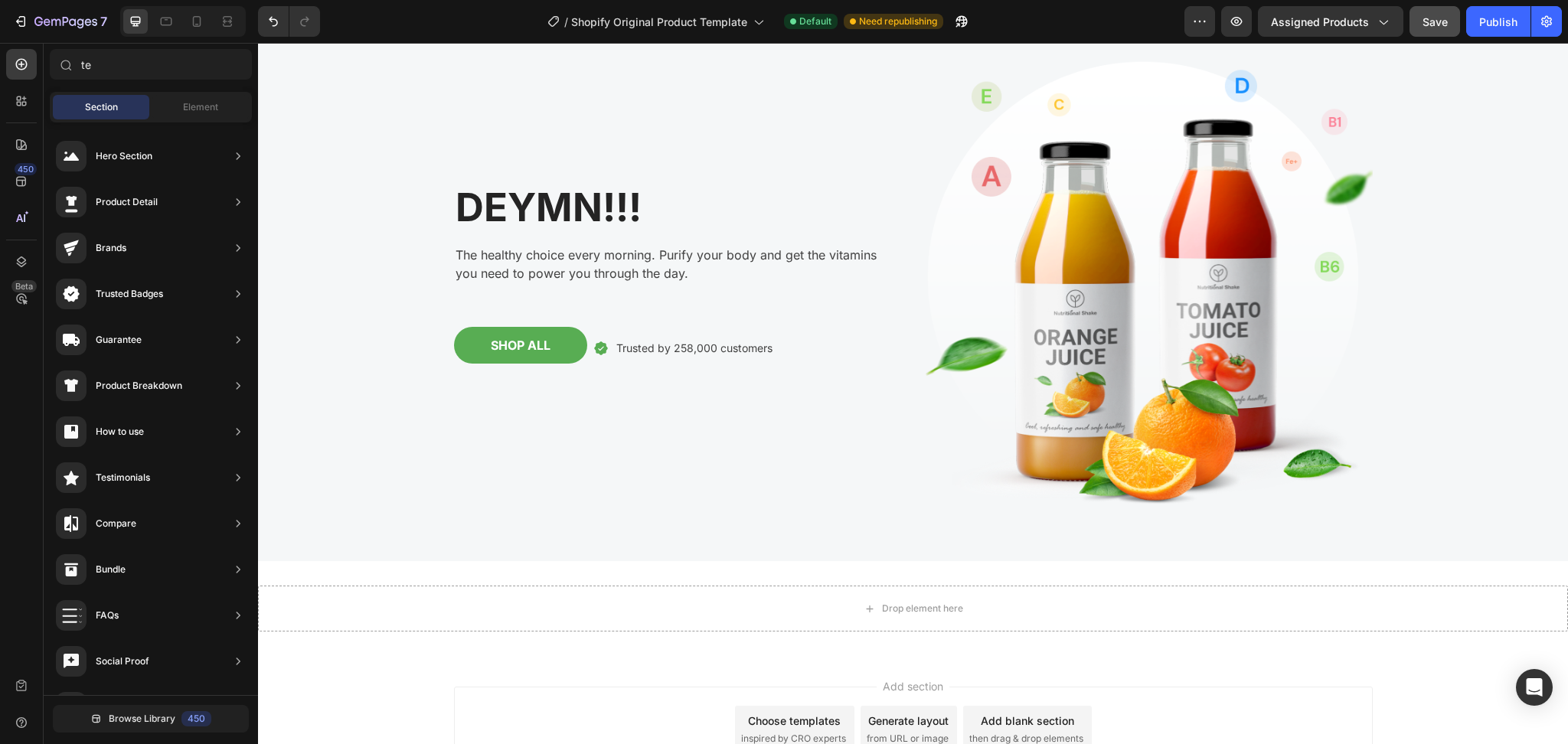
scroll to position [206, 0]
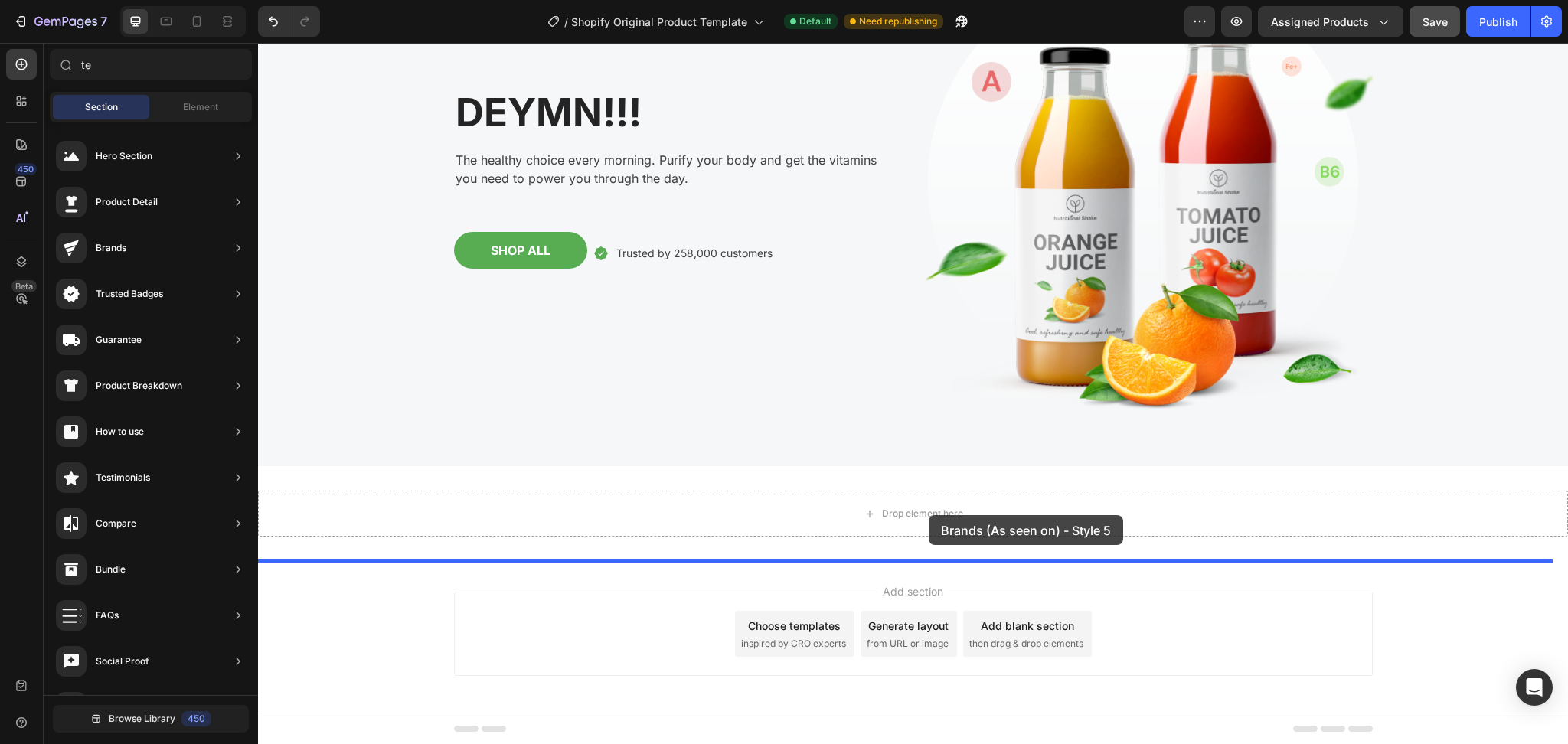
drag, startPoint x: 552, startPoint y: 191, endPoint x: 929, endPoint y: 515, distance: 497.1
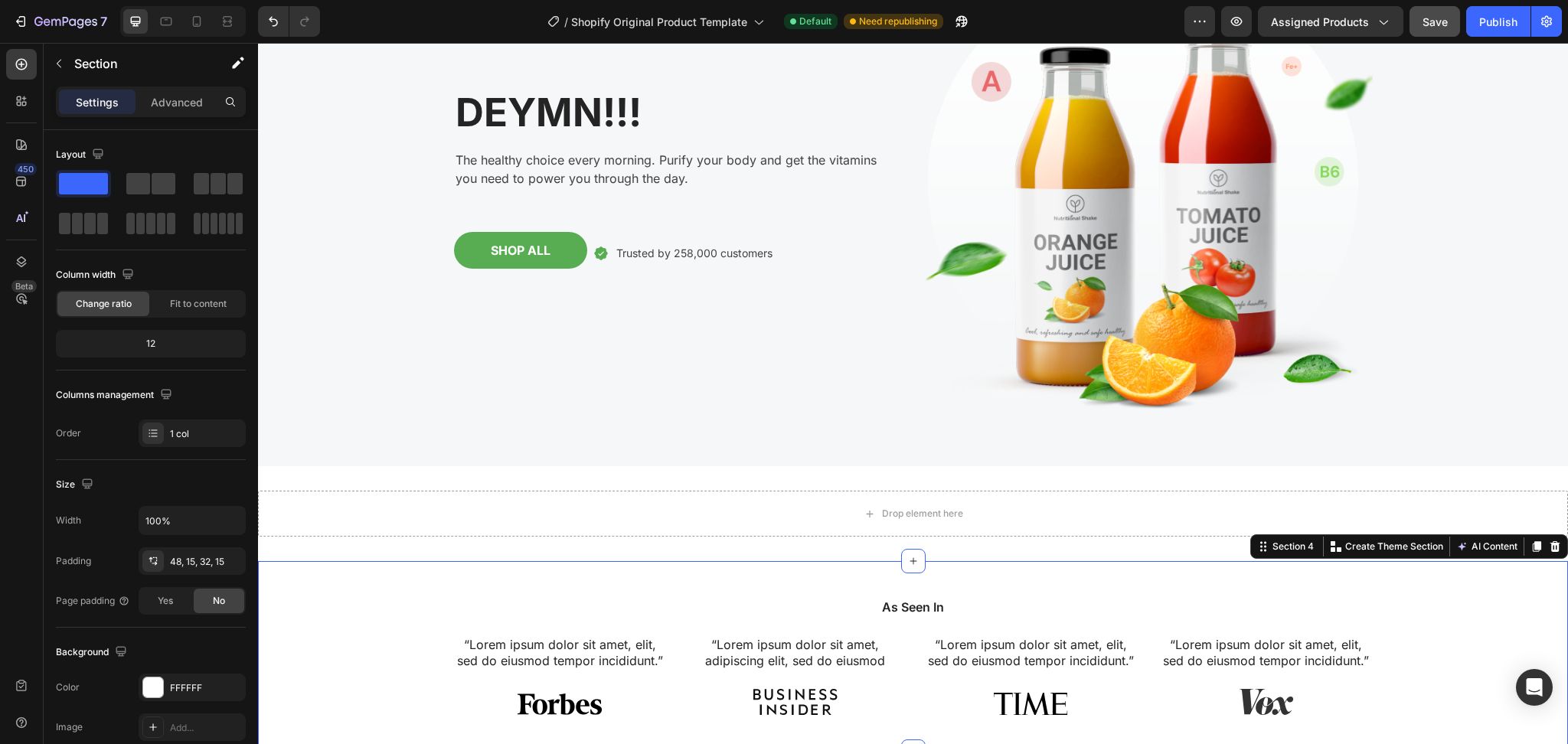
scroll to position [292, 0]
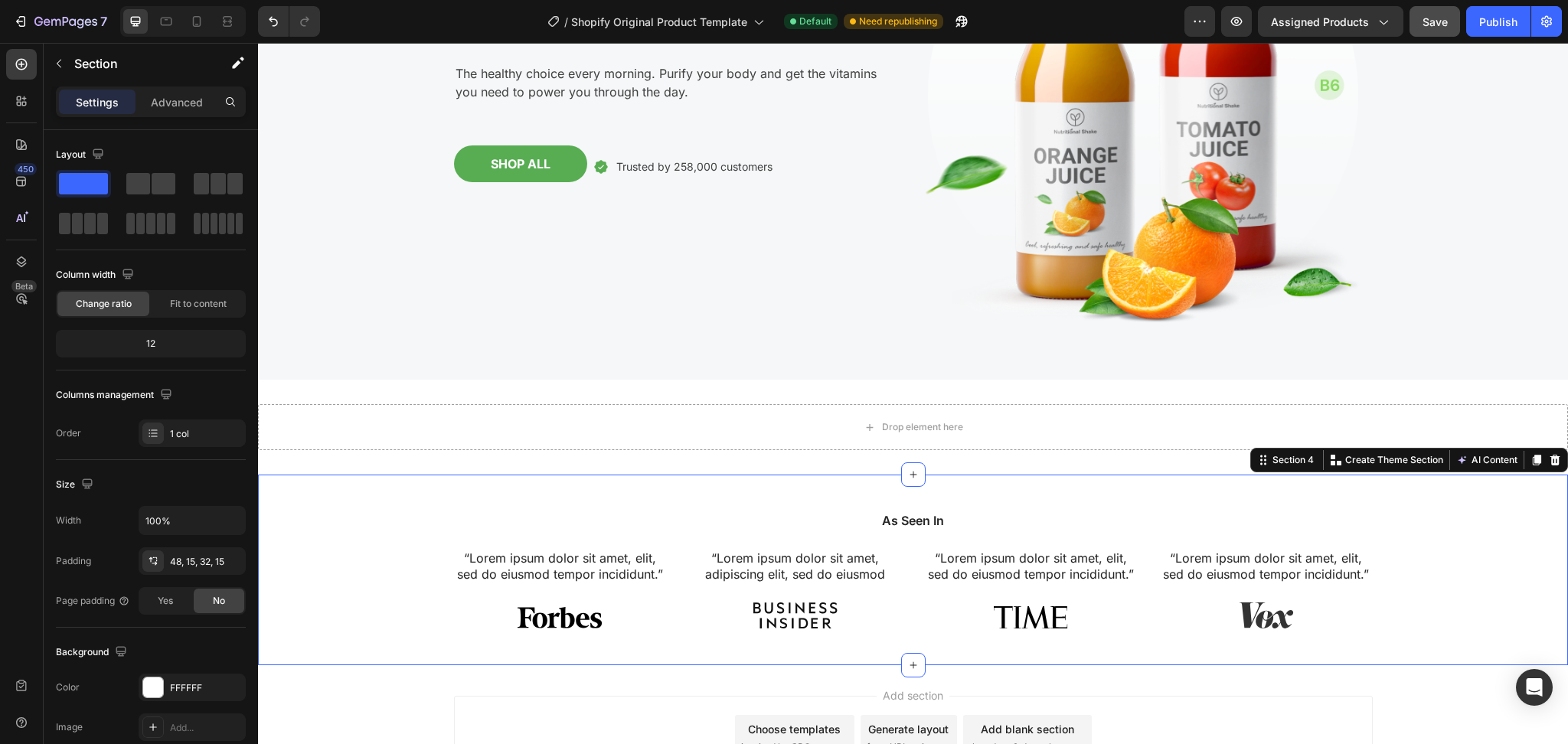
click at [1175, 558] on div "Add section Choose templates inspired by CRO experts Generate layout from URL o…" at bounding box center [913, 740] width 1310 height 152
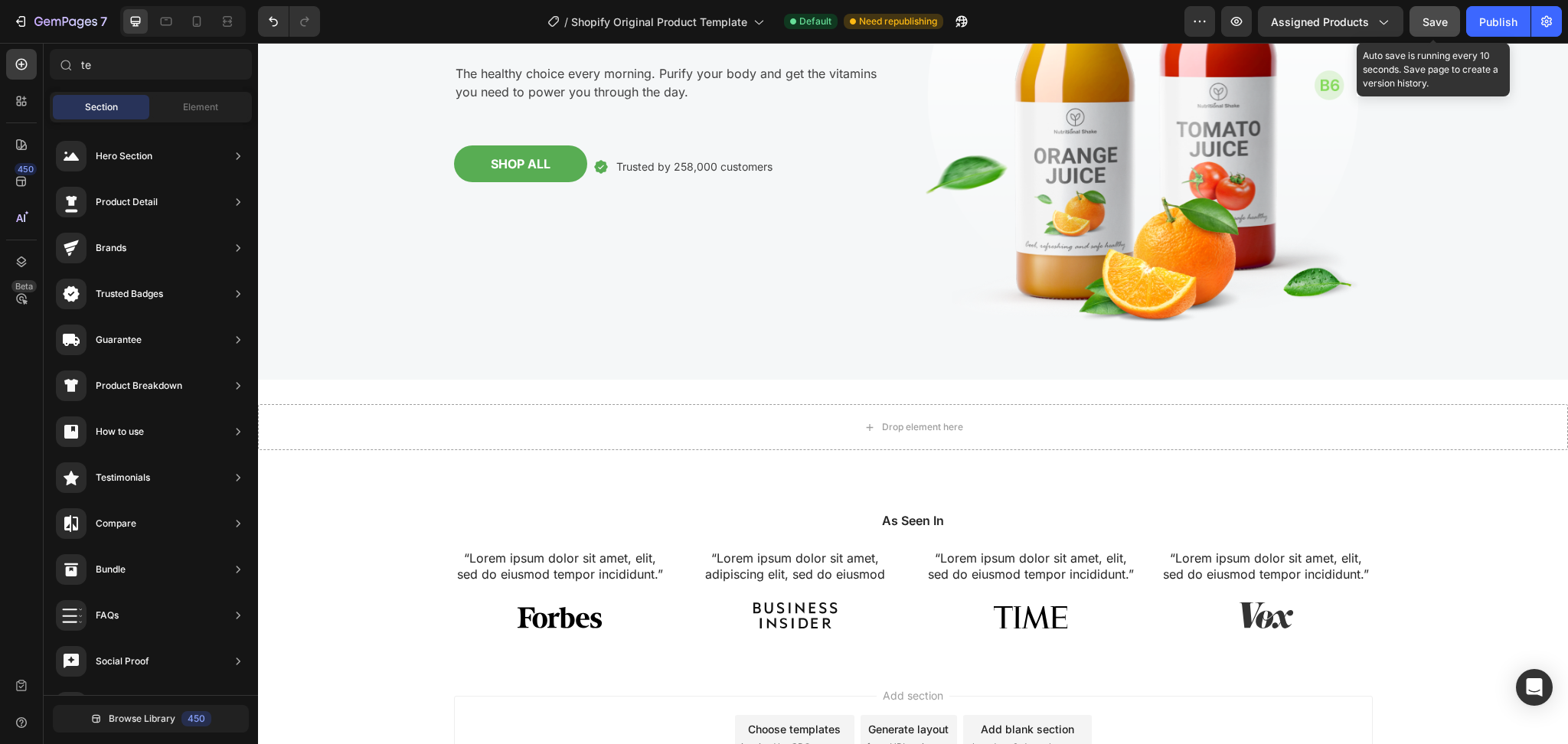
click at [1175, 17] on span "Save" at bounding box center [1435, 21] width 25 height 13
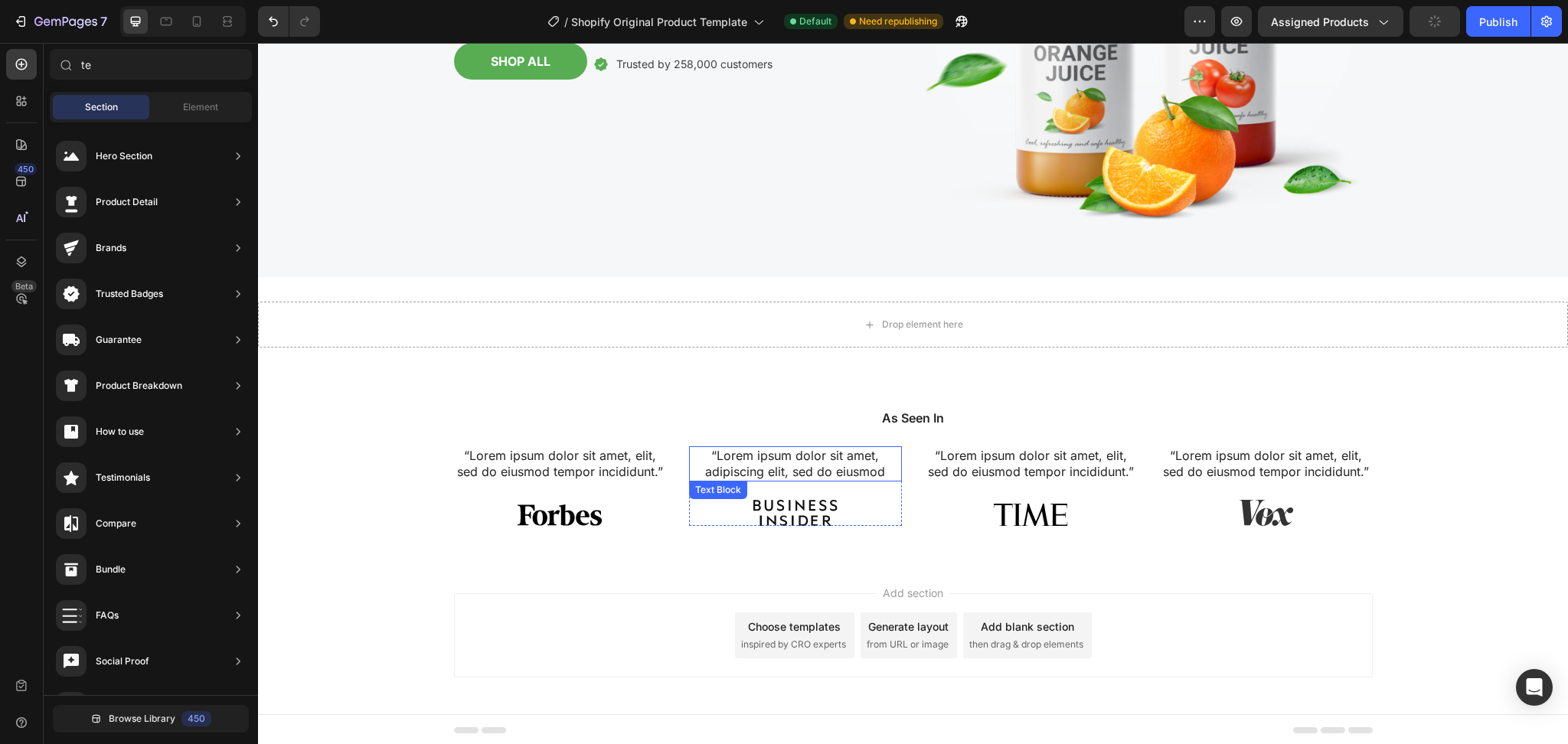
scroll to position [395, 0]
click at [1022, 558] on div "Add blank section" at bounding box center [1027, 626] width 94 height 16
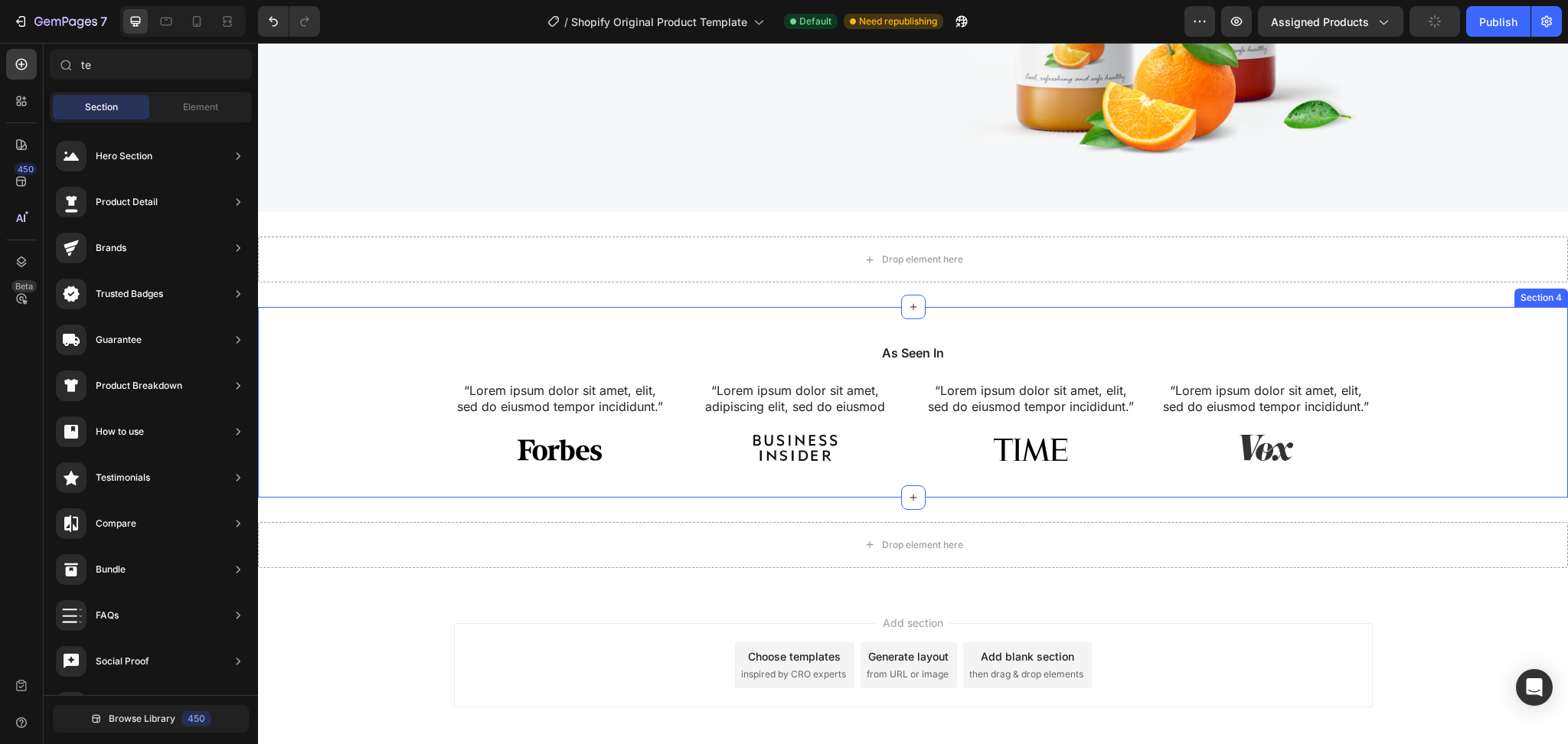
scroll to position [492, 0]
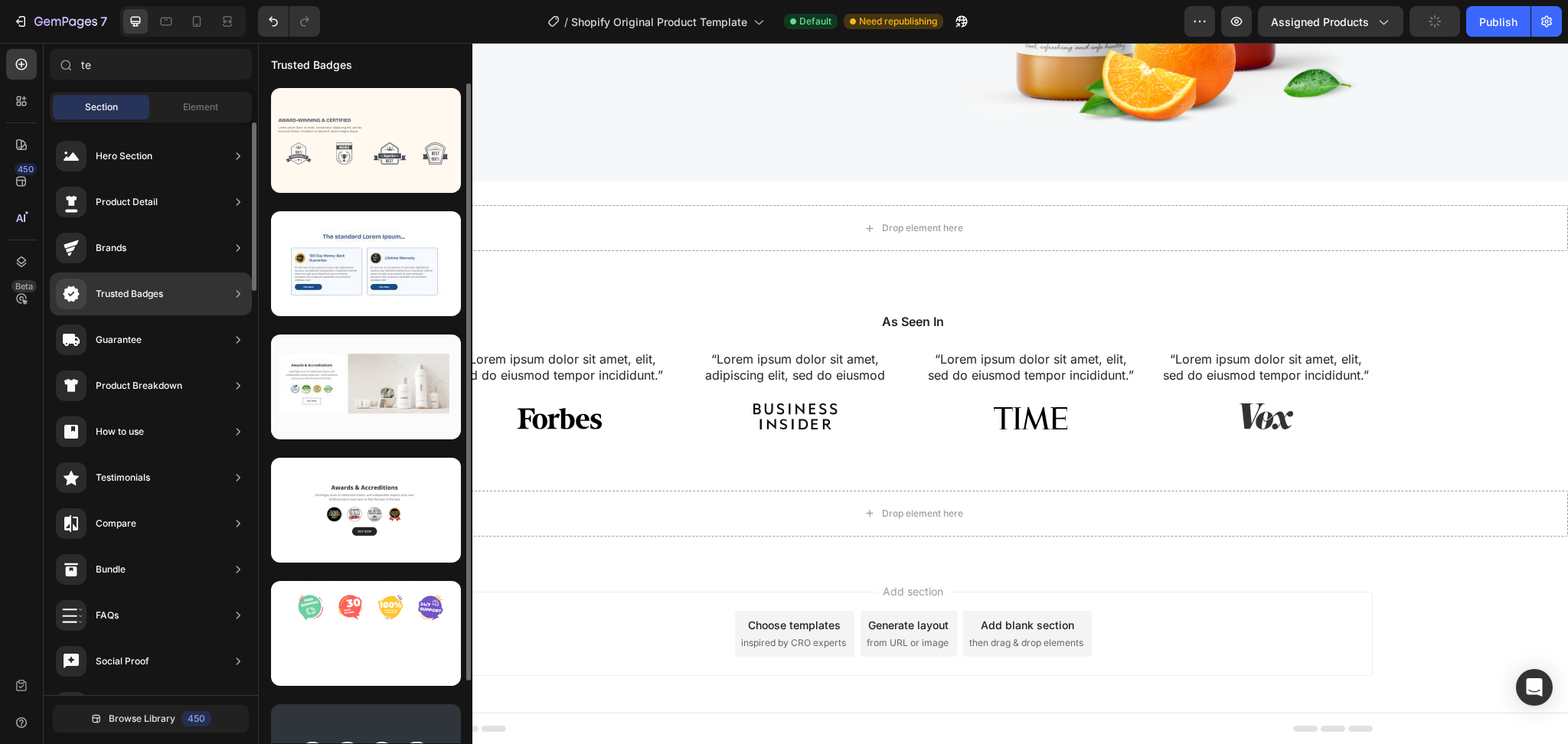
click at [135, 302] on div "Trusted Badges" at bounding box center [109, 294] width 107 height 31
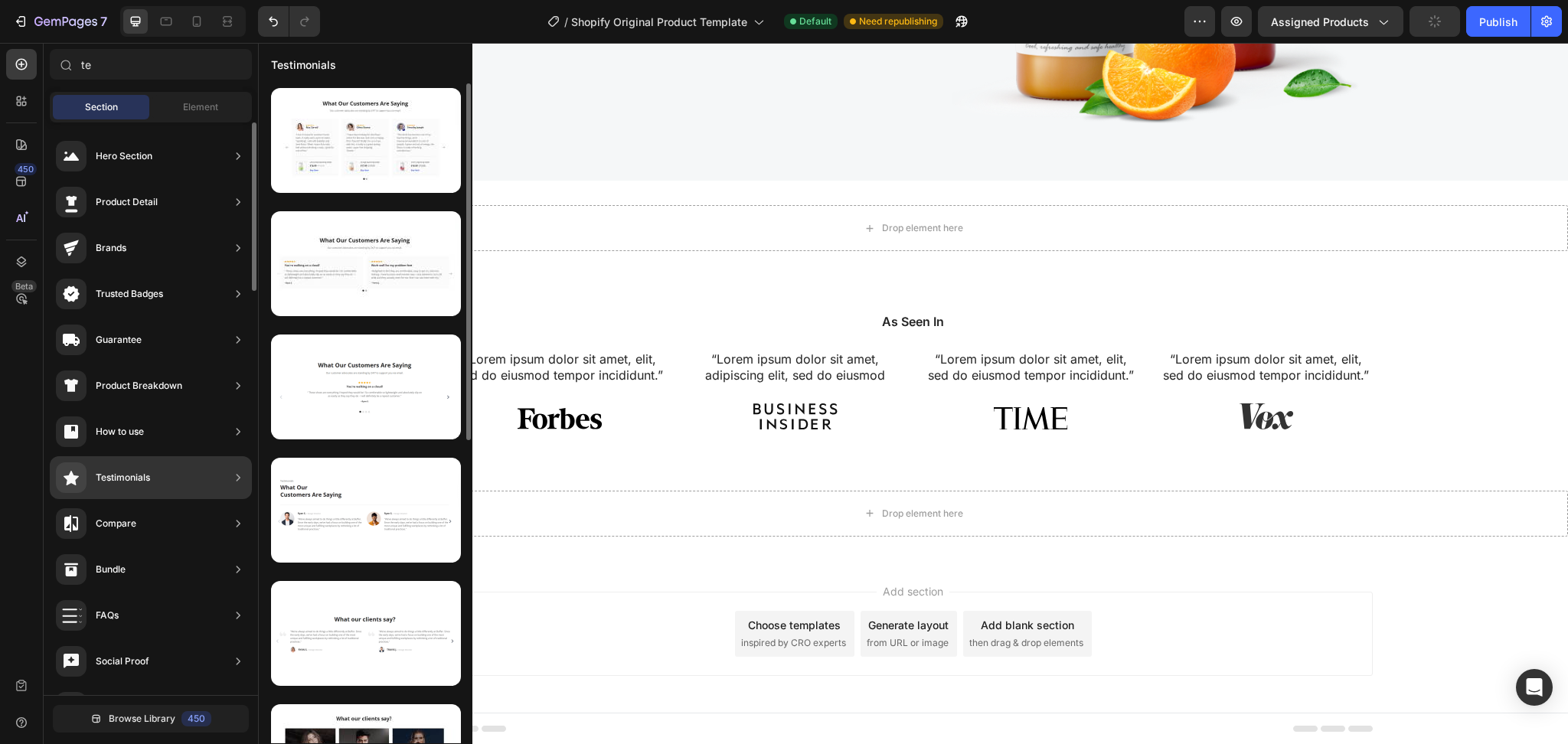
click at [143, 480] on div "Testimonials" at bounding box center [122, 477] width 54 height 15
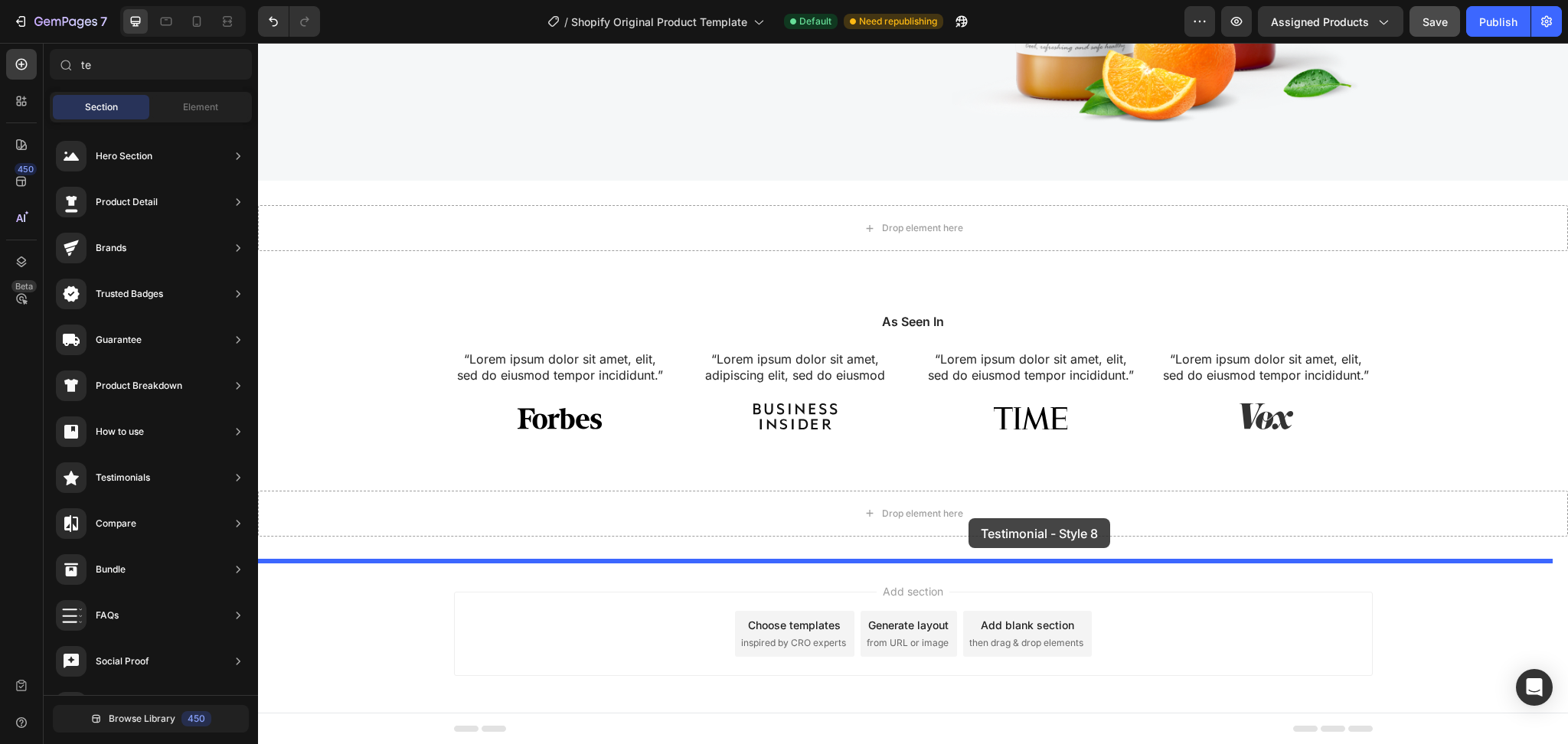
drag, startPoint x: 597, startPoint y: 552, endPoint x: 968, endPoint y: 518, distance: 372.6
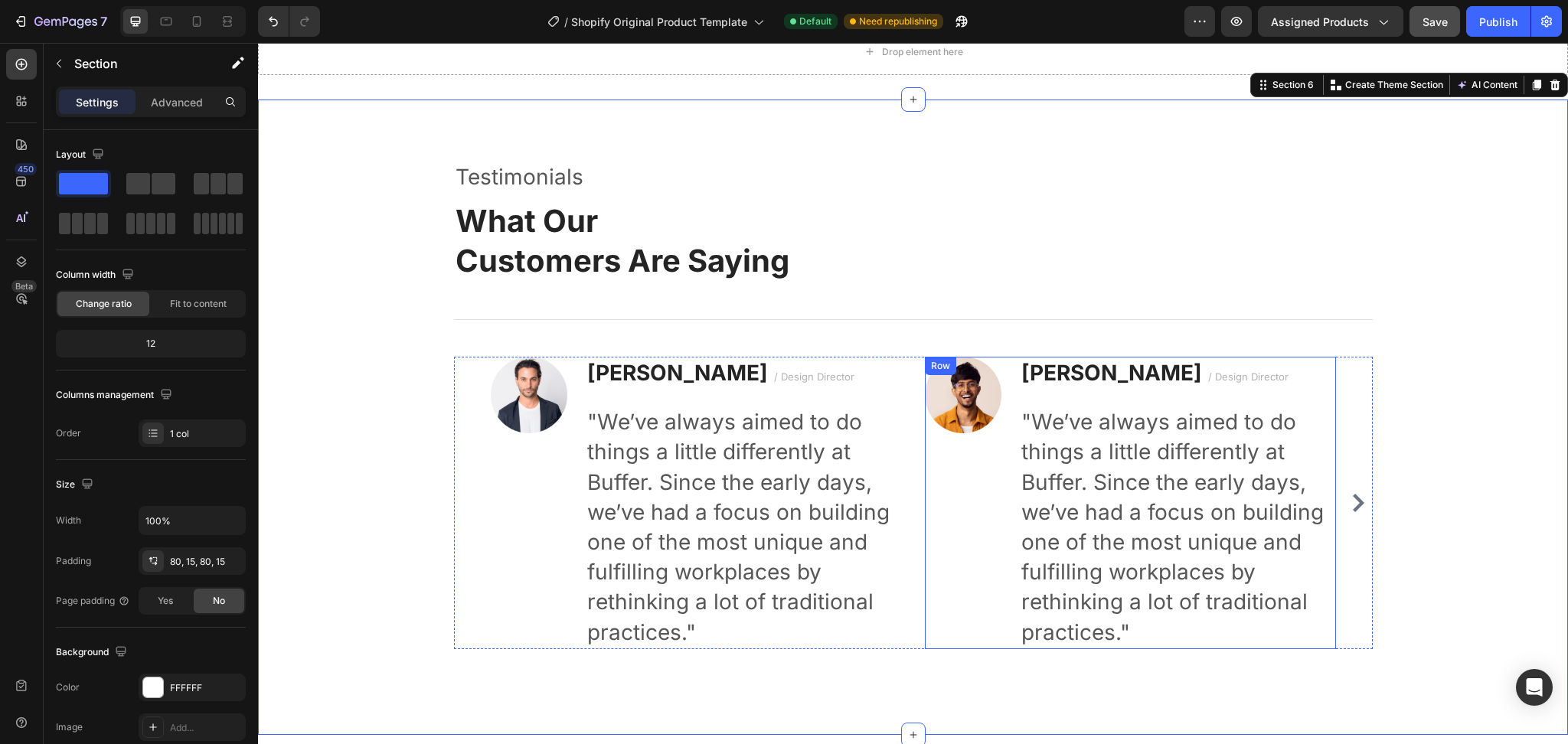
scroll to position [956, 0]
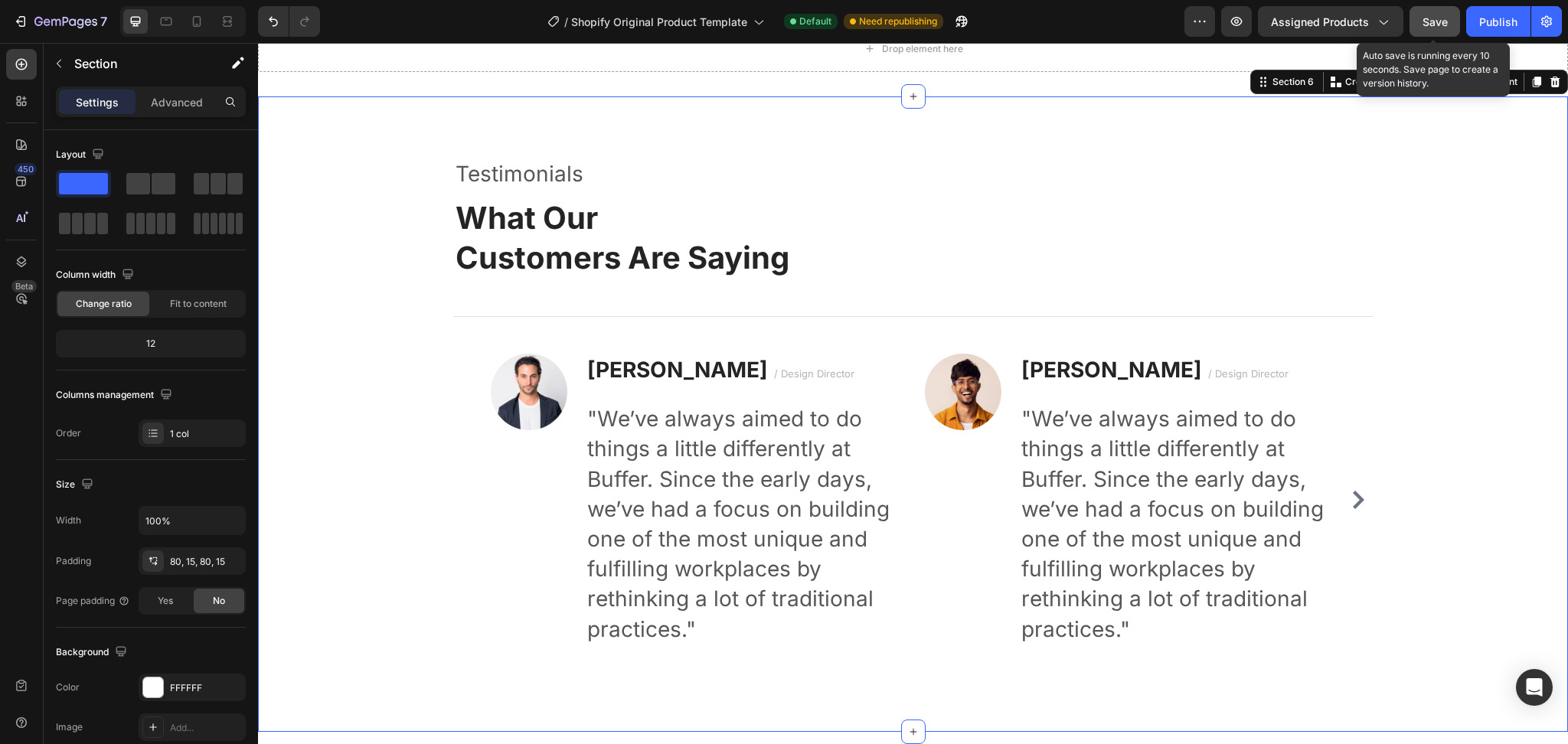
click at [1175, 12] on button "Save" at bounding box center [1435, 21] width 51 height 31
click at [1175, 23] on div "Publish" at bounding box center [1498, 21] width 38 height 16
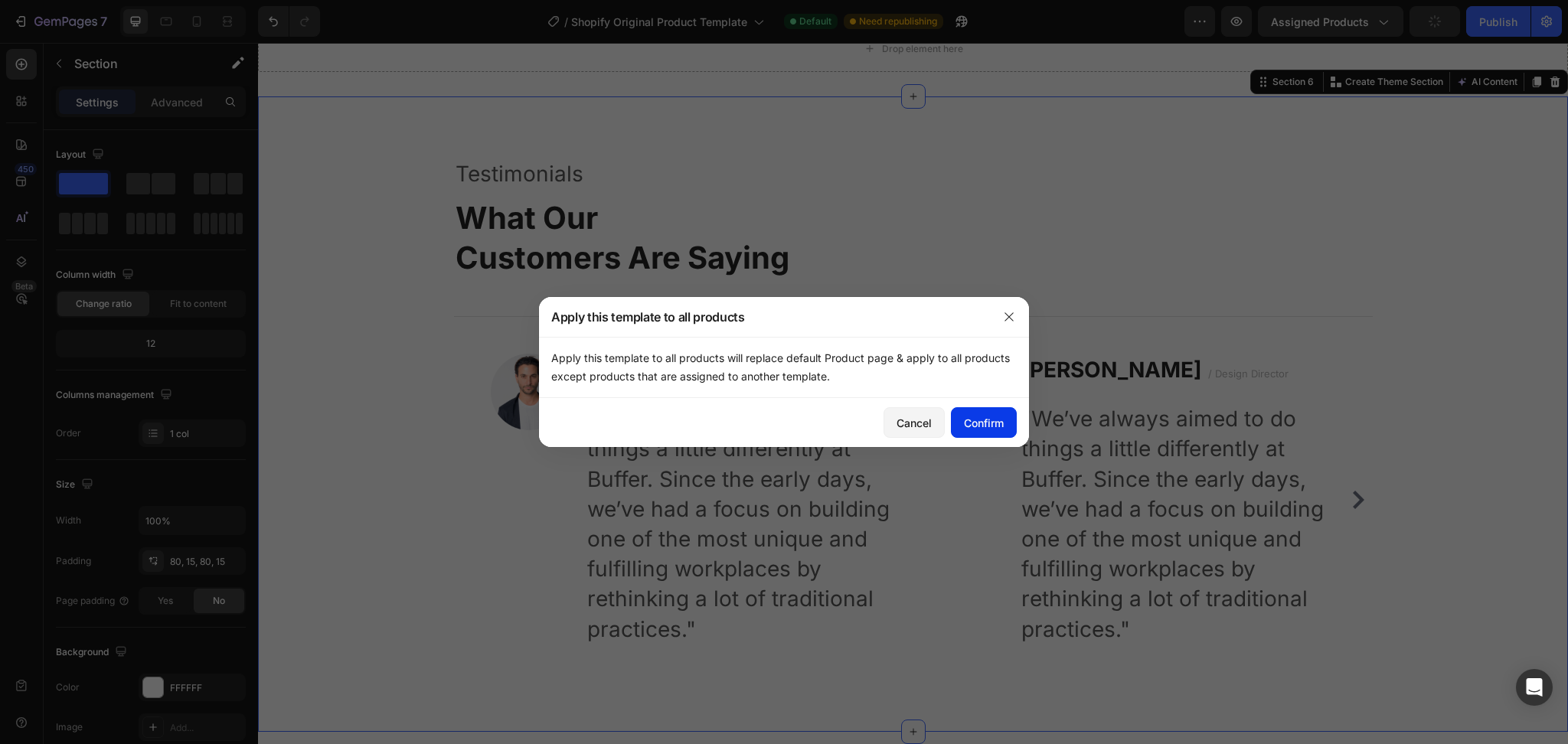
click at [984, 426] on div "Confirm" at bounding box center [983, 422] width 40 height 16
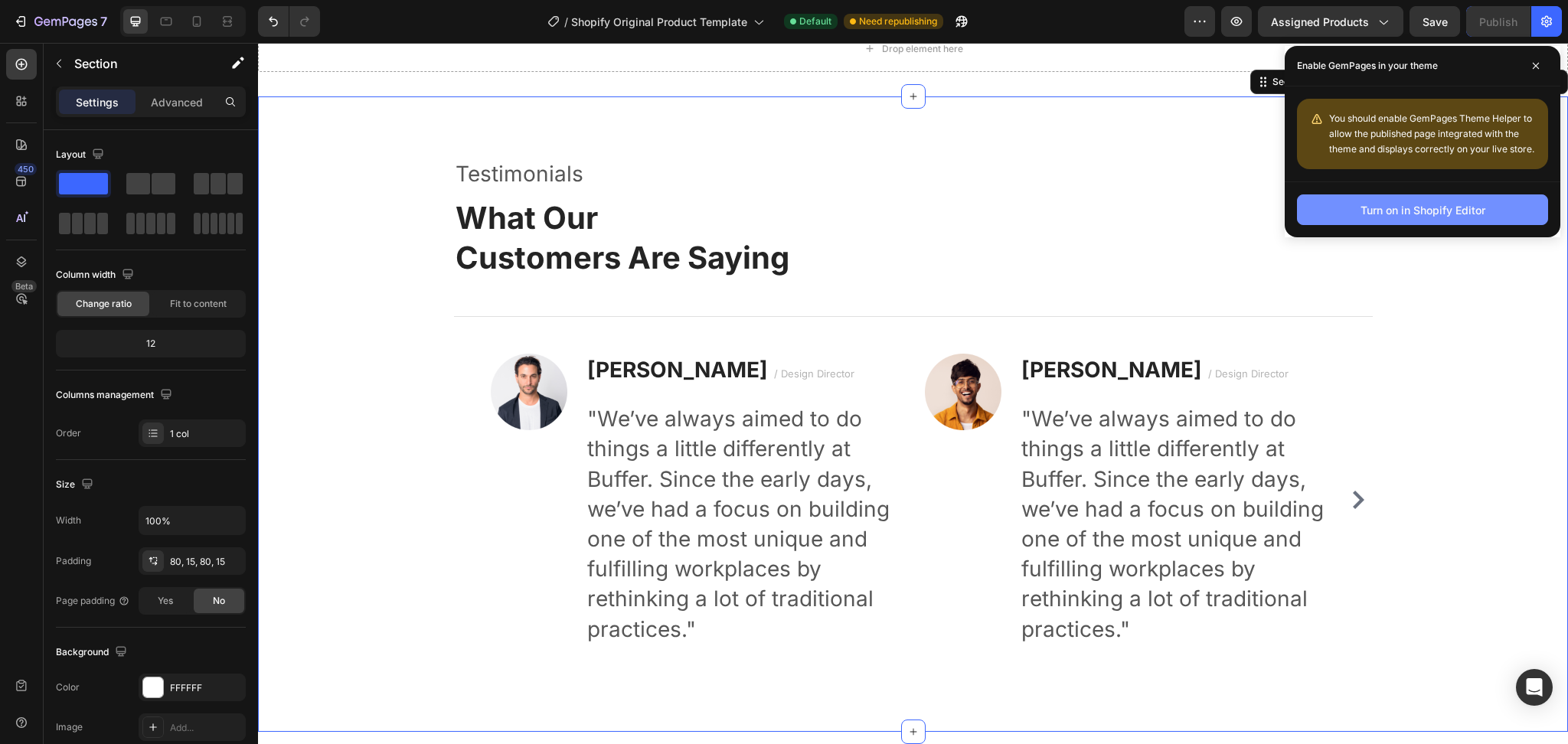
click at [1175, 213] on div "Turn on in Shopify Editor" at bounding box center [1422, 210] width 125 height 16
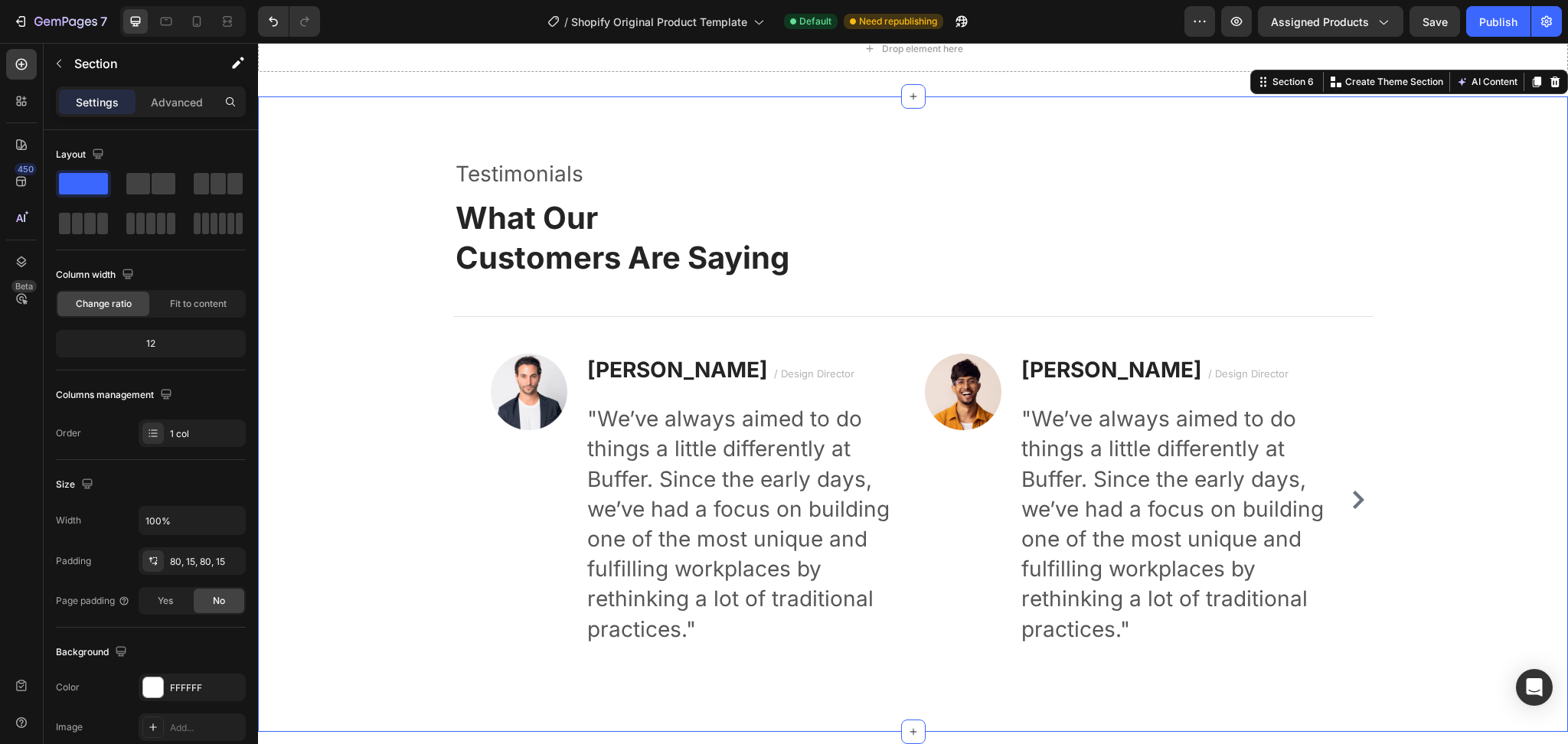
click at [1175, 206] on div "Testimonials Text block What Our Customers Are Saying Heading Title Line Image …" at bounding box center [913, 414] width 1287 height 513
click at [1175, 30] on button "Publish" at bounding box center [1497, 21] width 64 height 31
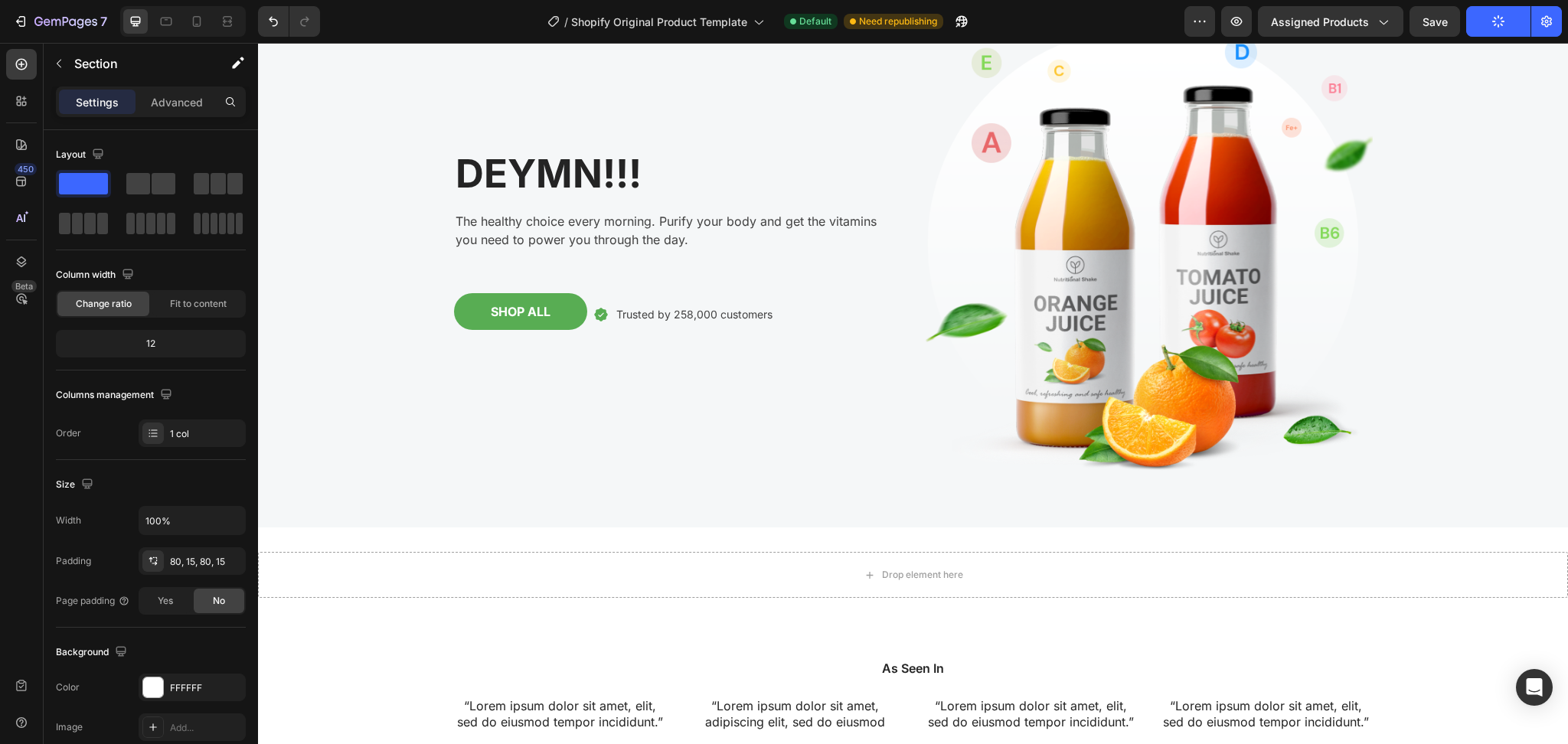
scroll to position [139, 0]
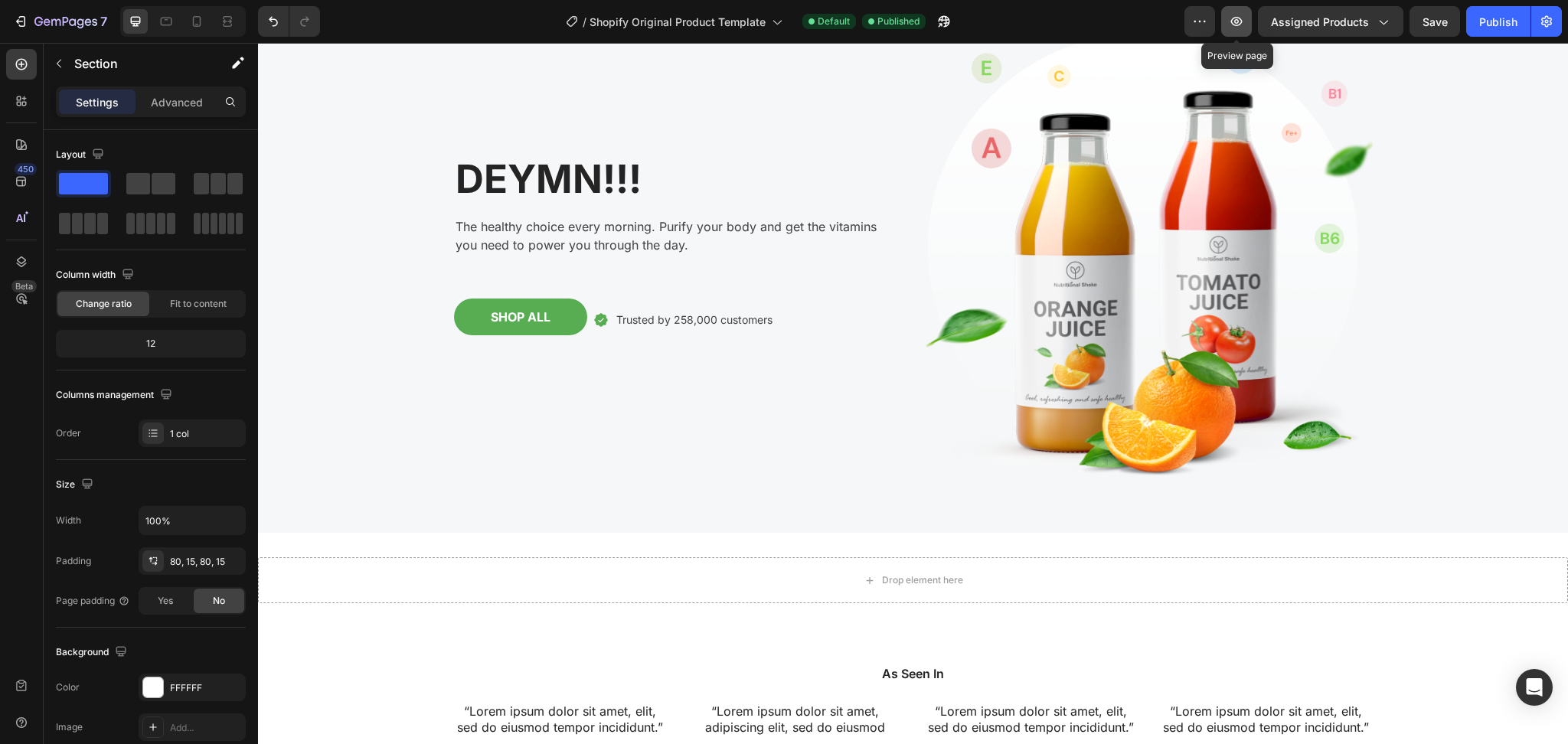
click at [1175, 25] on icon "button" at bounding box center [1237, 21] width 11 height 10
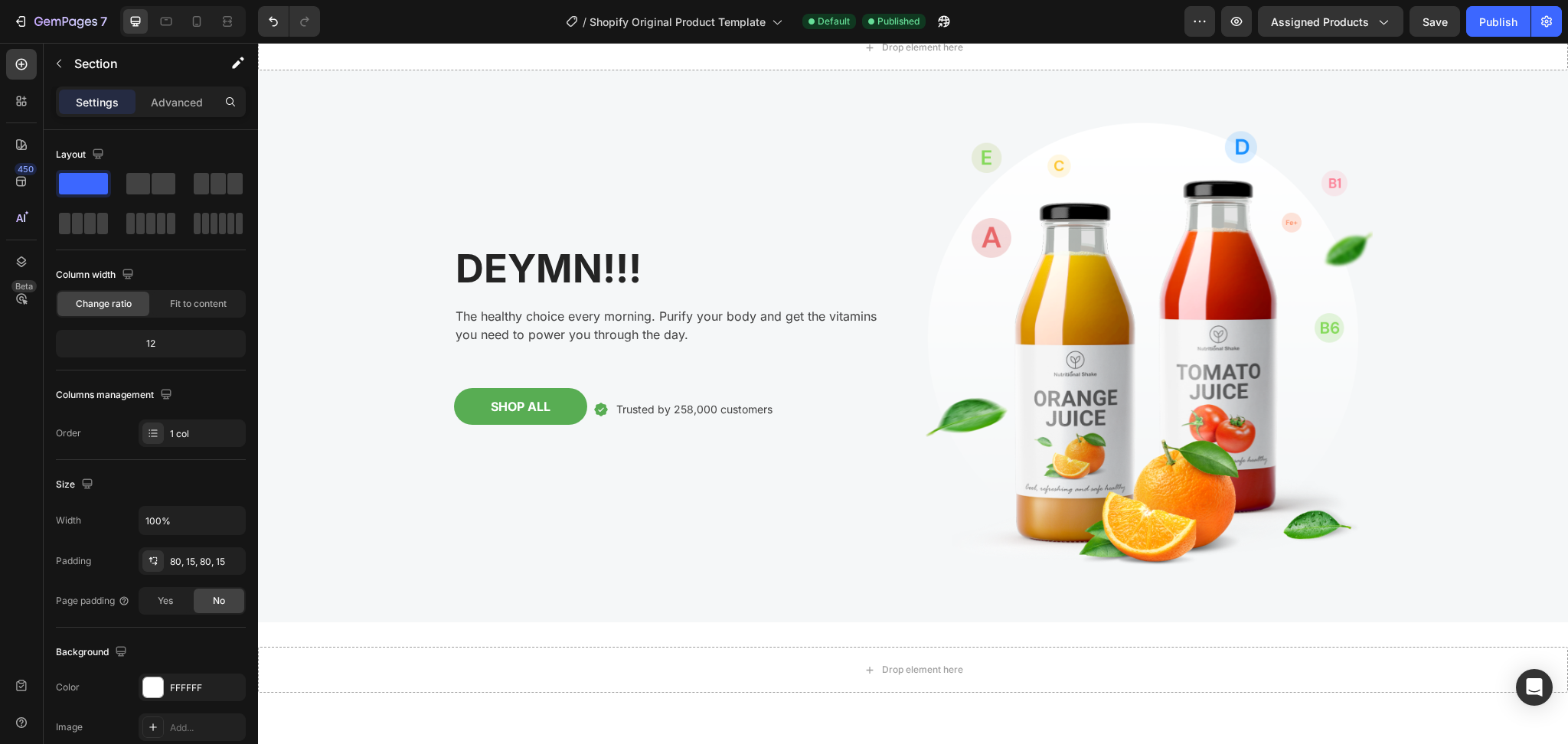
scroll to position [0, 0]
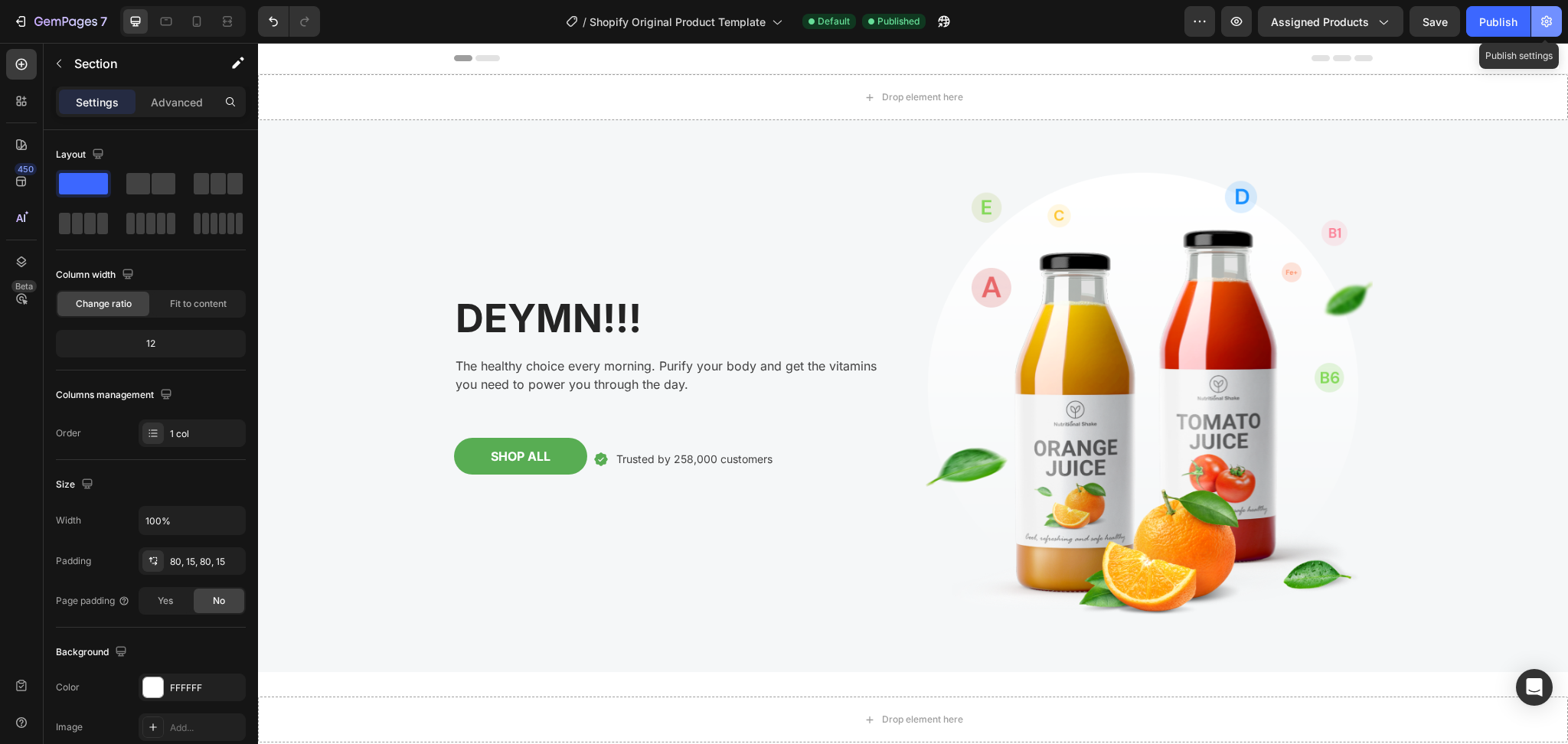
click at [1175, 22] on icon "button" at bounding box center [1546, 21] width 10 height 11
click at [1175, 0] on body "7 / Shopify Original Product Template Default Published Preview Assigned Produc…" at bounding box center [784, 0] width 1568 height 0
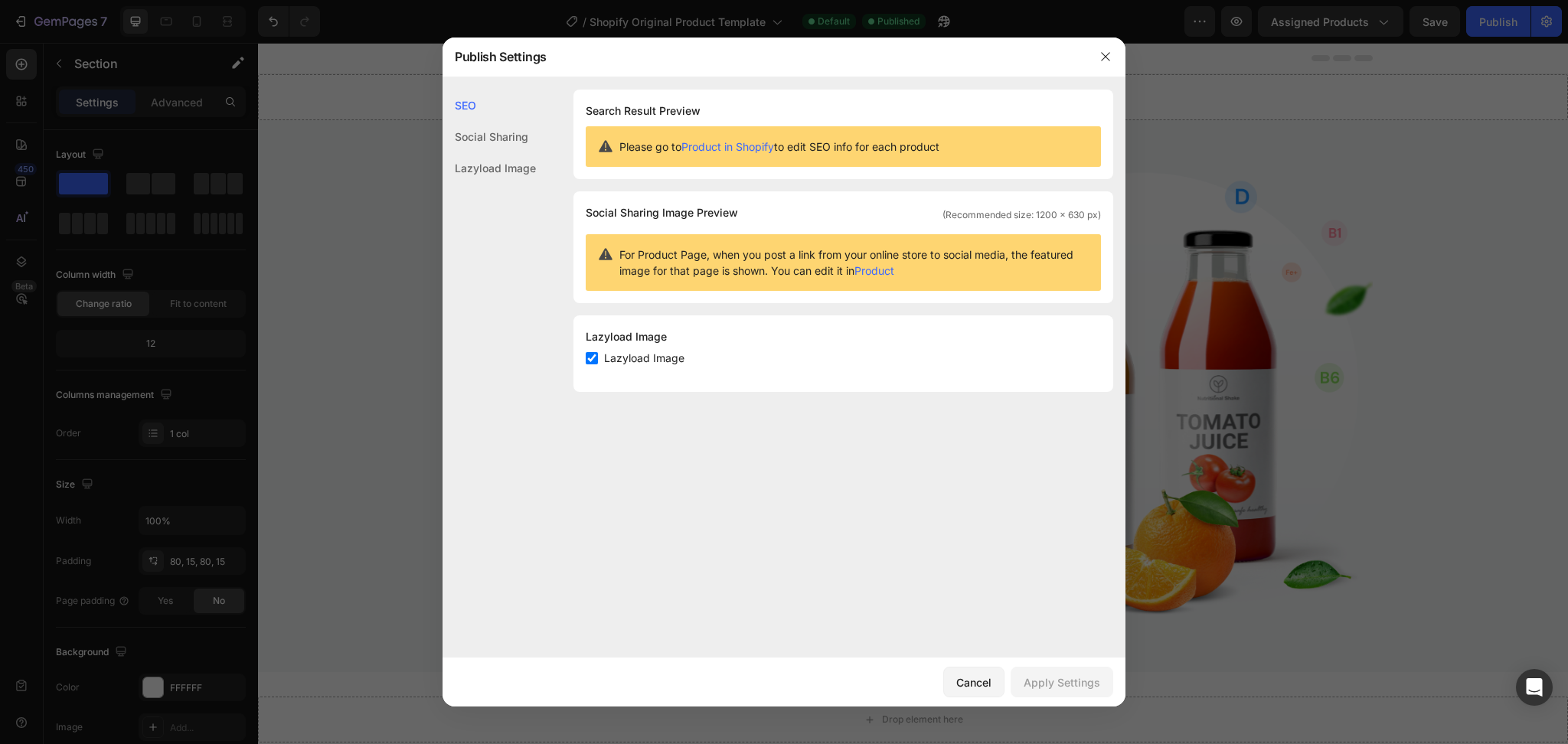
click at [1175, 199] on div at bounding box center [784, 372] width 1568 height 744
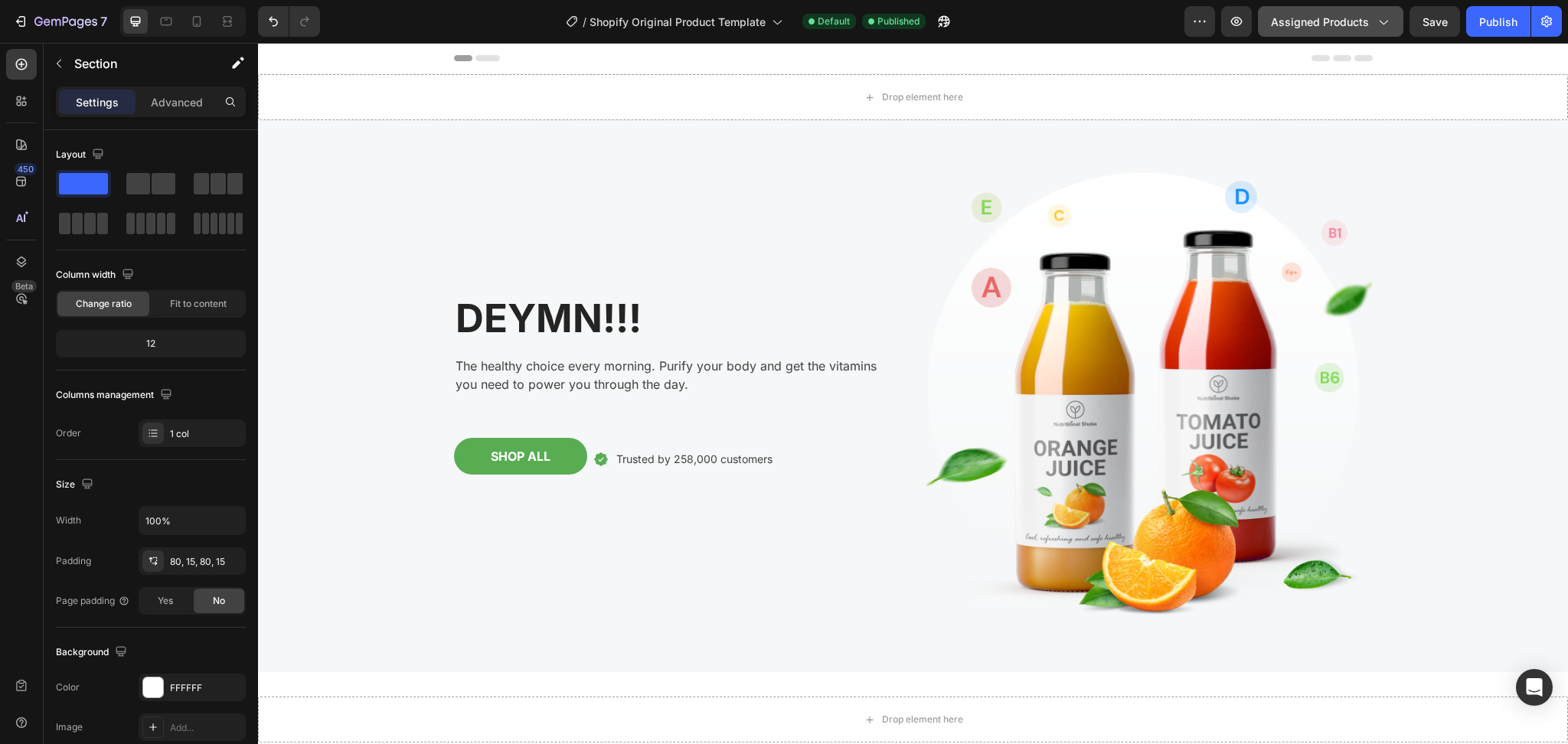
click at [1175, 25] on button "Assigned Products" at bounding box center [1330, 21] width 145 height 31
click at [1175, 25] on icon "button" at bounding box center [1199, 21] width 15 height 15
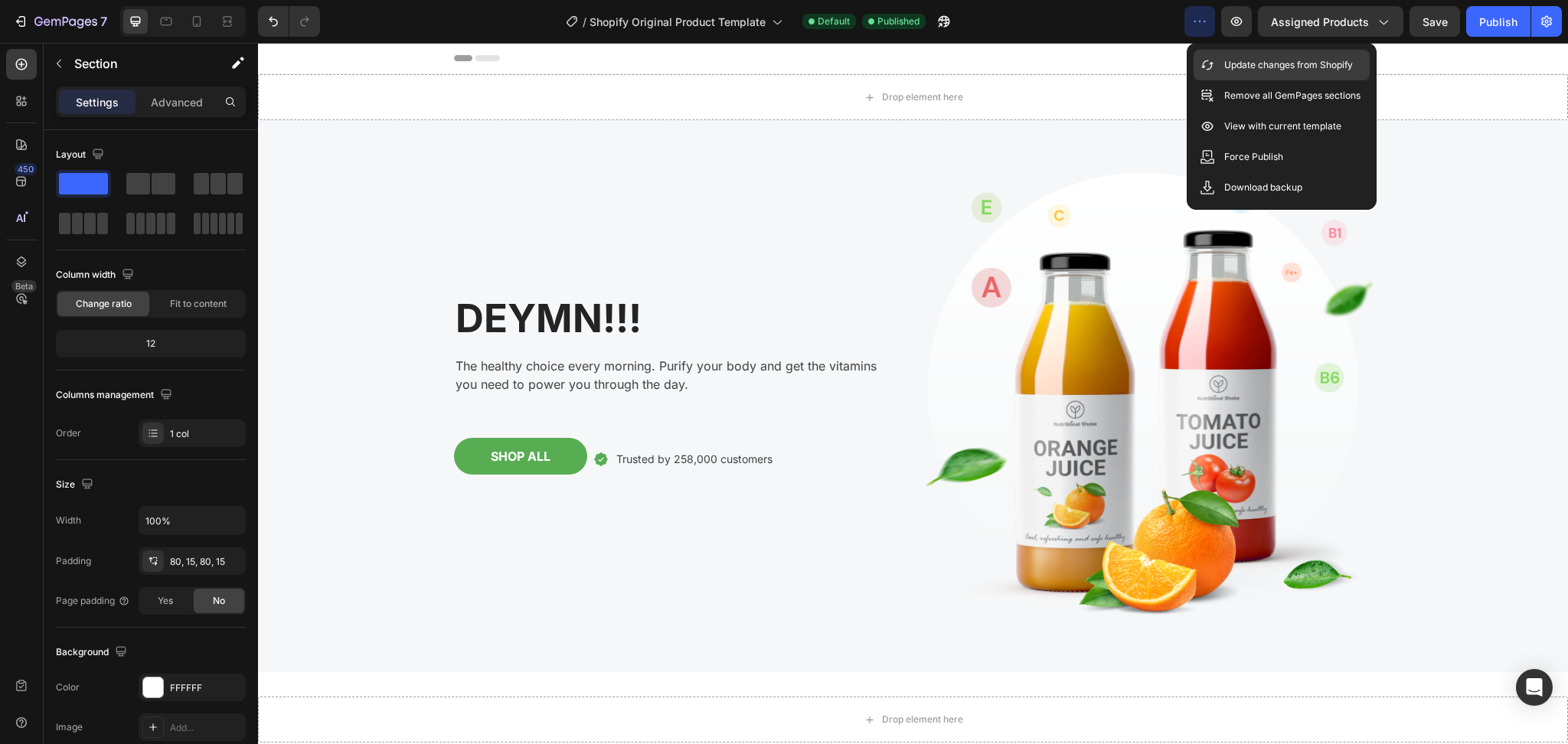
click at [1175, 80] on div "Update changes from Shopify" at bounding box center [1281, 95] width 176 height 31
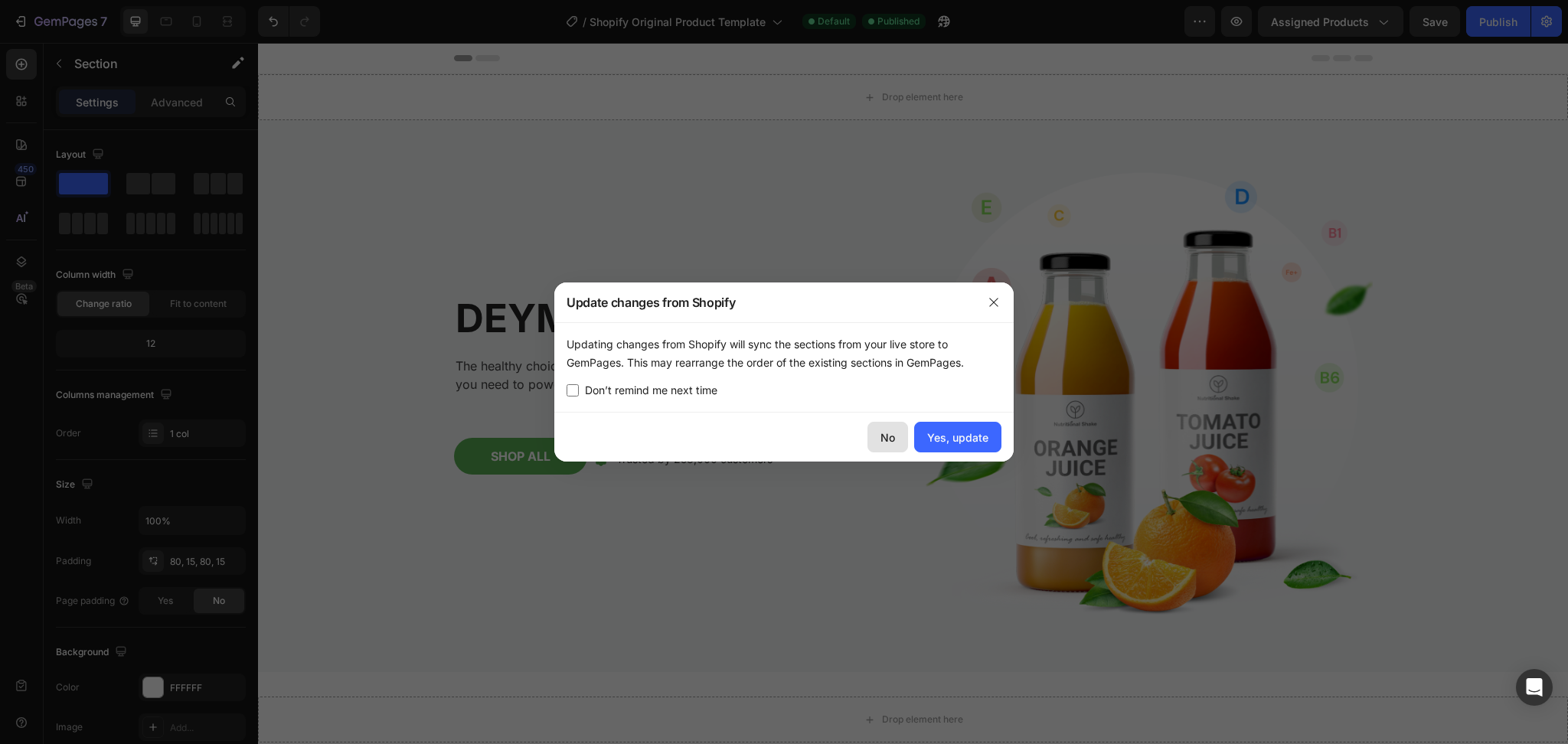
click at [892, 441] on div "No" at bounding box center [887, 438] width 14 height 16
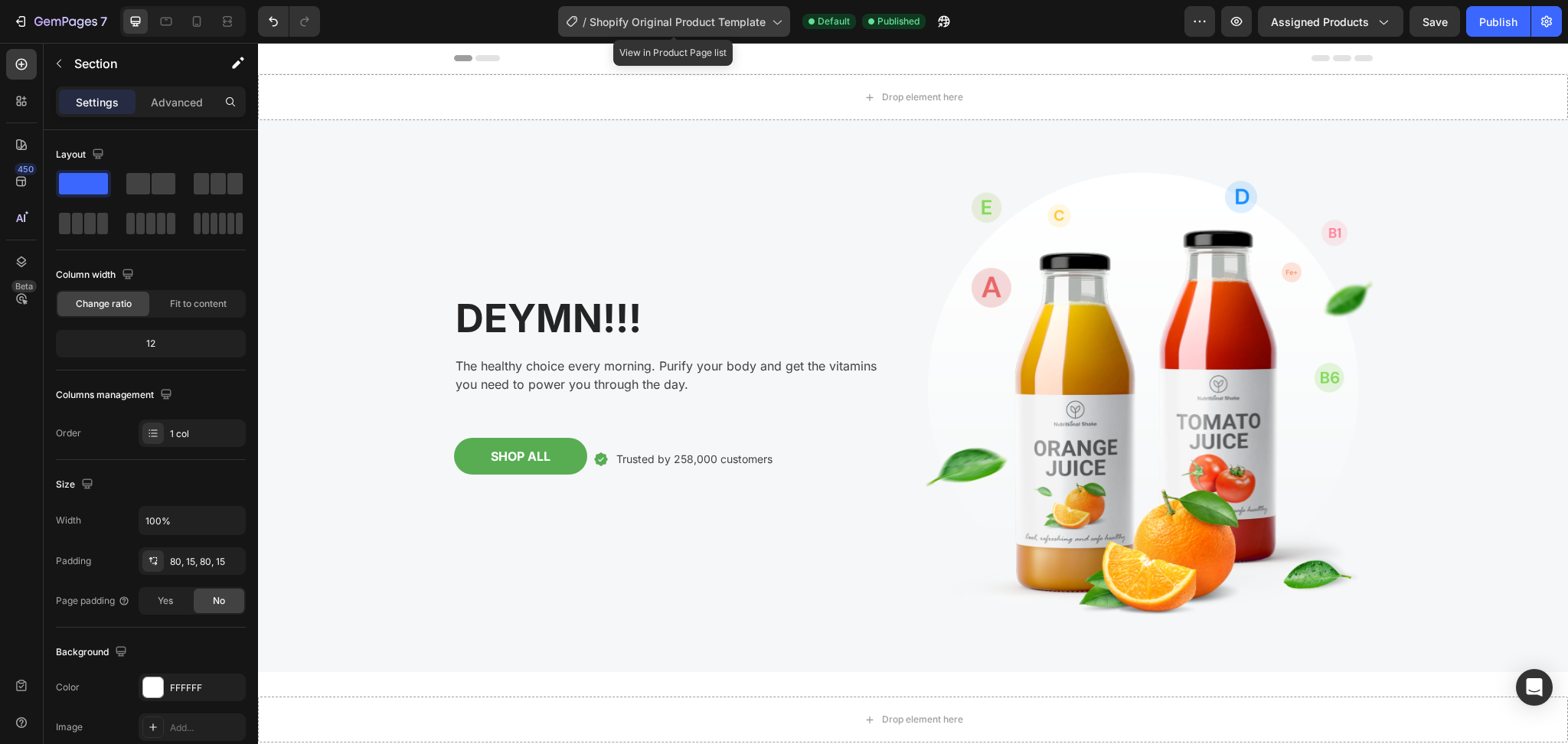
click at [769, 27] on icon at bounding box center [776, 21] width 15 height 15
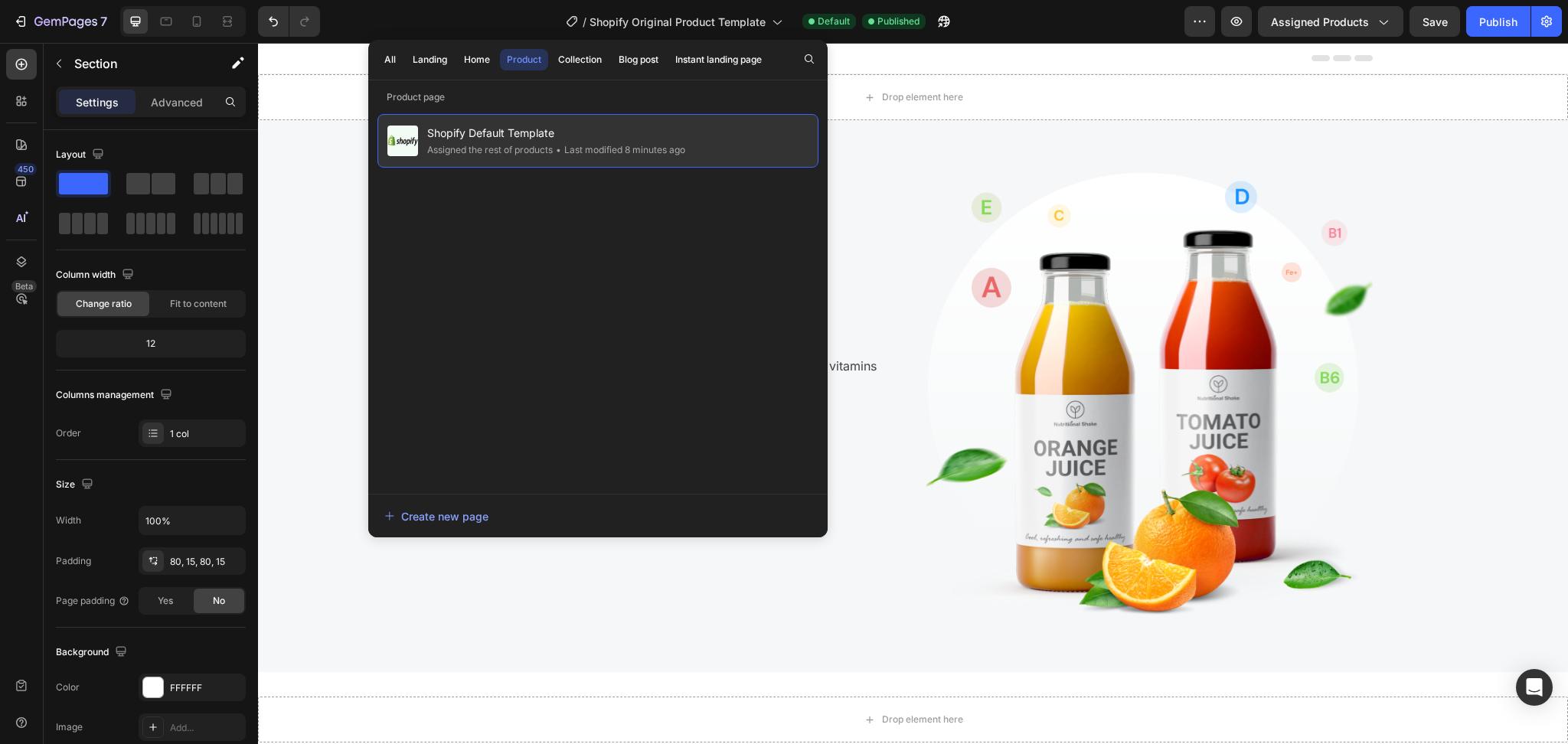
click at [527, 136] on span "Shopify Default Template" at bounding box center [556, 133] width 258 height 18
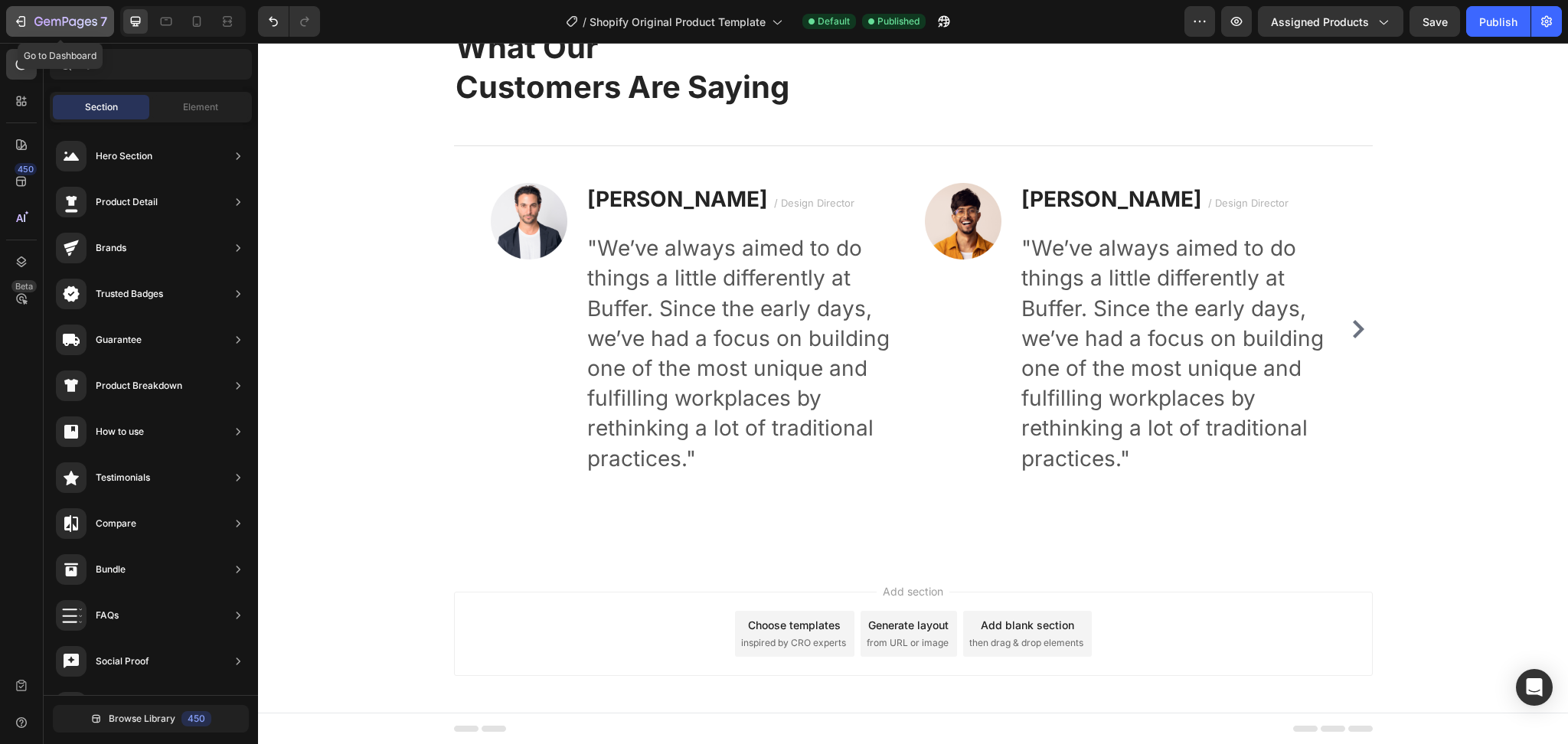
click at [25, 25] on icon "button" at bounding box center [20, 21] width 15 height 15
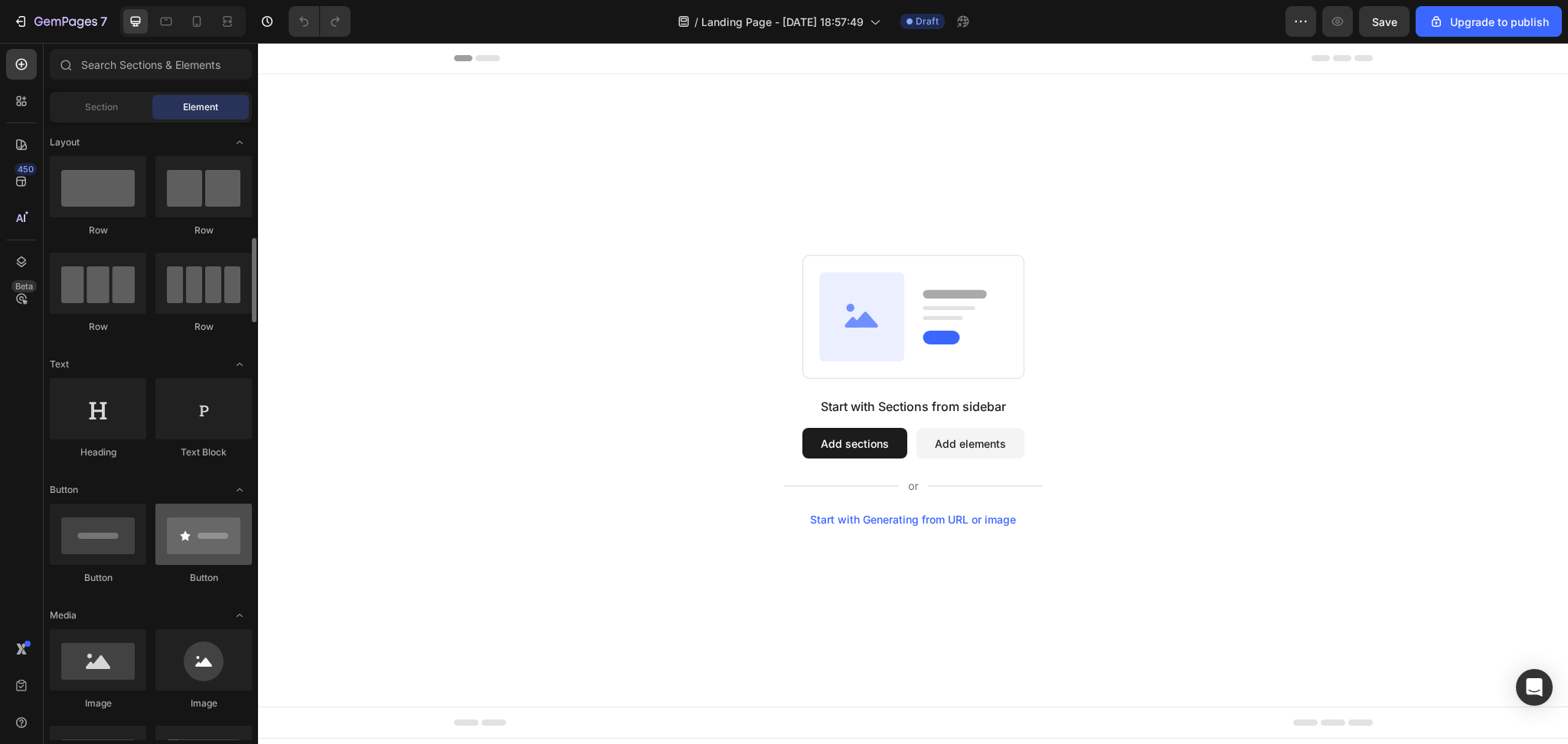
scroll to position [203, 0]
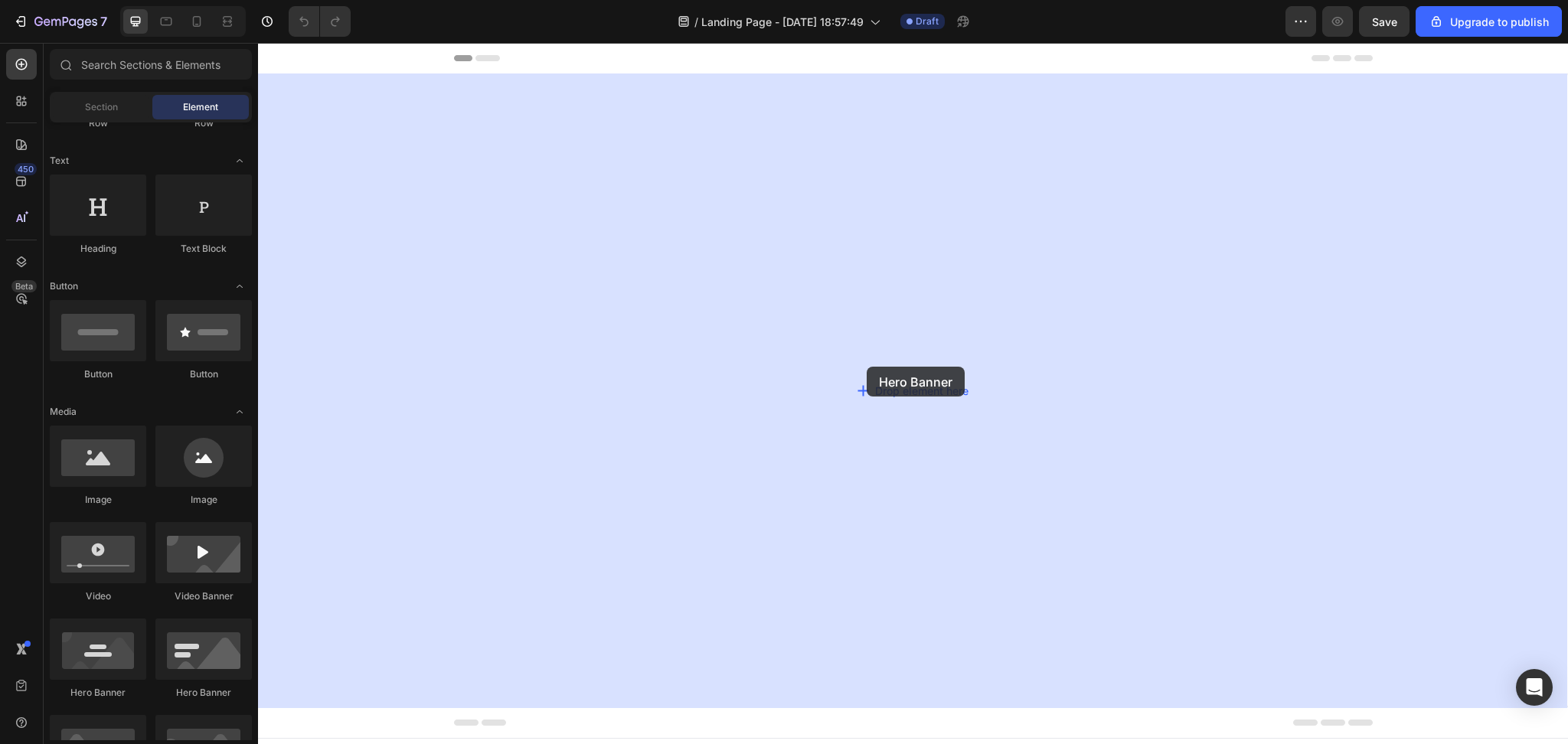
drag, startPoint x: 460, startPoint y: 704, endPoint x: 874, endPoint y: 302, distance: 577.1
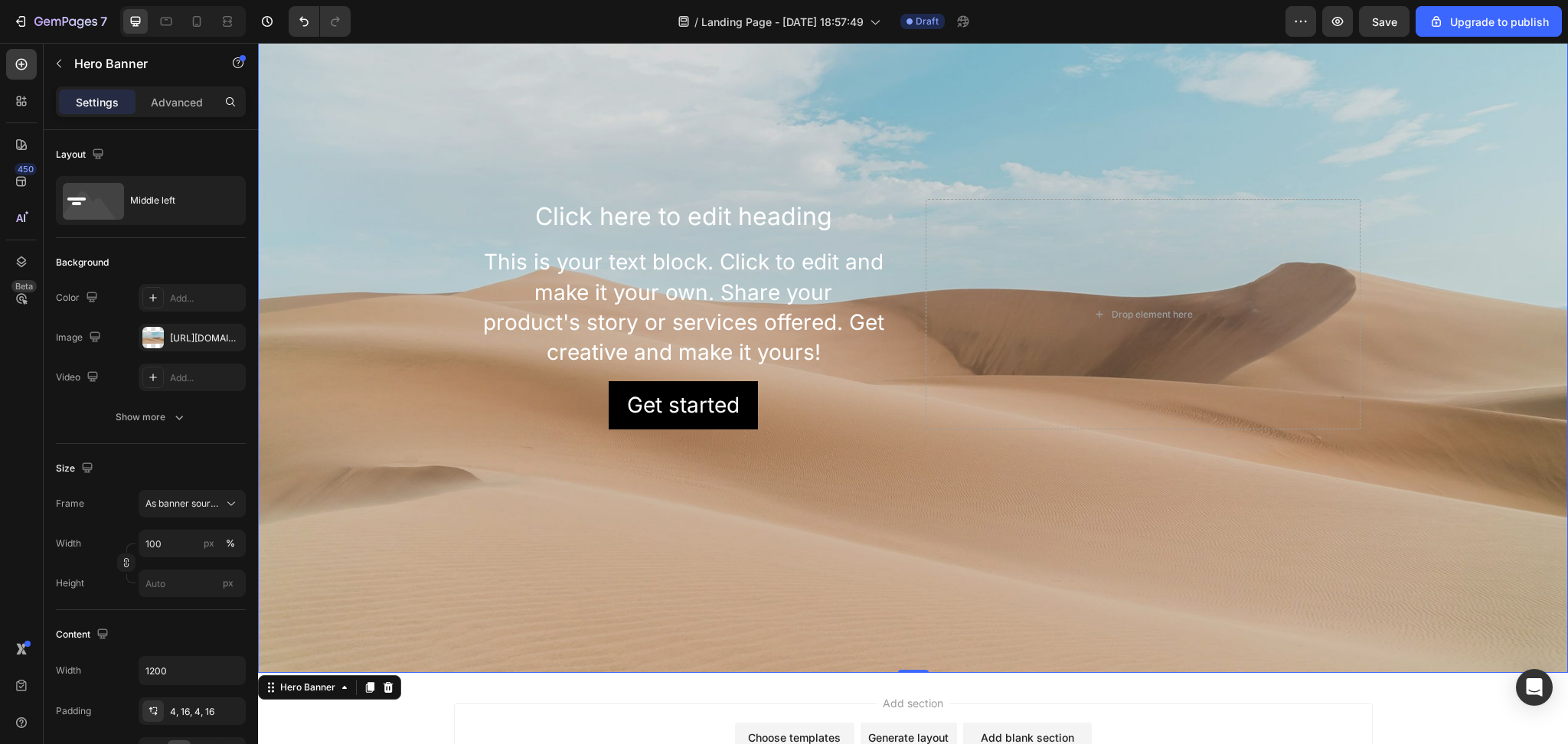
scroll to position [259, 0]
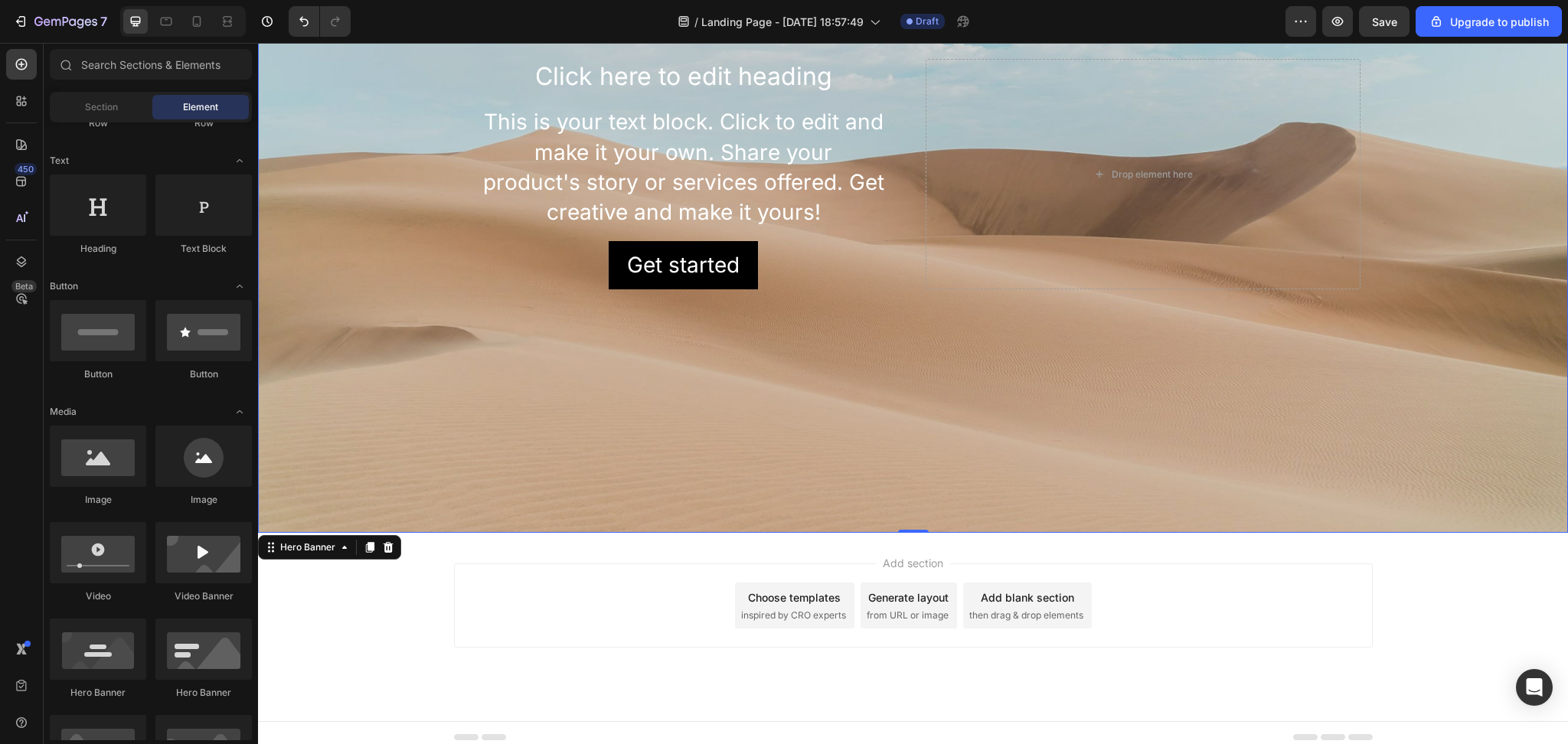
click at [790, 608] on span "inspired by CRO experts" at bounding box center [794, 615] width 105 height 13
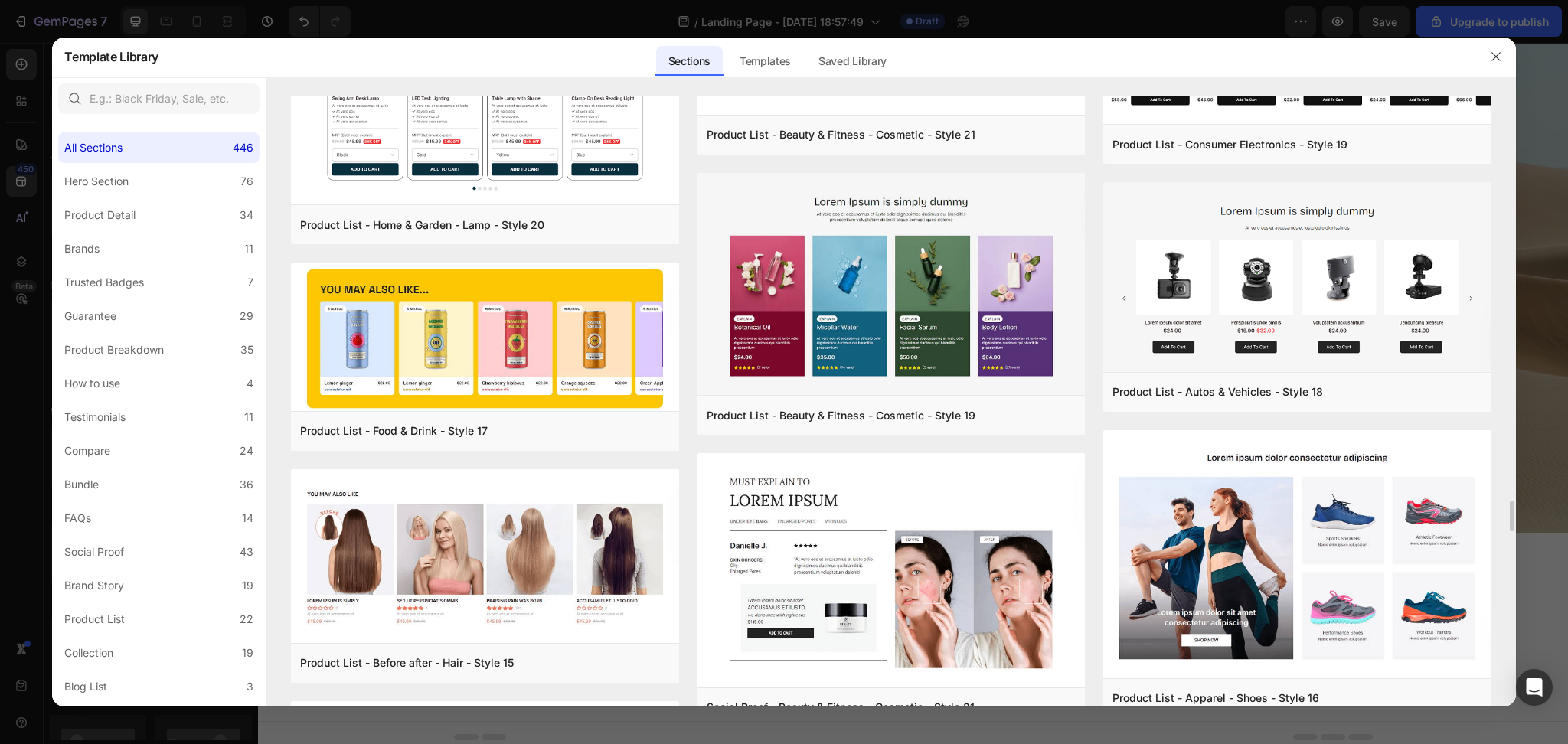
scroll to position [8415, 0]
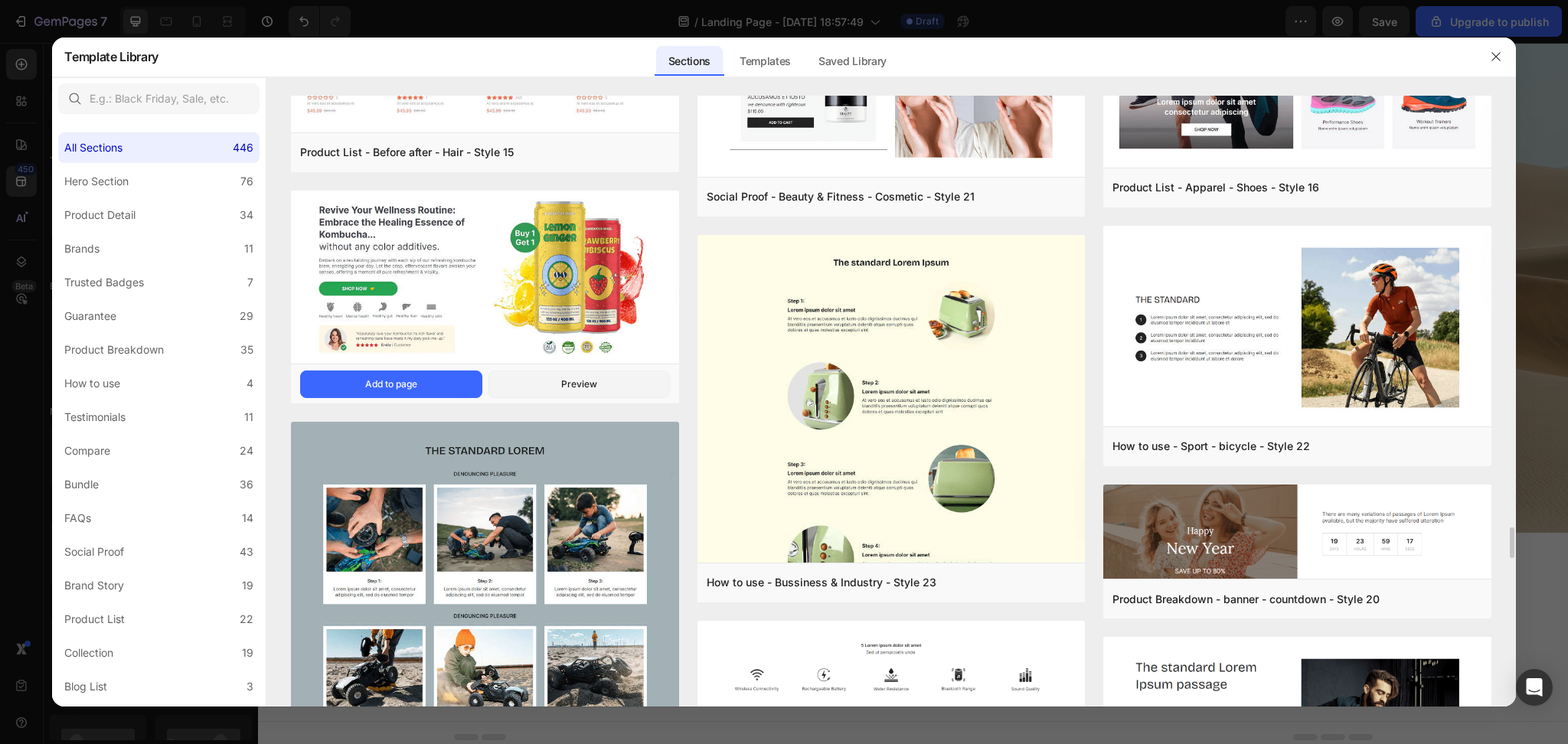
click at [441, 271] on img at bounding box center [485, 278] width 388 height 176
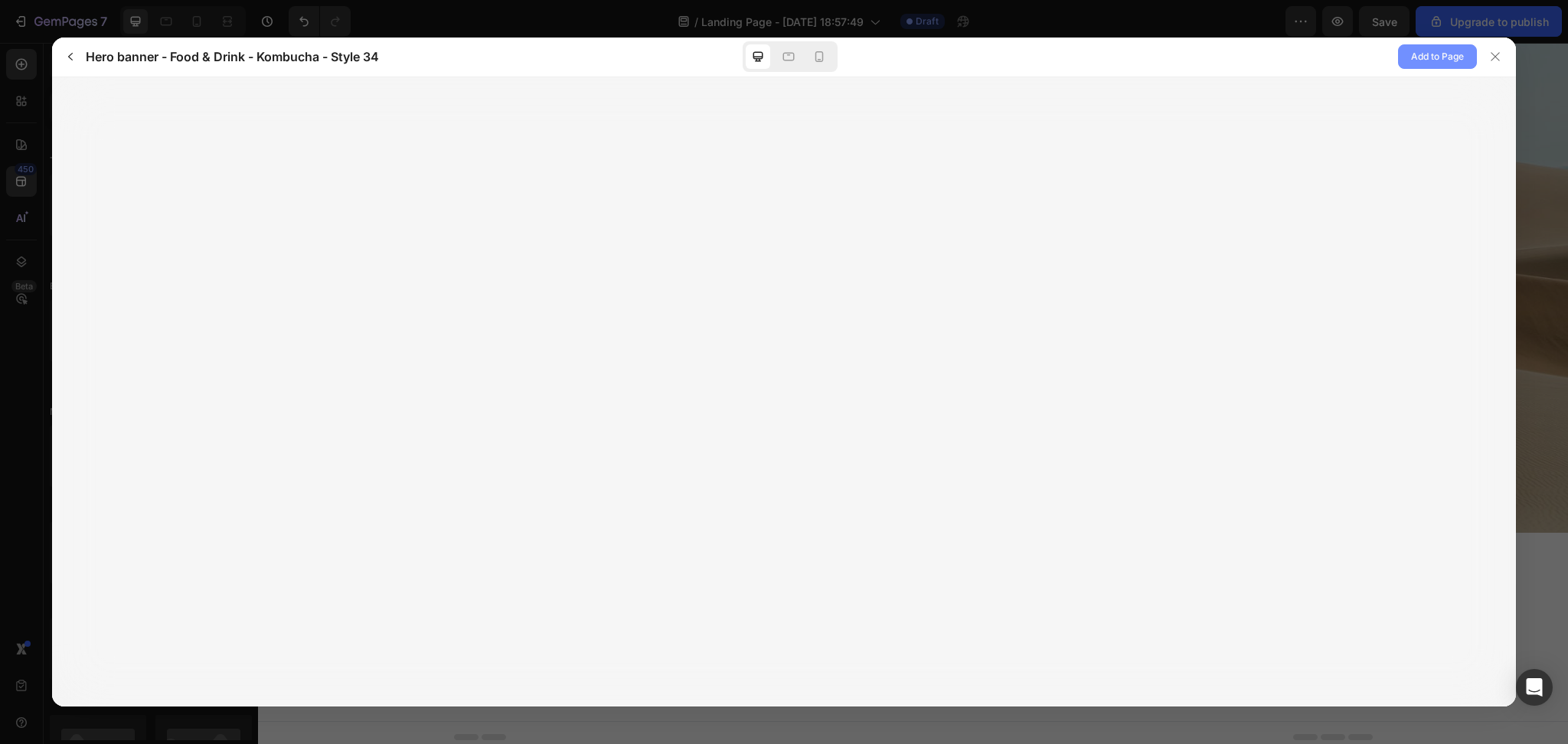
click at [1423, 48] on span "Add to Page" at bounding box center [1437, 56] width 52 height 18
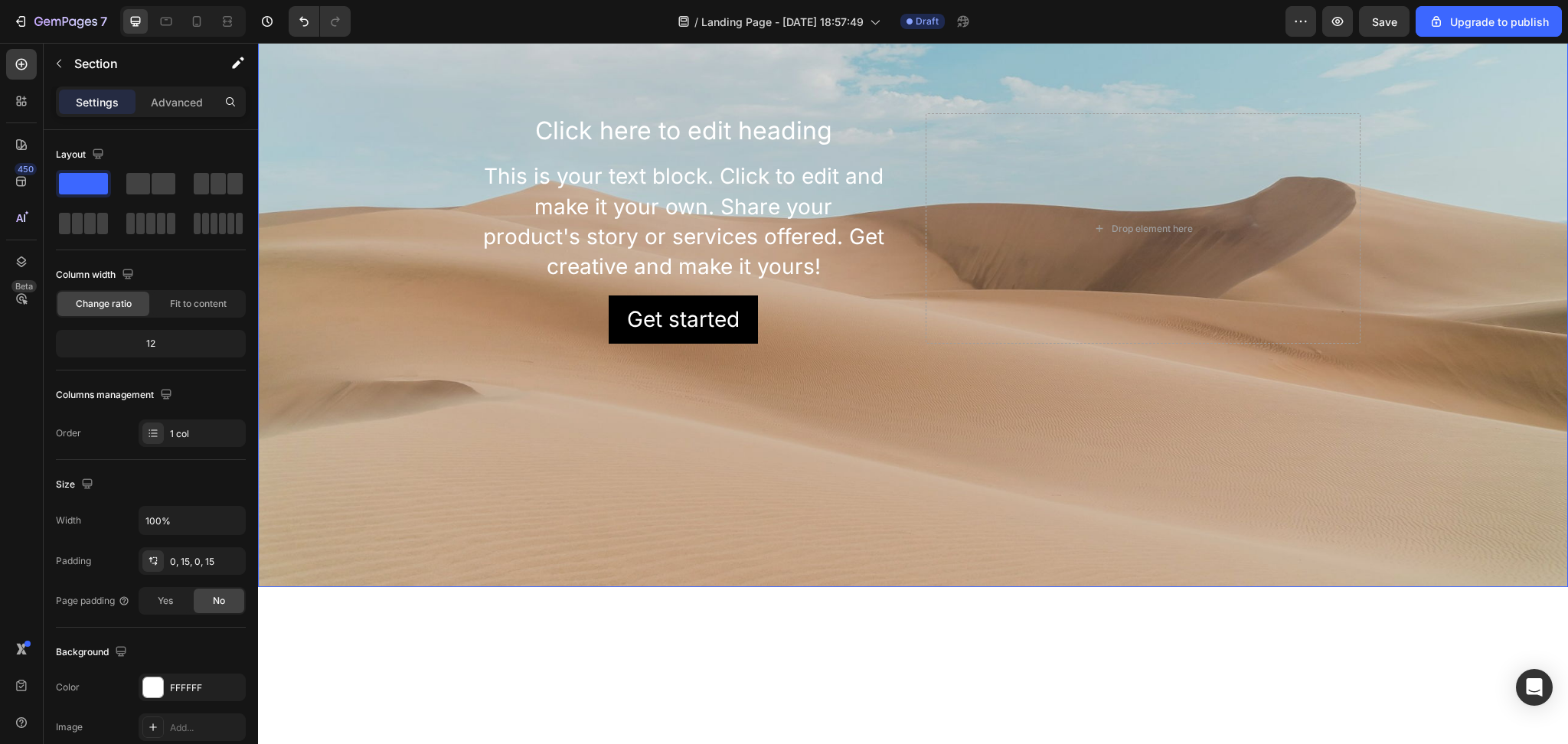
scroll to position [26, 0]
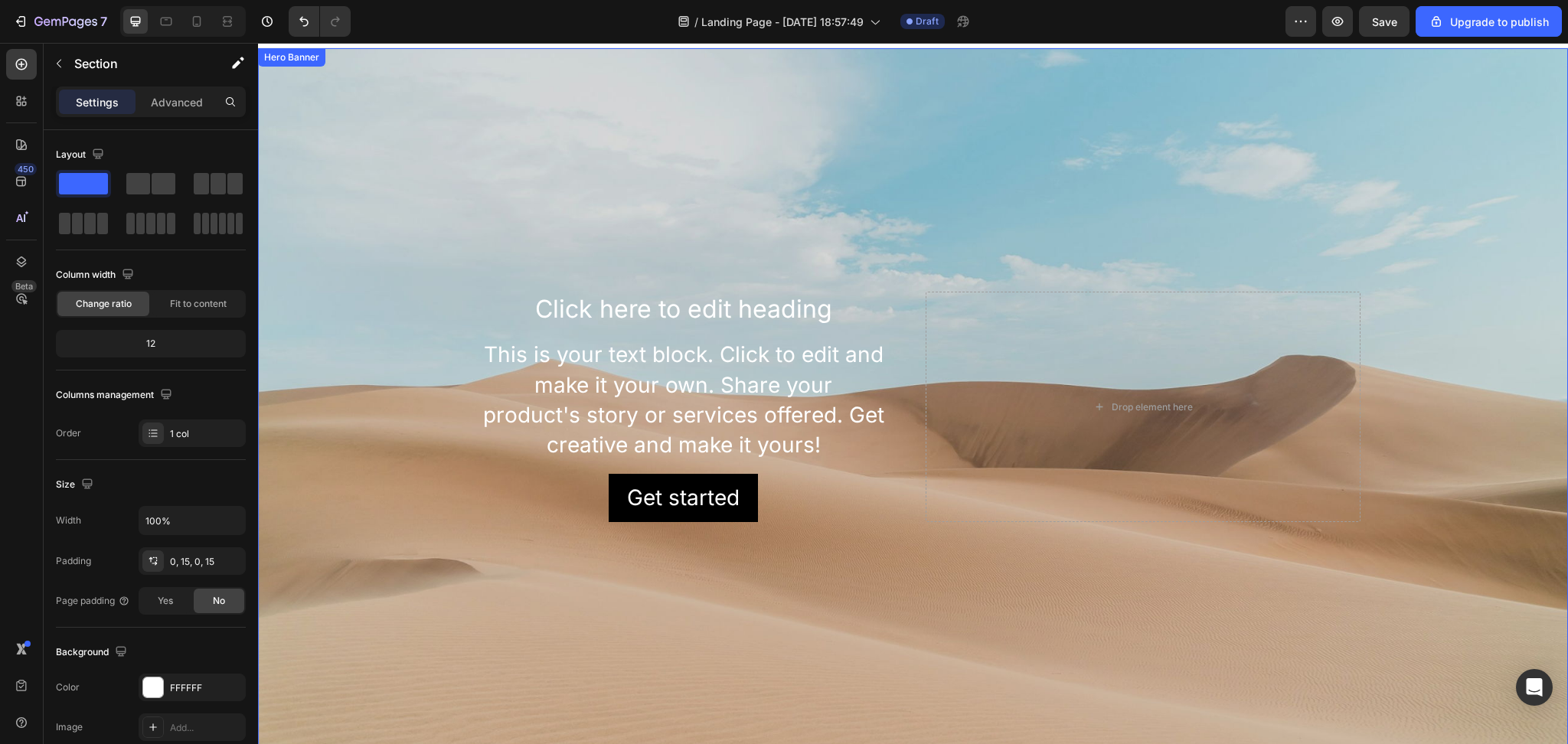
click at [814, 201] on div "Background Image" at bounding box center [913, 407] width 1310 height 717
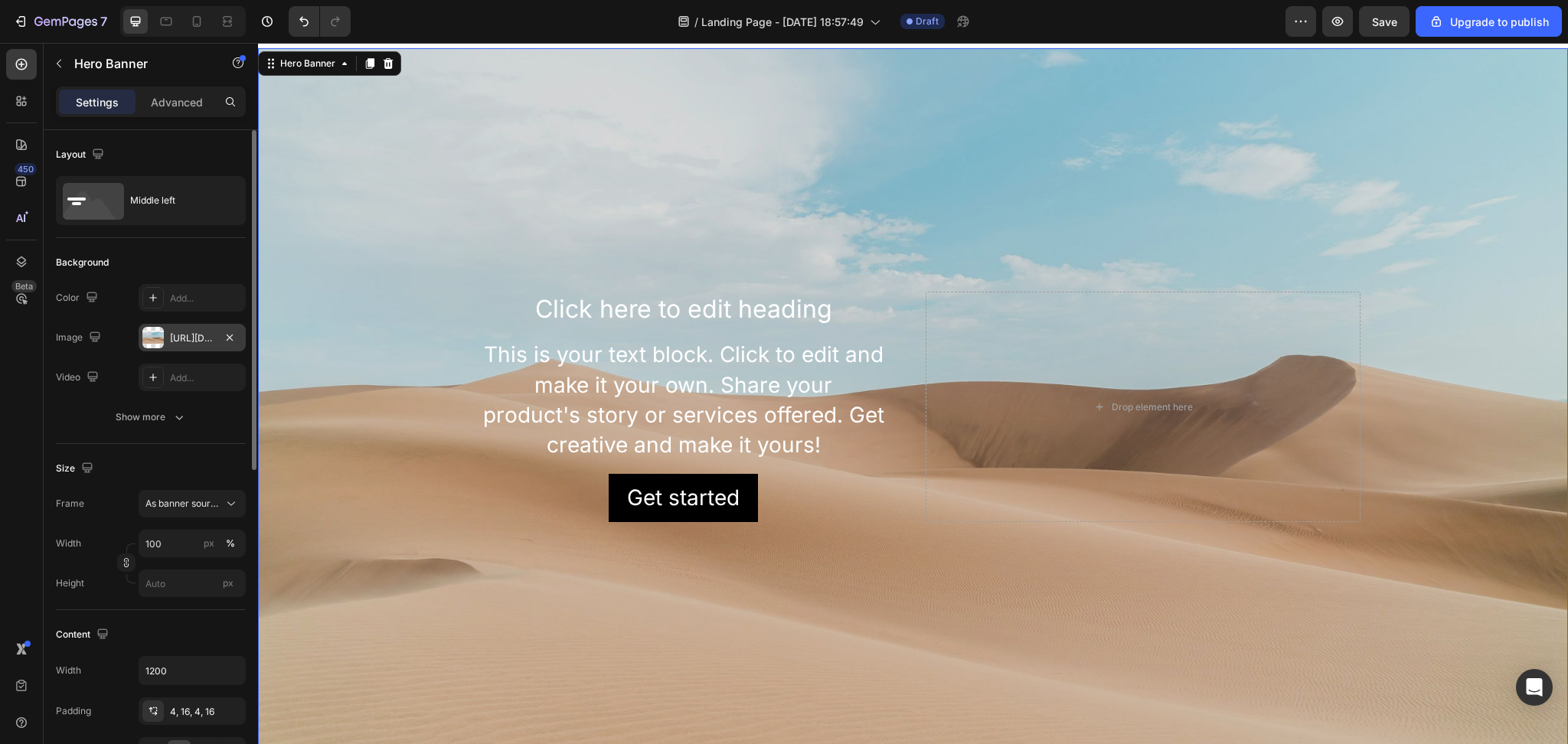
click at [200, 342] on div "https://cdn.shopify.com/s/files/1/2005/9307/files/background_settings.jpg" at bounding box center [192, 337] width 44 height 13
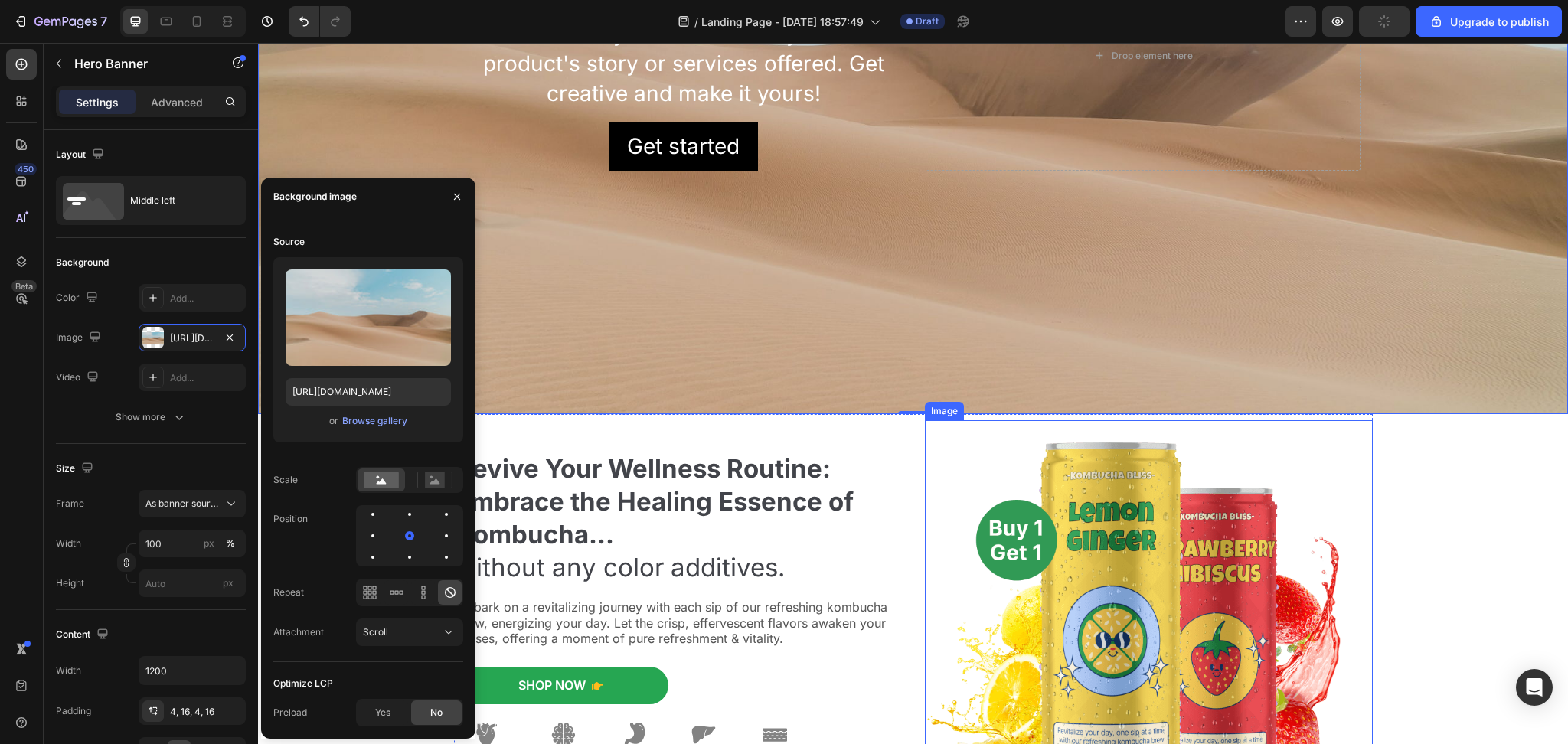
scroll to position [229, 0]
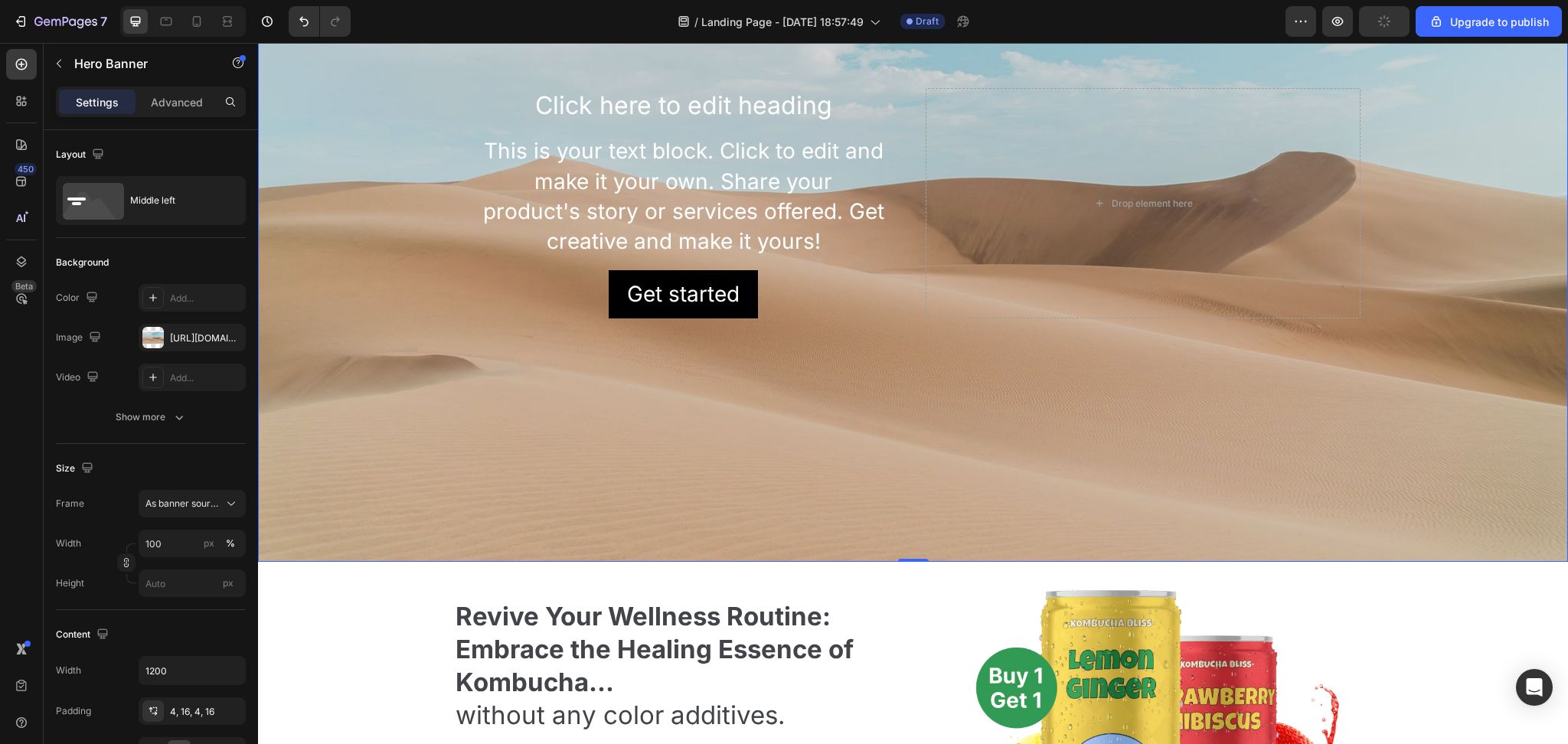
click at [1452, 219] on div "Background Image" at bounding box center [913, 202] width 1310 height 717
click at [1454, 148] on div "Background Image" at bounding box center [913, 202] width 1310 height 717
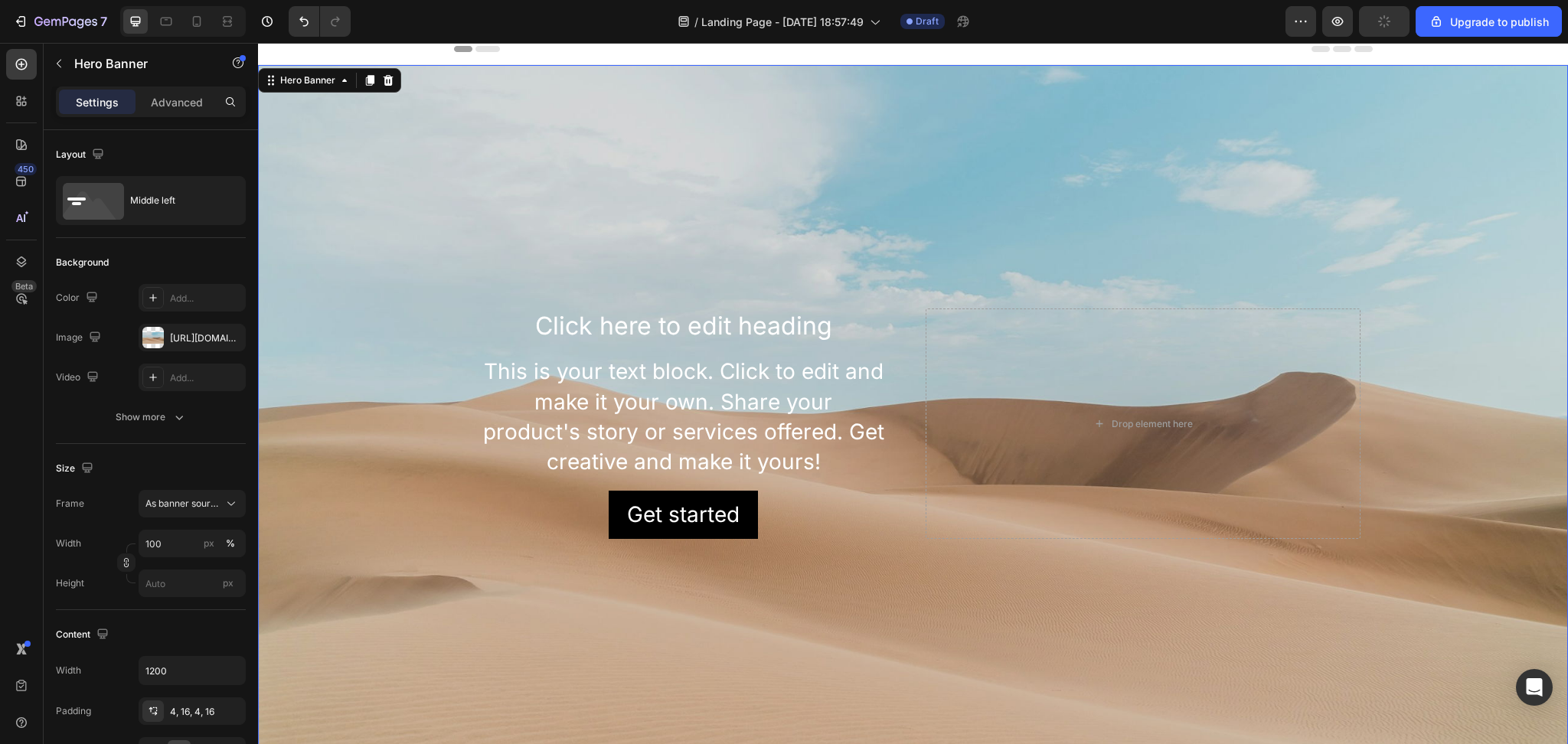
scroll to position [0, 0]
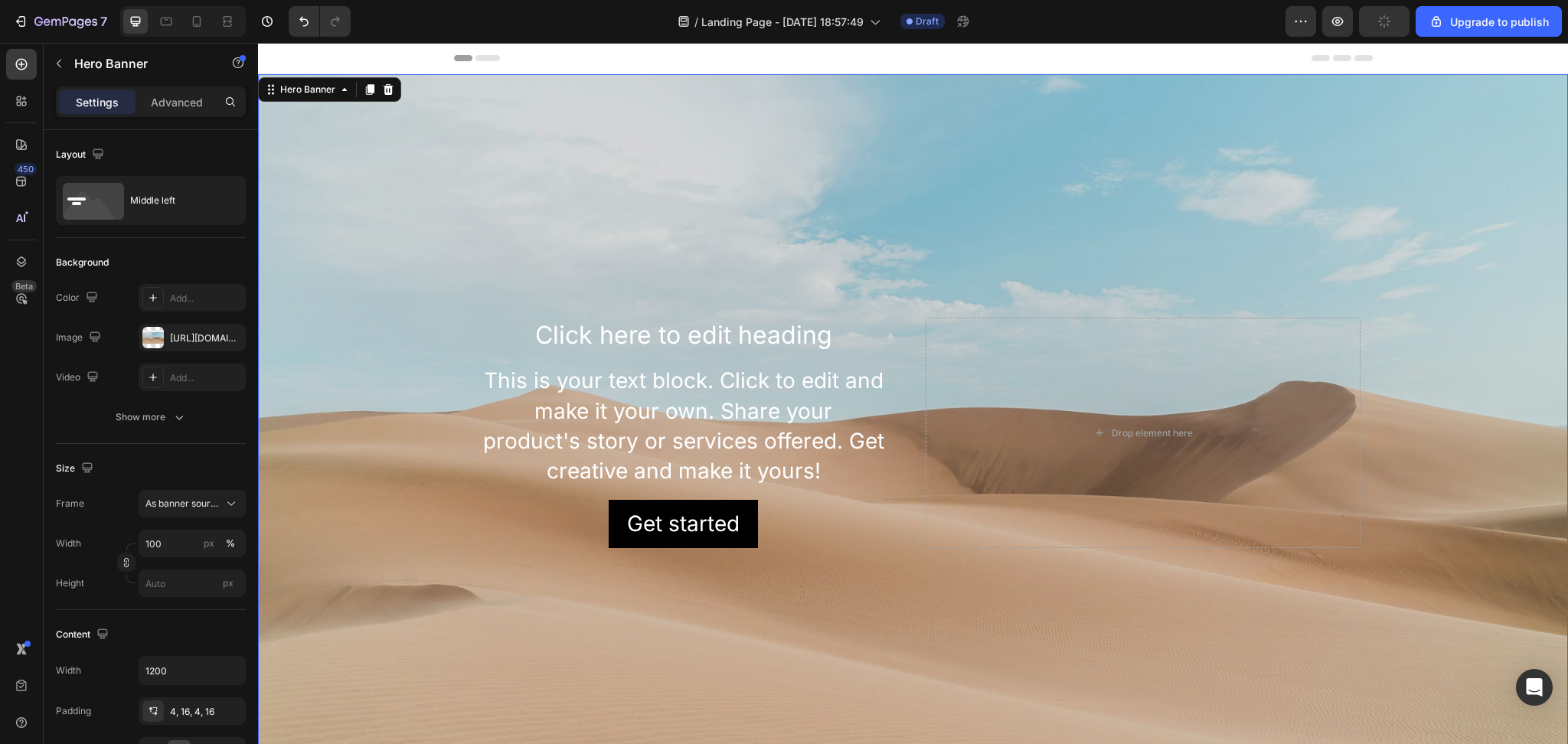
click at [1177, 202] on div "Background Image" at bounding box center [913, 432] width 1310 height 717
click at [393, 93] on icon at bounding box center [388, 89] width 12 height 12
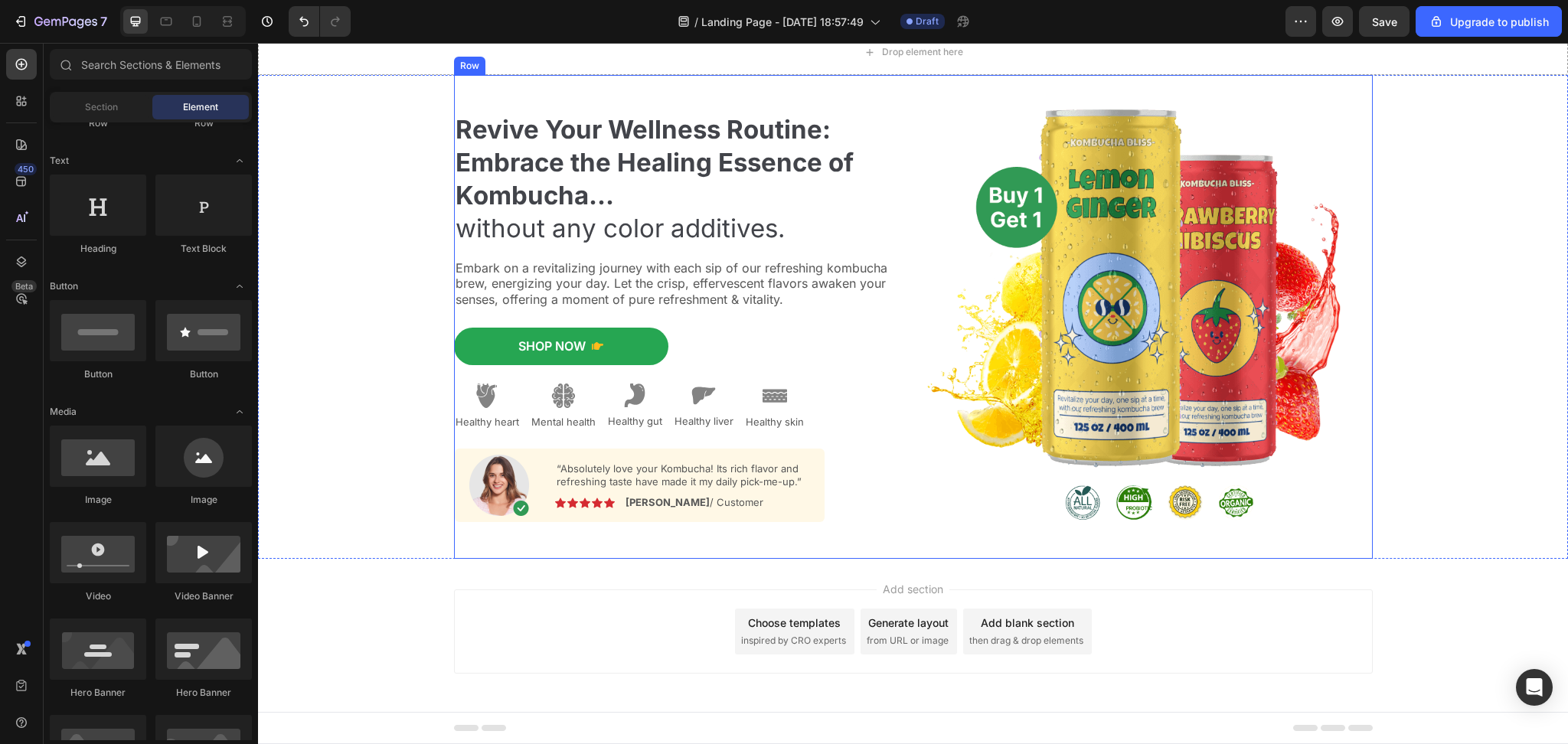
scroll to position [47, 0]
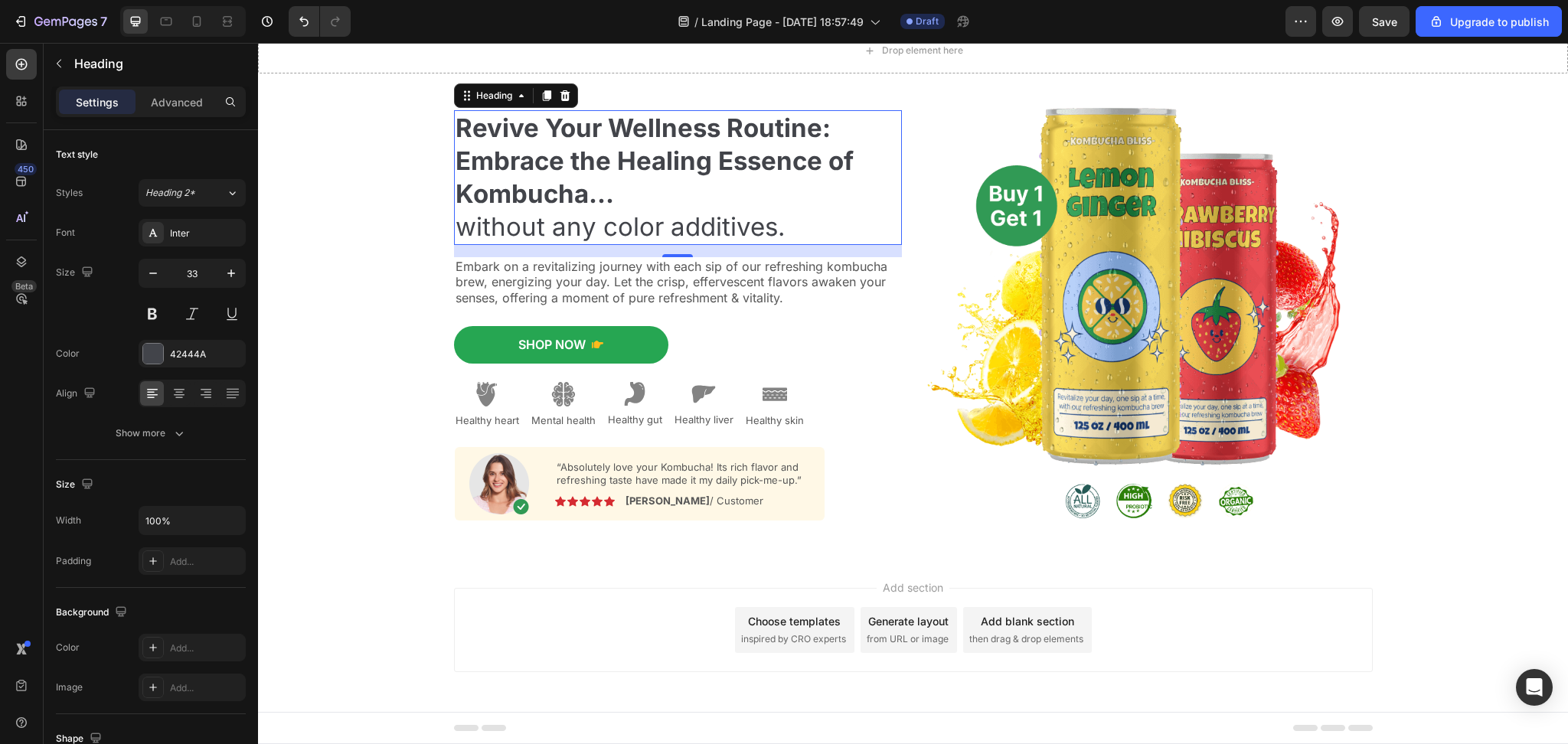
click at [798, 228] on h2 "Revive Your Wellness Routine: Embrace the Healing Essence of Kombucha... withou…" at bounding box center [678, 178] width 448 height 135
